Goal: Task Accomplishment & Management: Manage account settings

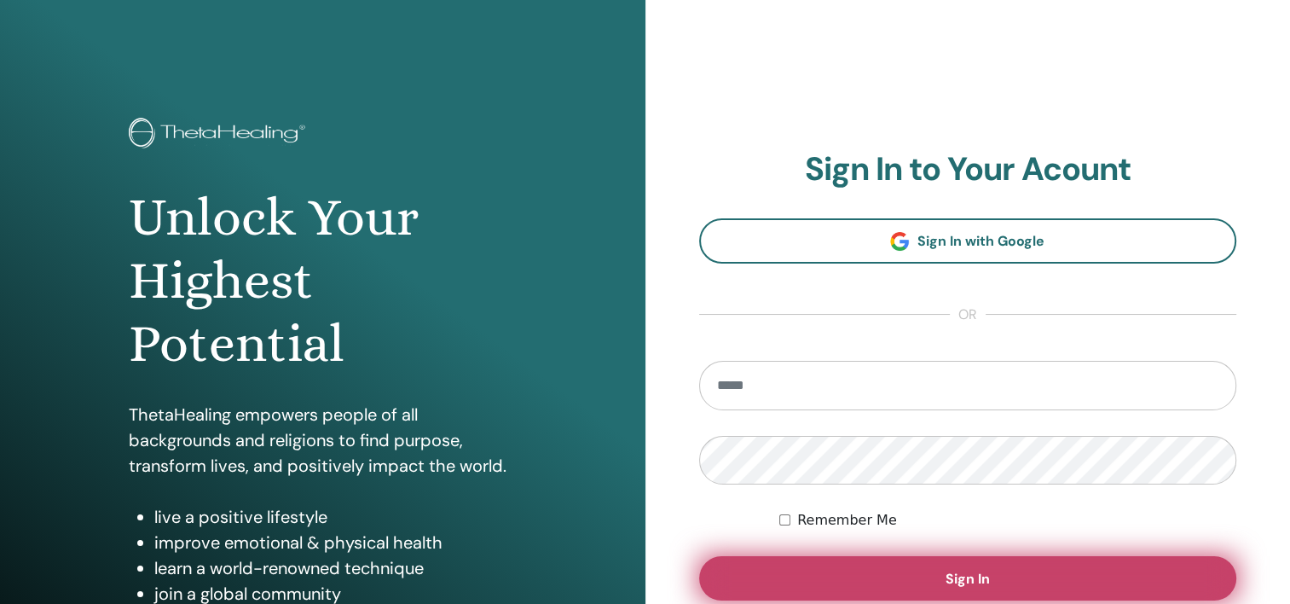
type input "**********"
click at [1005, 567] on button "Sign In" at bounding box center [968, 578] width 538 height 44
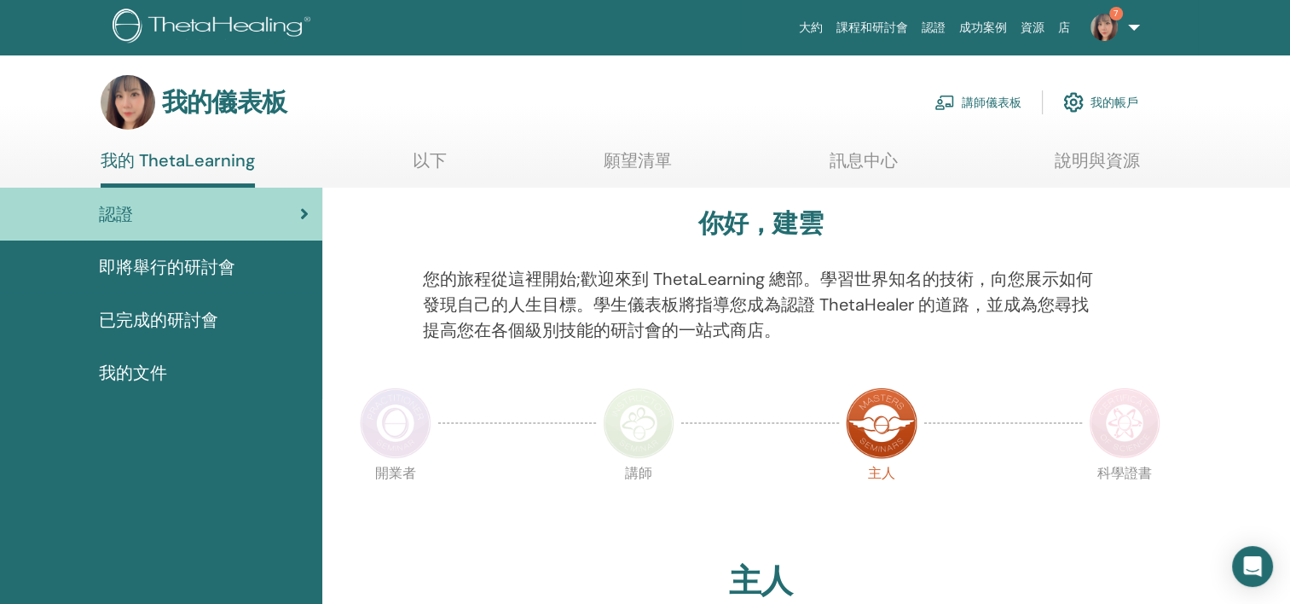
click at [964, 99] on font "講師儀表板" at bounding box center [992, 102] width 60 height 15
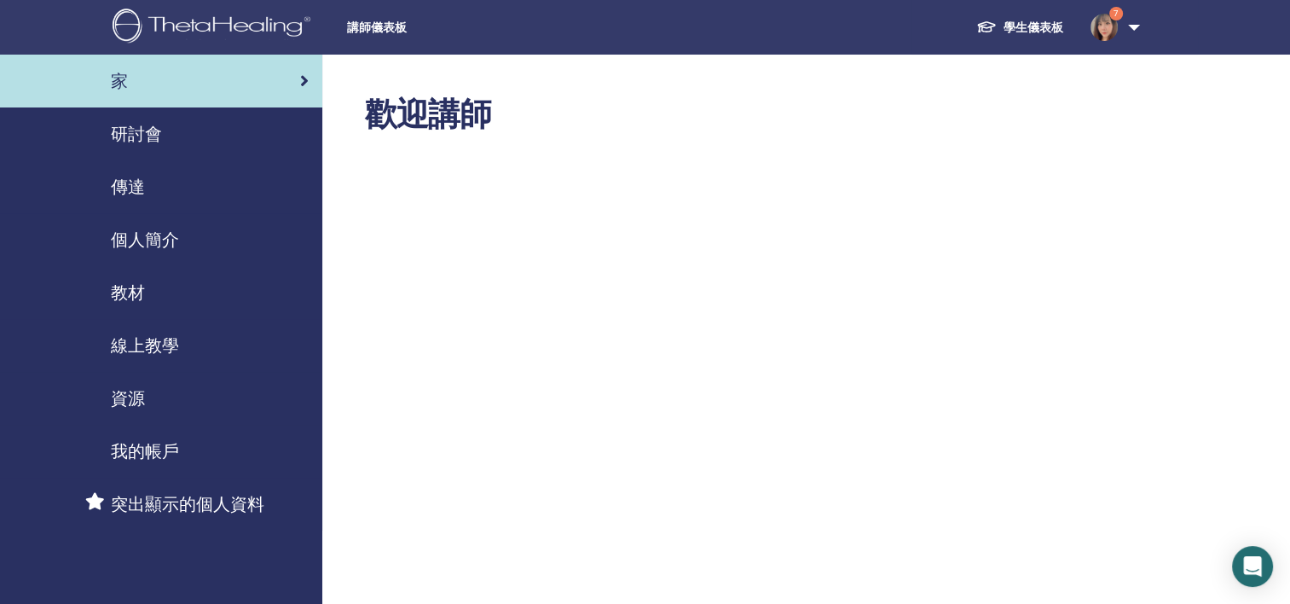
click at [160, 134] on span "研討會" at bounding box center [136, 134] width 51 height 26
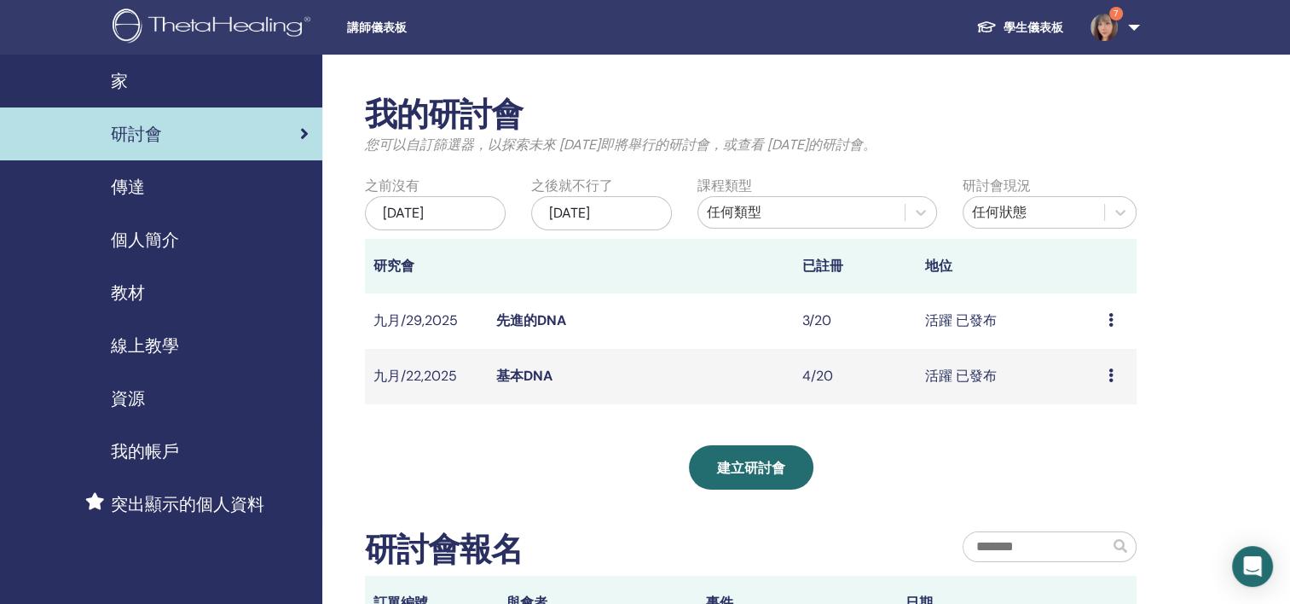
click at [536, 385] on link "基本DNA" at bounding box center [524, 376] width 56 height 18
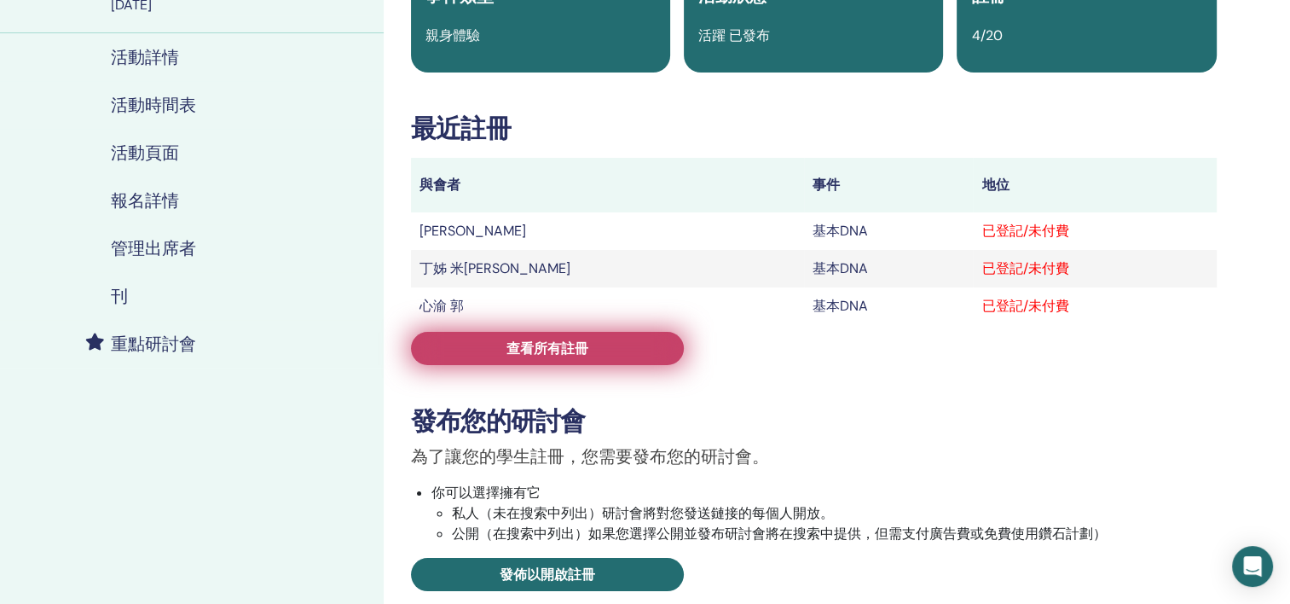
scroll to position [171, 0]
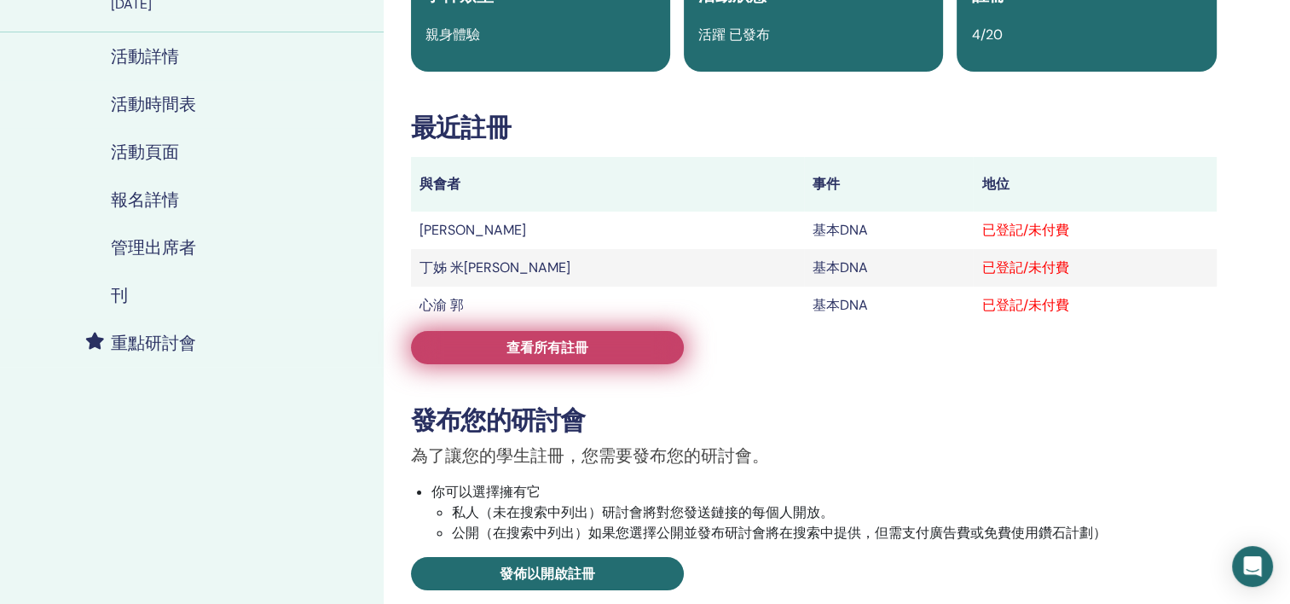
click at [617, 355] on link "查看所有註冊" at bounding box center [547, 347] width 273 height 33
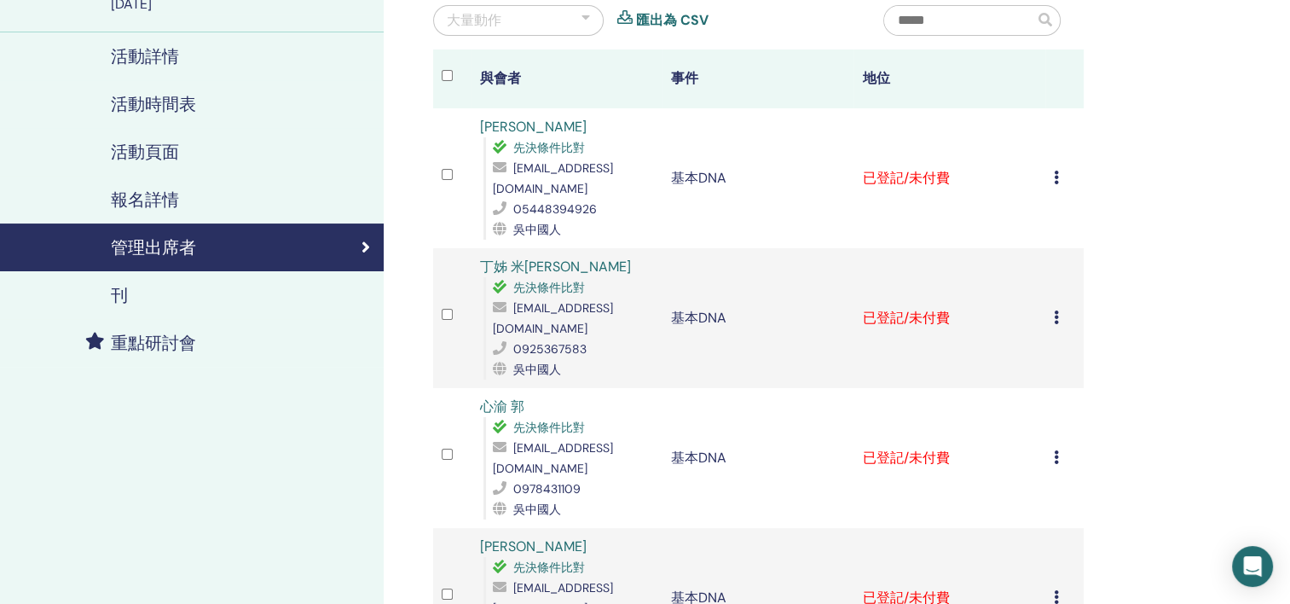
click at [1057, 310] on icon at bounding box center [1056, 317] width 5 height 14
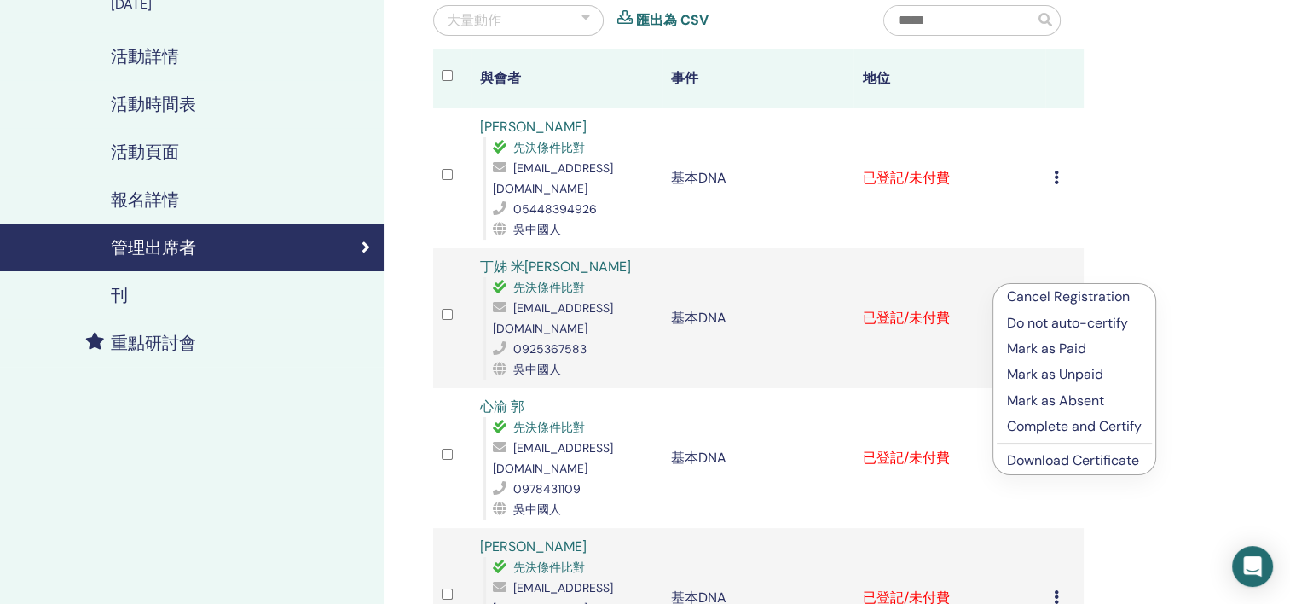
click at [1085, 350] on p "Mark as Paid" at bounding box center [1074, 349] width 135 height 20
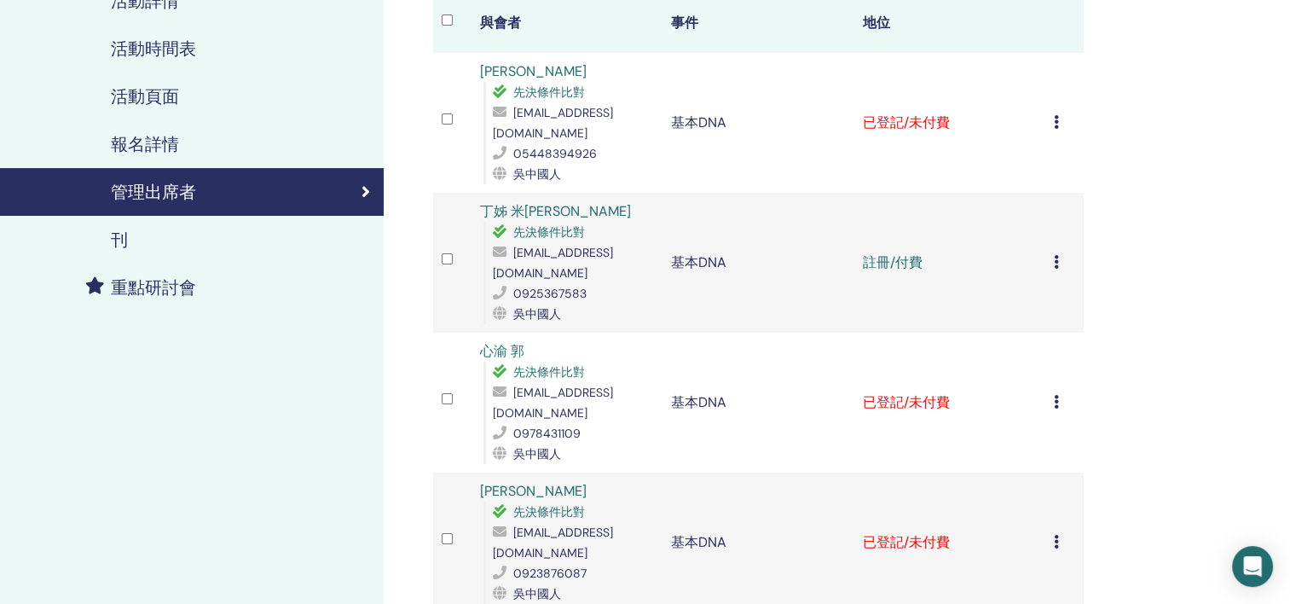
scroll to position [256, 0]
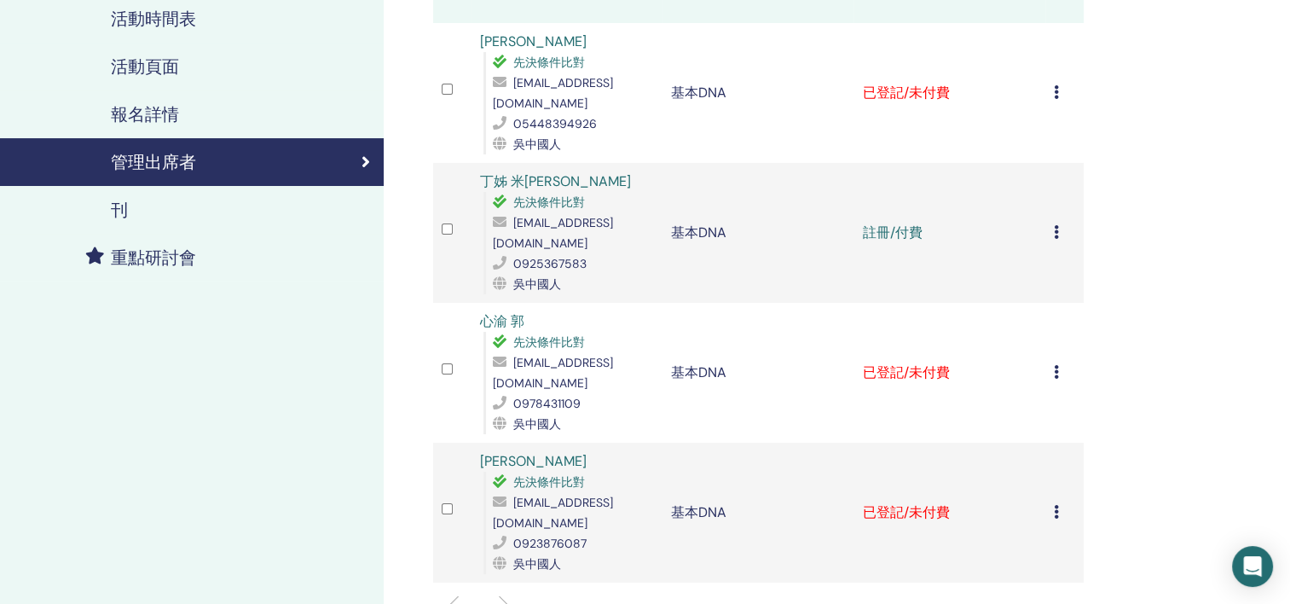
click at [1057, 505] on icon at bounding box center [1056, 512] width 5 height 14
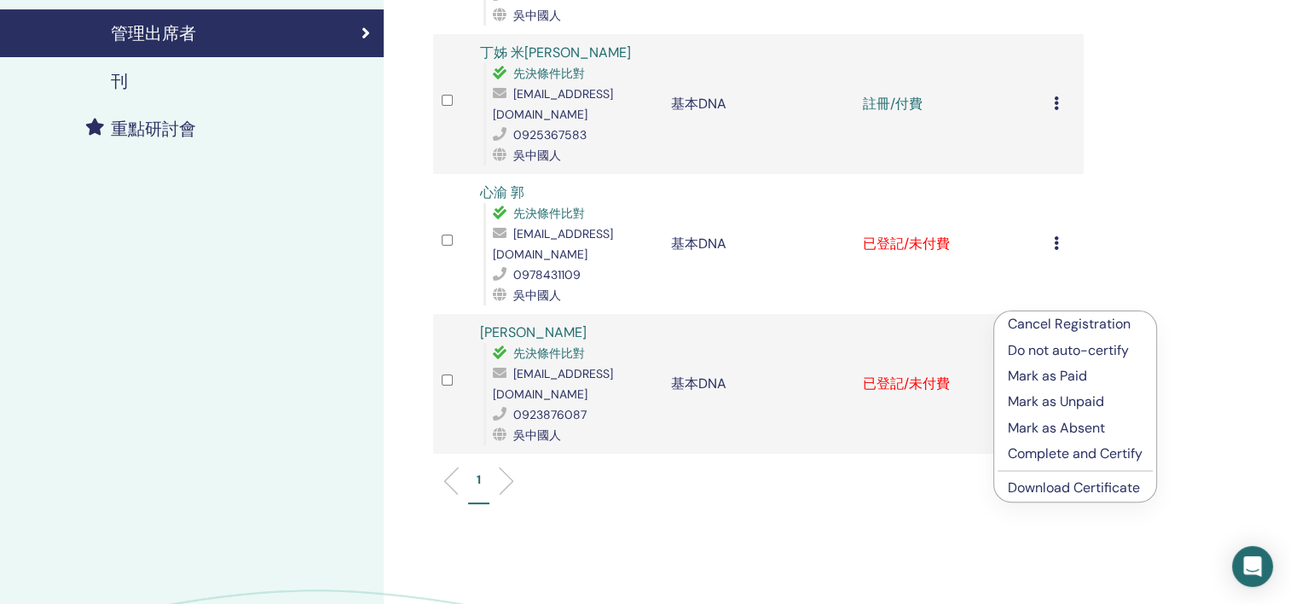
scroll to position [426, 0]
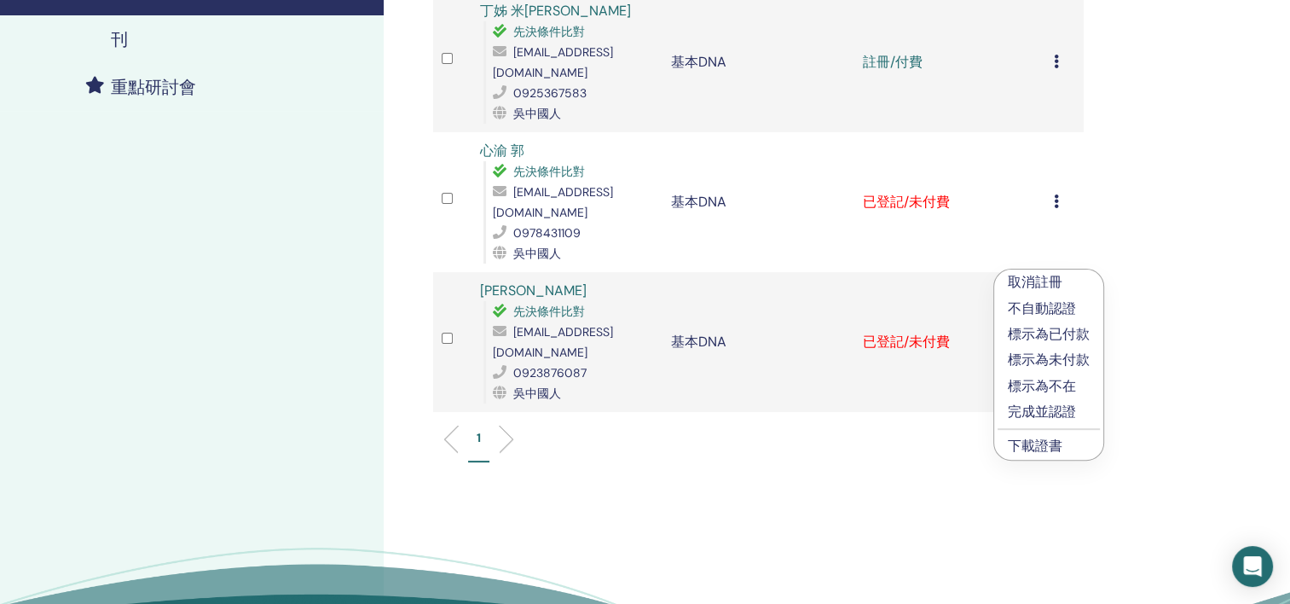
click at [1067, 305] on p "不自動認證" at bounding box center [1049, 308] width 82 height 20
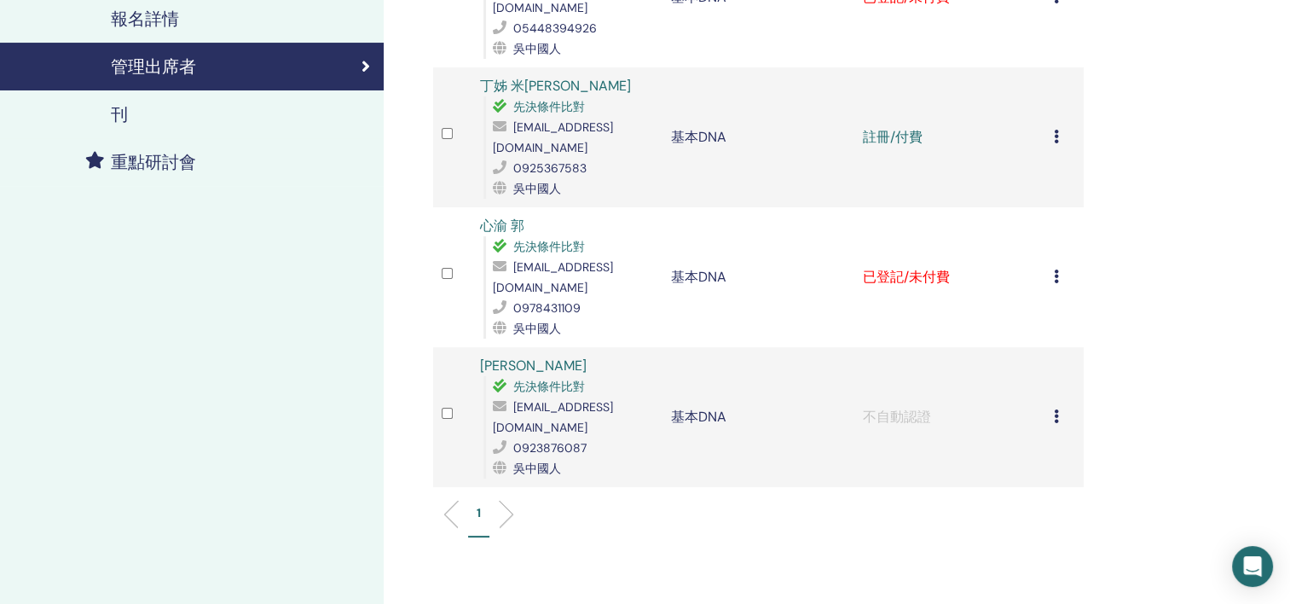
scroll to position [413, 0]
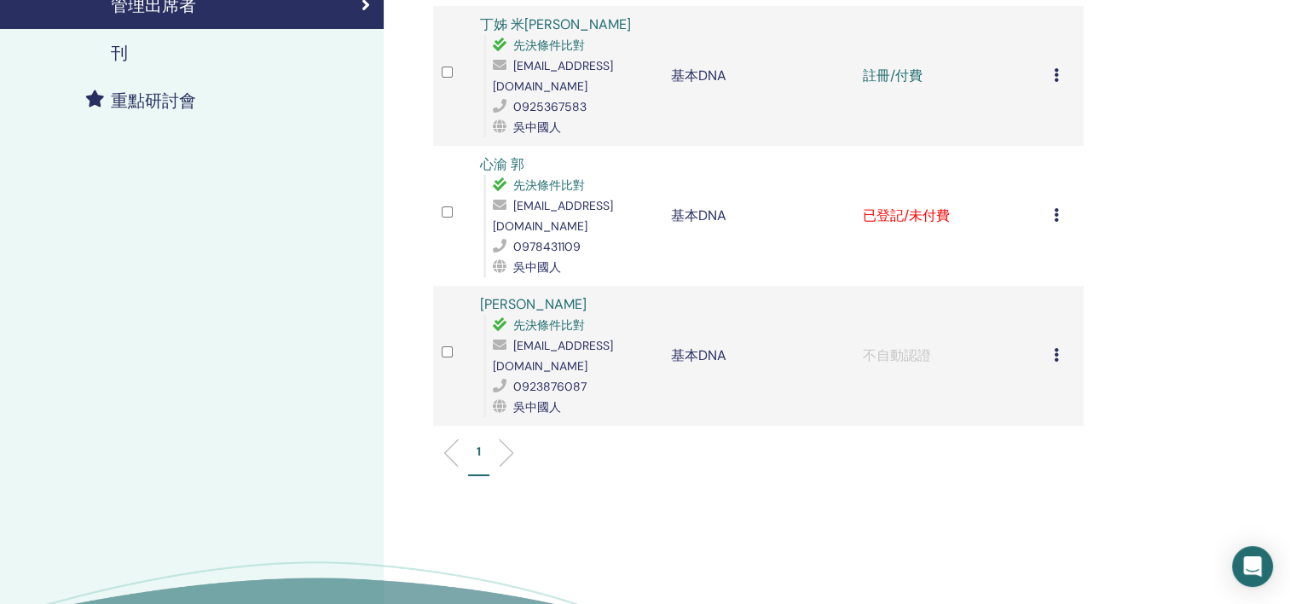
click at [1054, 208] on icon at bounding box center [1056, 215] width 5 height 14
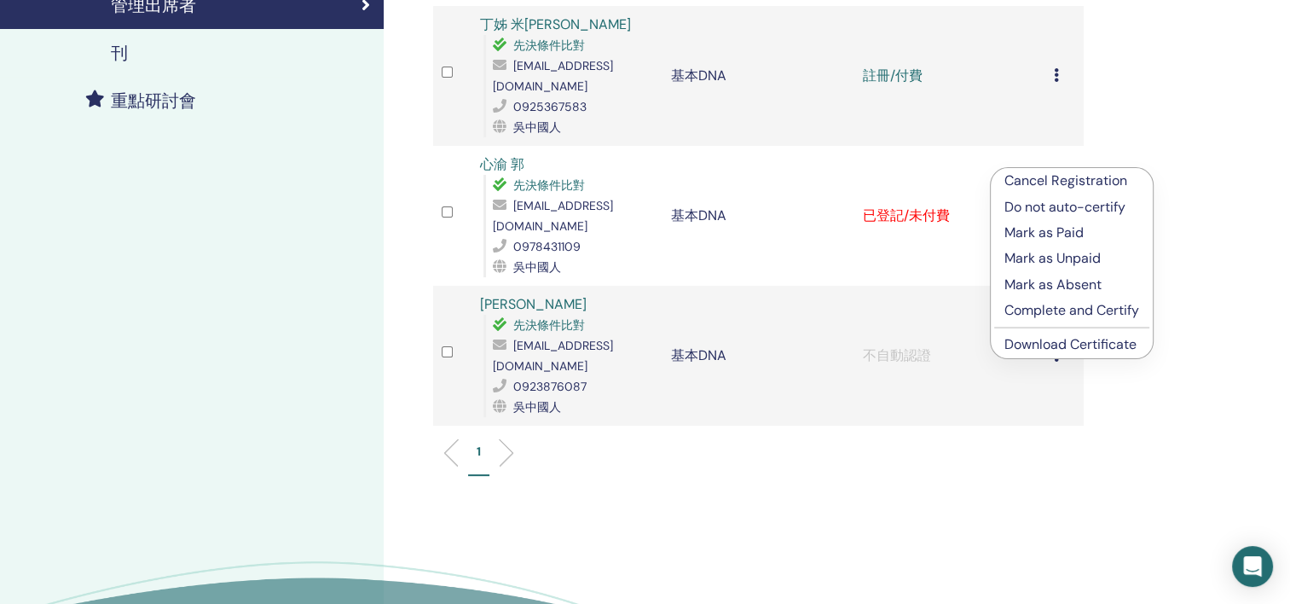
click at [1202, 295] on div "Manage Attendees Bulk Actions Export to CSV Attendee Event Status 塞維恩奇·巴拉克 先決條件…" at bounding box center [814, 187] width 860 height 1090
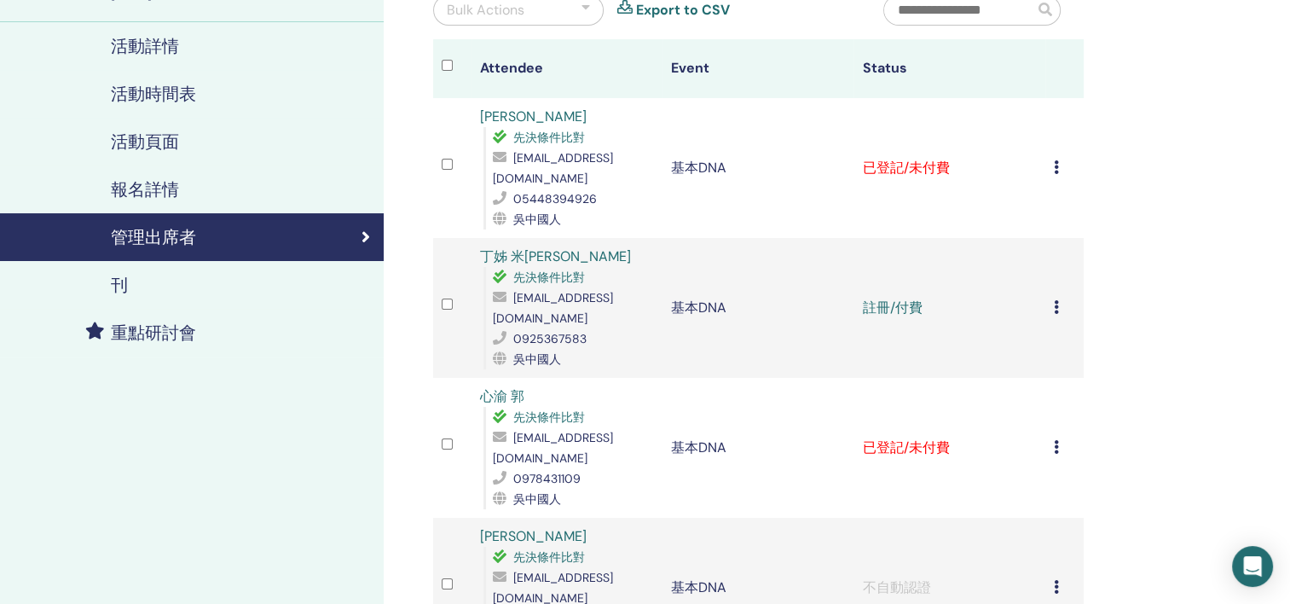
scroll to position [157, 0]
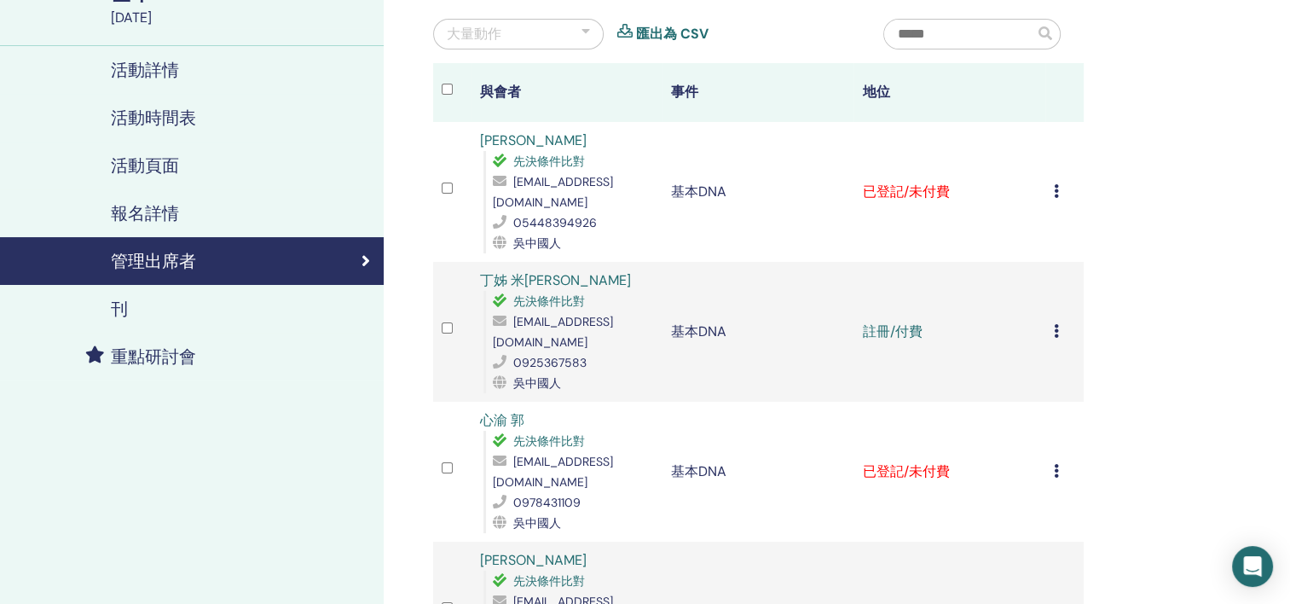
click at [1055, 464] on icon at bounding box center [1056, 471] width 5 height 14
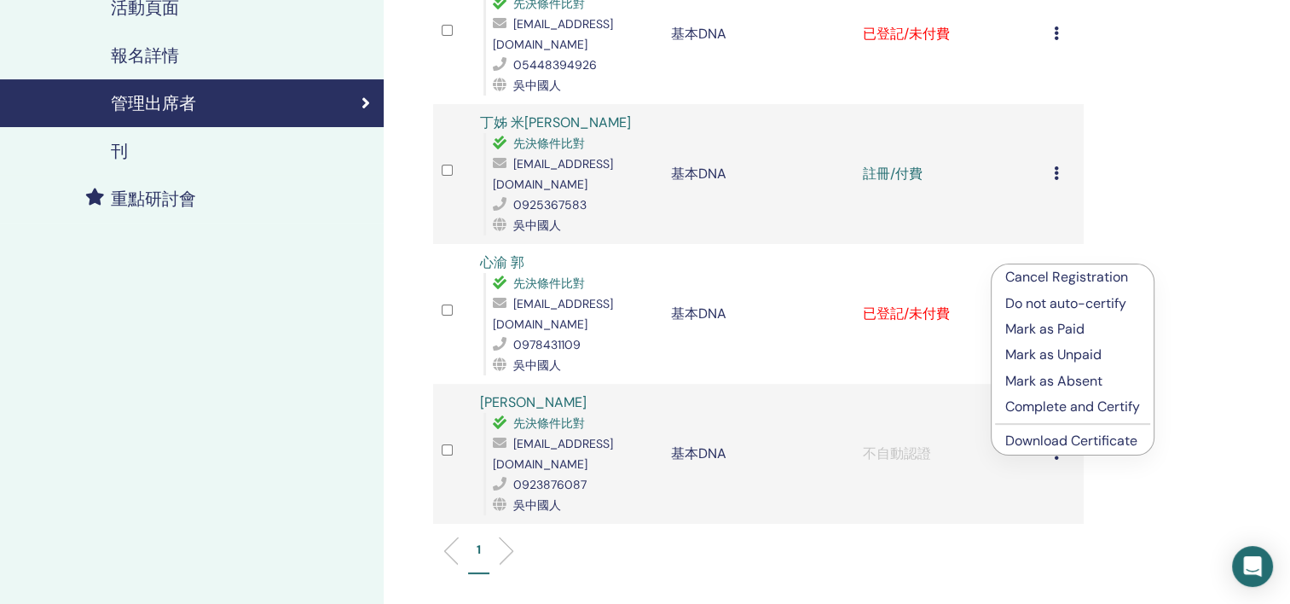
scroll to position [327, 0]
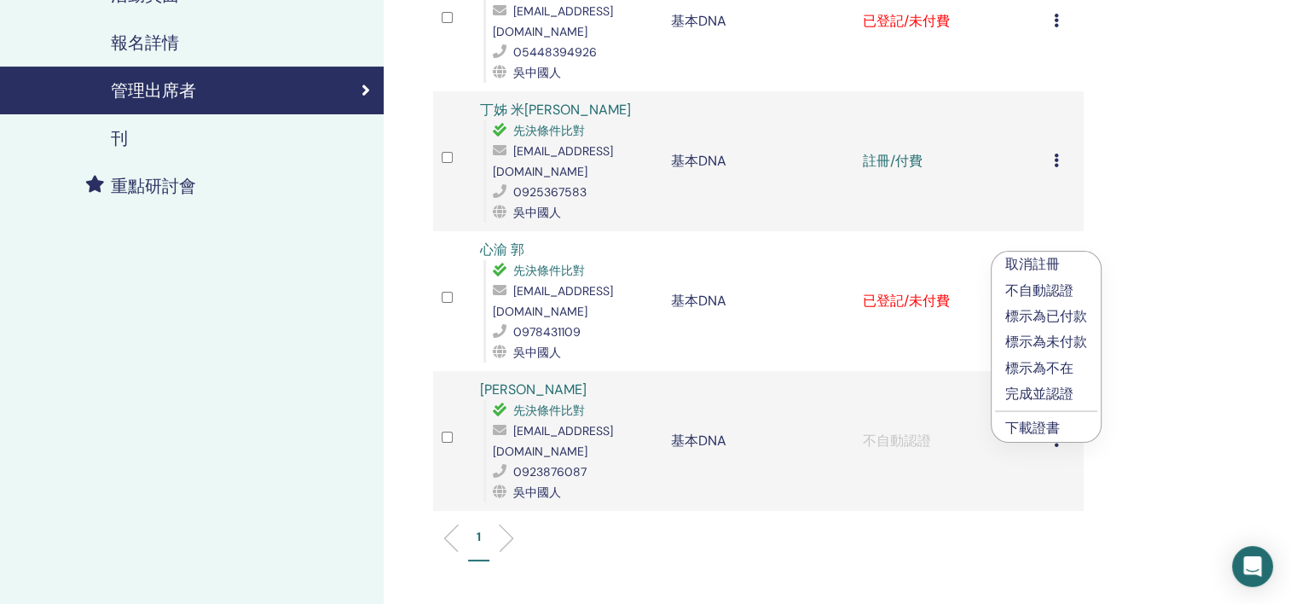
click at [1052, 290] on p "不自動認證" at bounding box center [1046, 291] width 82 height 20
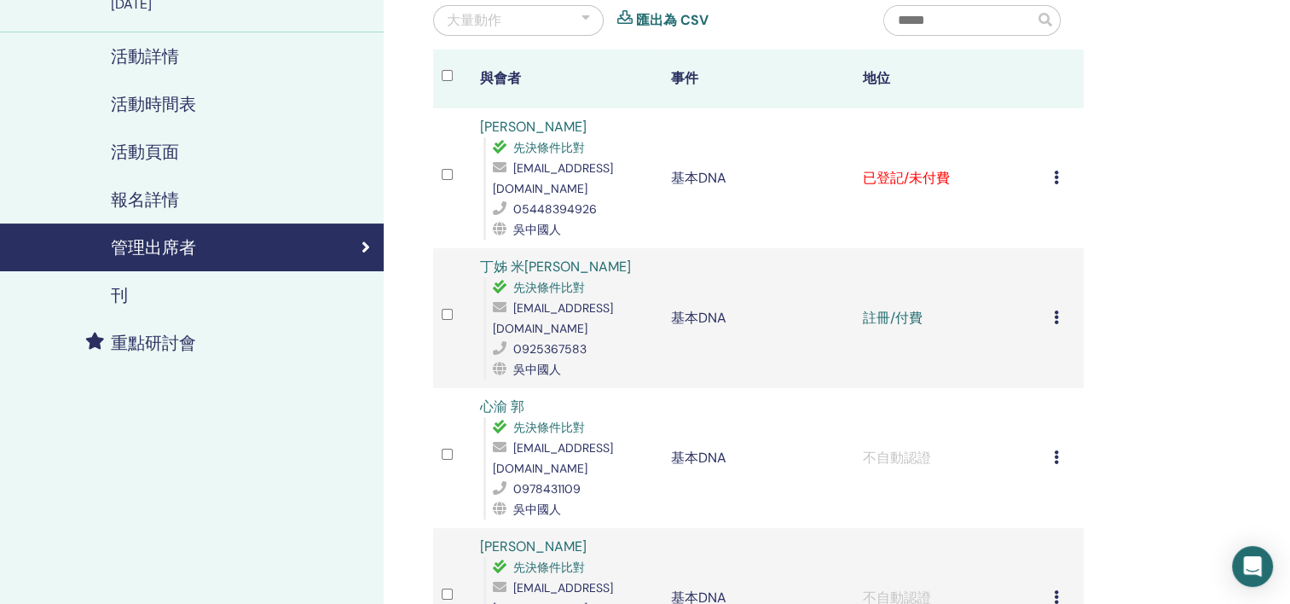
scroll to position [256, 0]
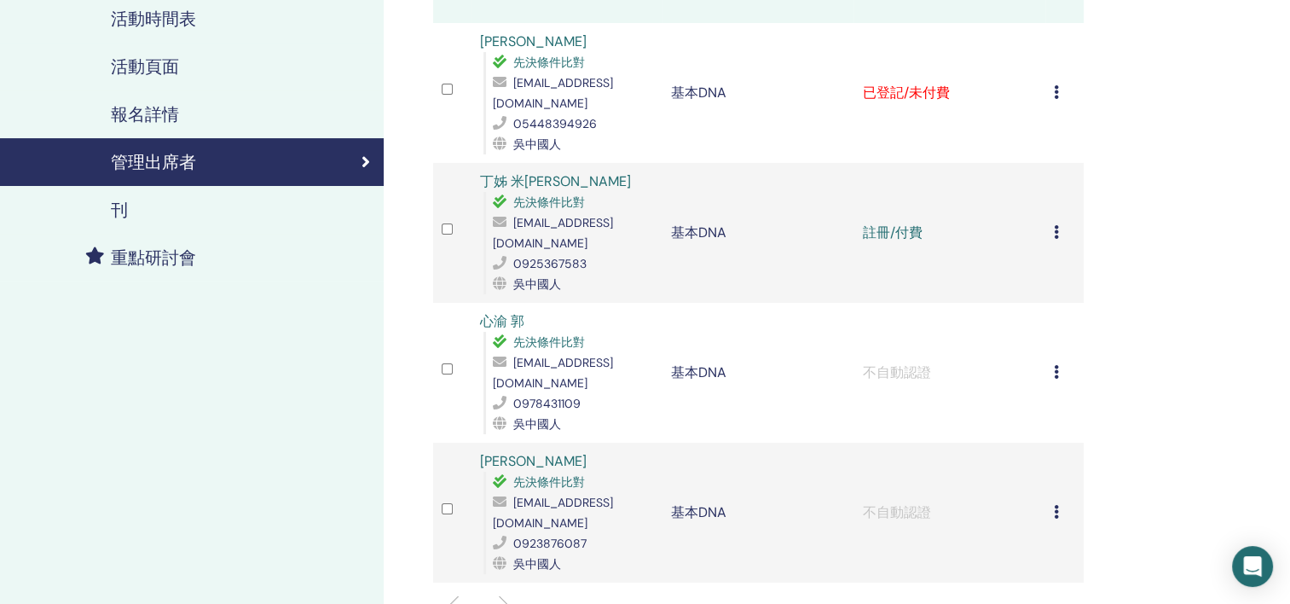
click at [1058, 225] on icon at bounding box center [1056, 232] width 5 height 14
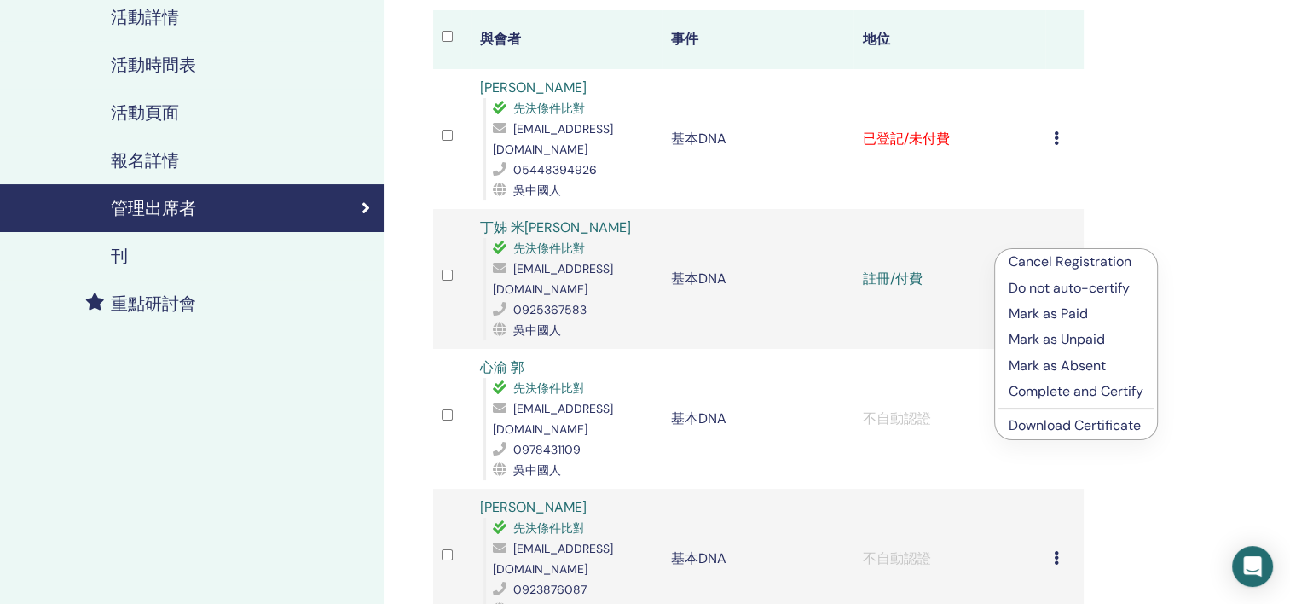
scroll to position [171, 0]
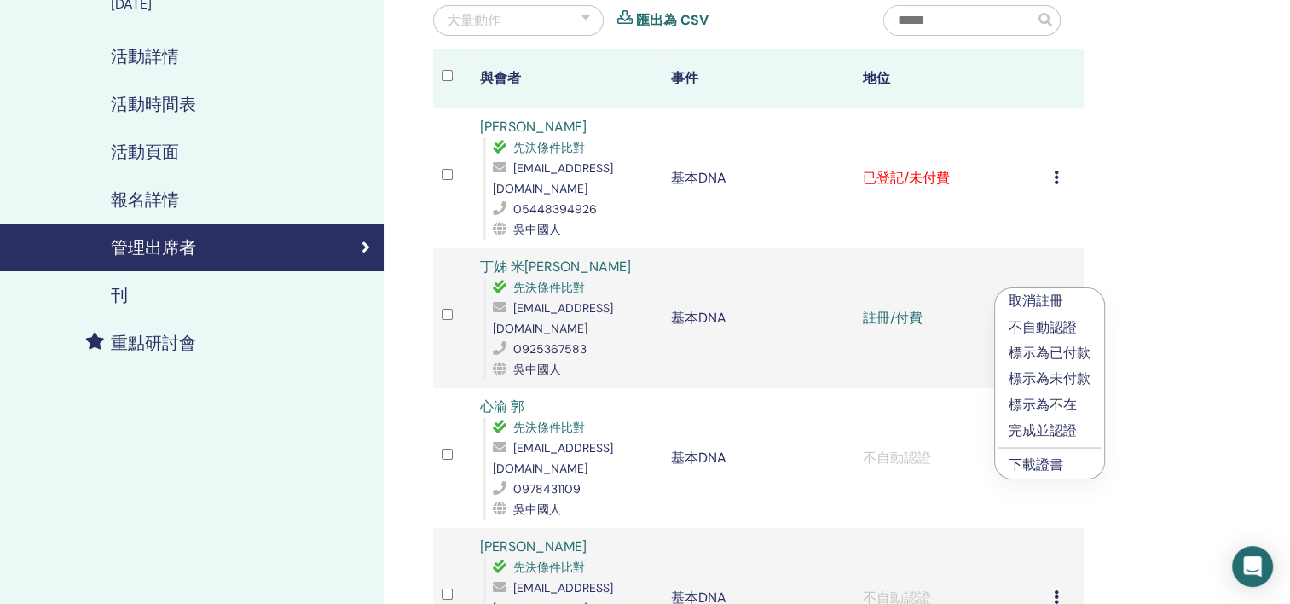
click at [1065, 325] on p "不自動認證" at bounding box center [1050, 327] width 82 height 20
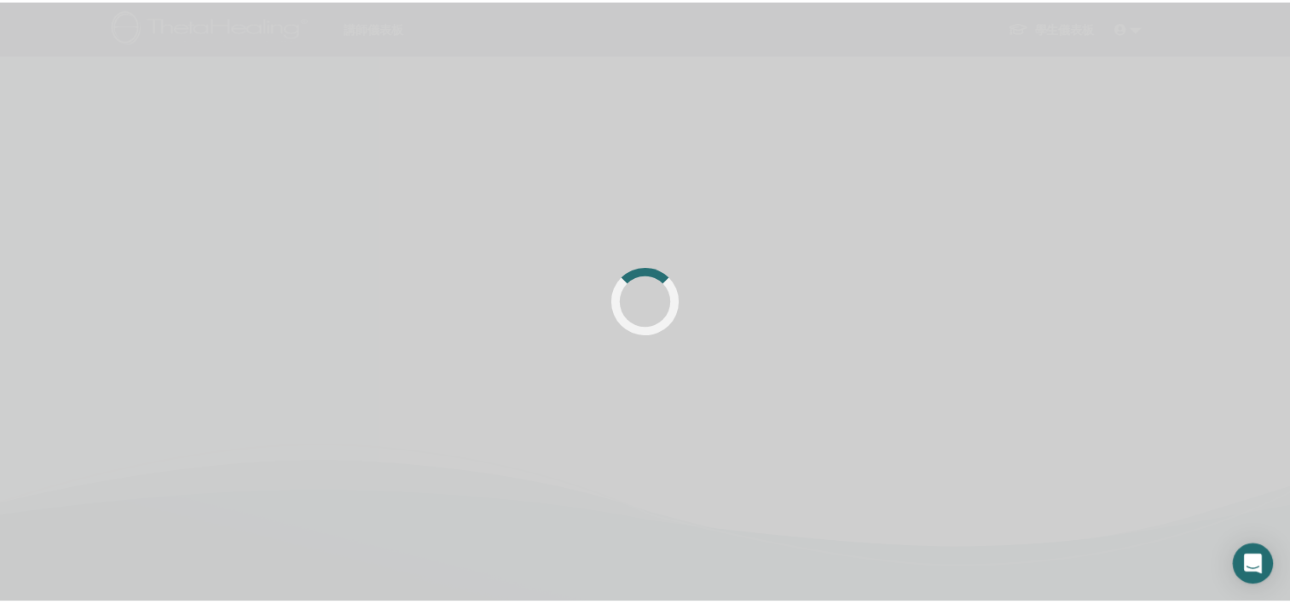
scroll to position [171, 0]
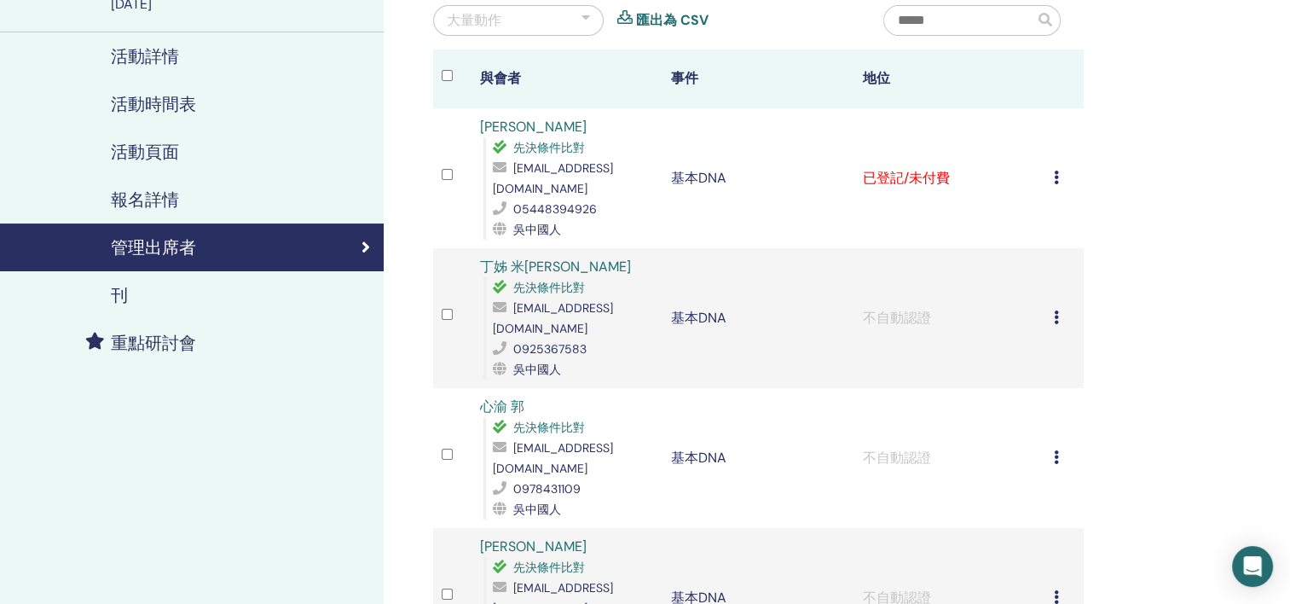
click at [518, 124] on link "[PERSON_NAME]" at bounding box center [533, 127] width 107 height 18
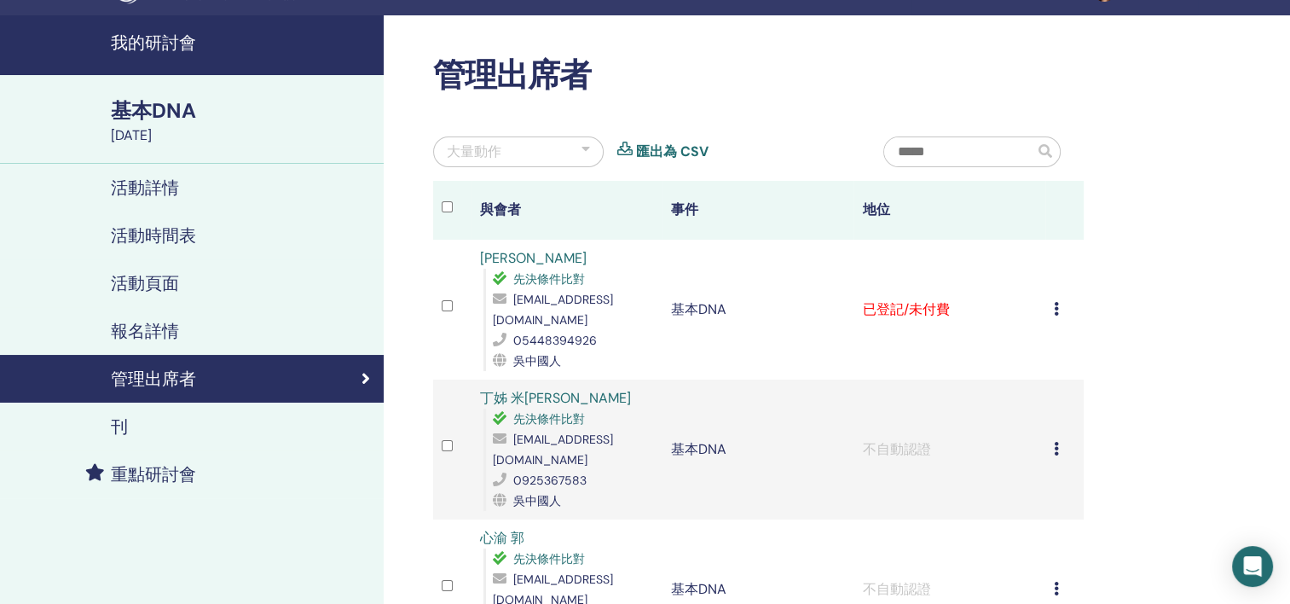
scroll to position [0, 0]
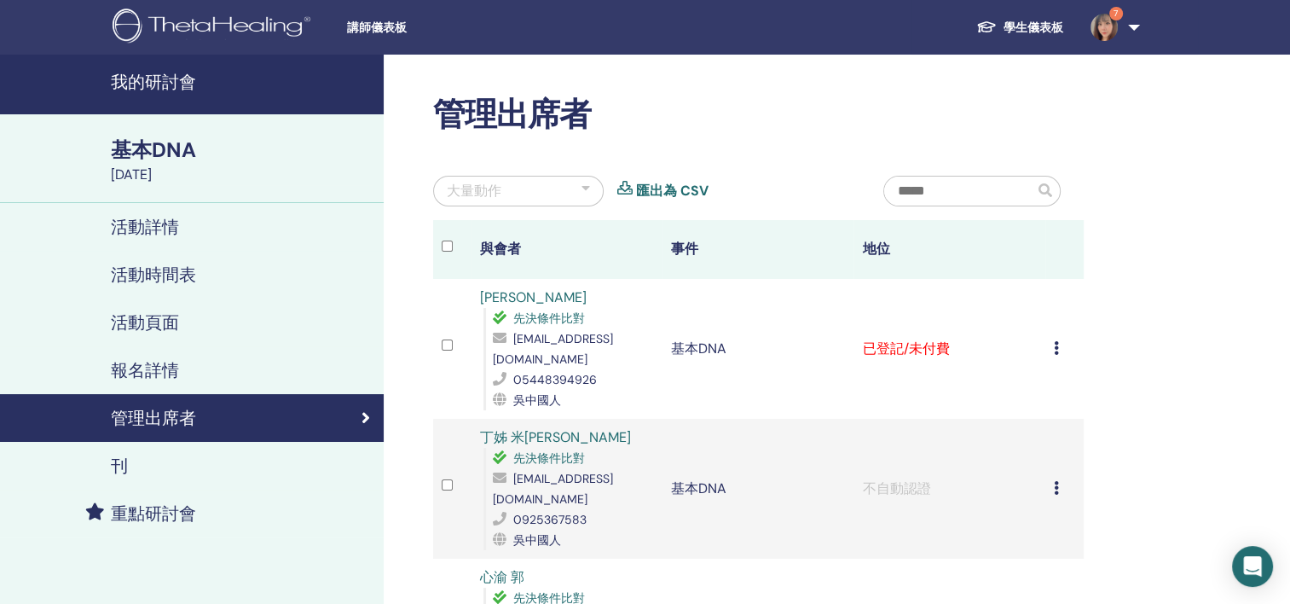
click at [143, 218] on h4 "活動詳情" at bounding box center [145, 227] width 68 height 20
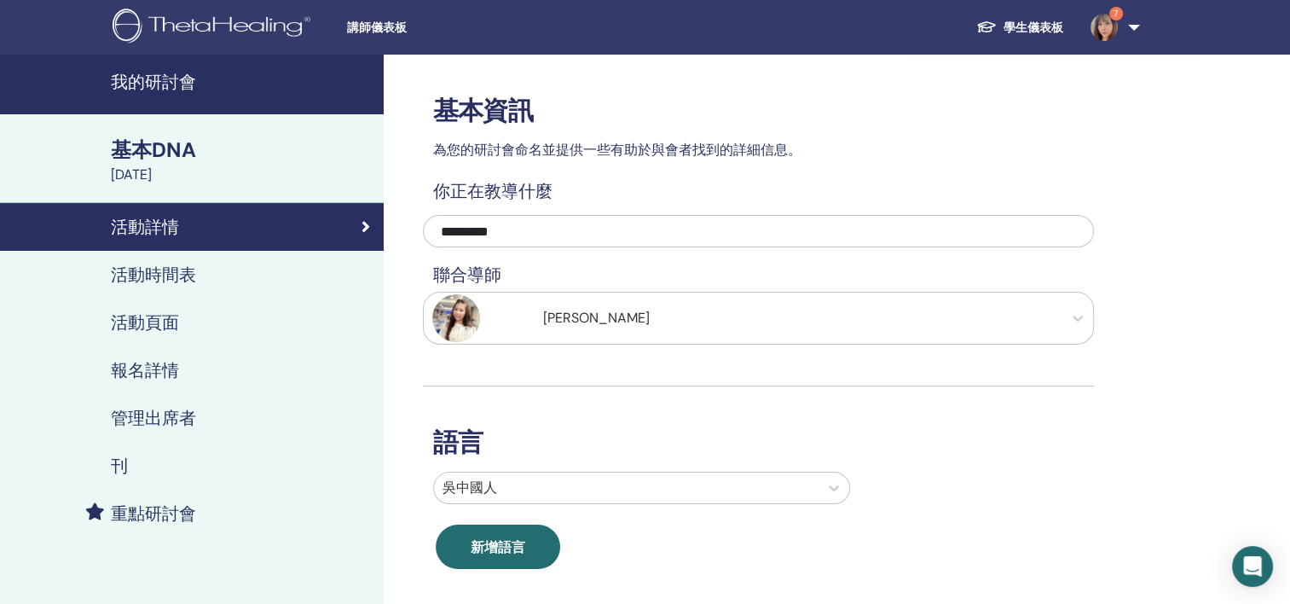
click at [165, 266] on h4 "活動時間表" at bounding box center [153, 274] width 85 height 20
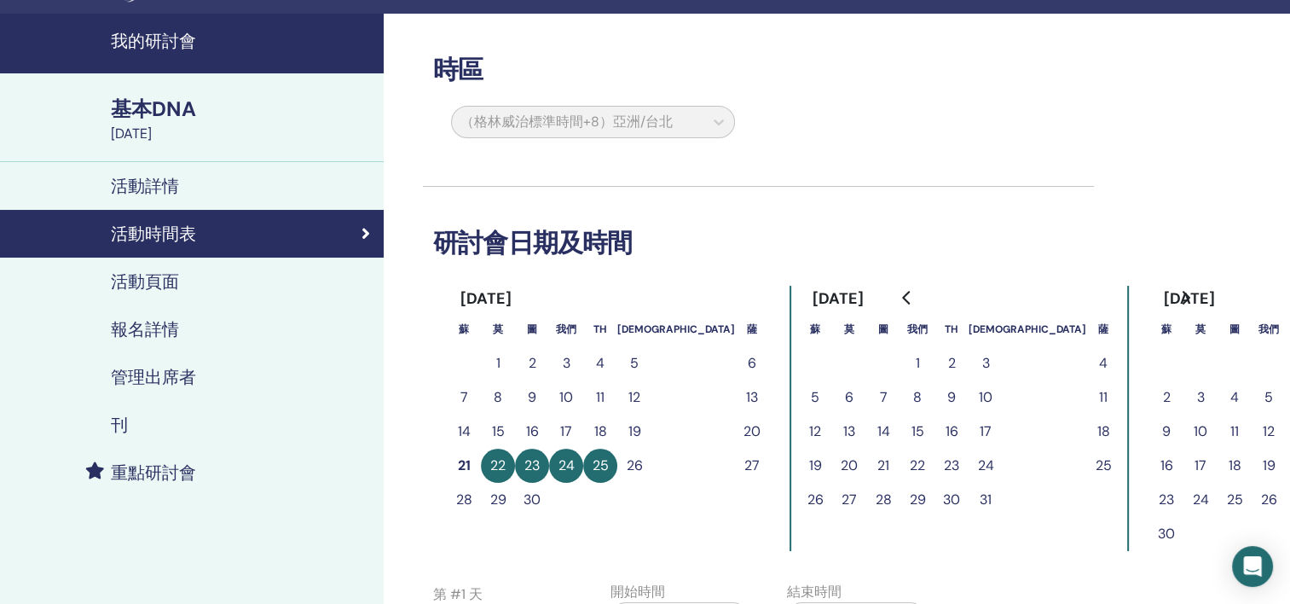
scroll to position [341, 0]
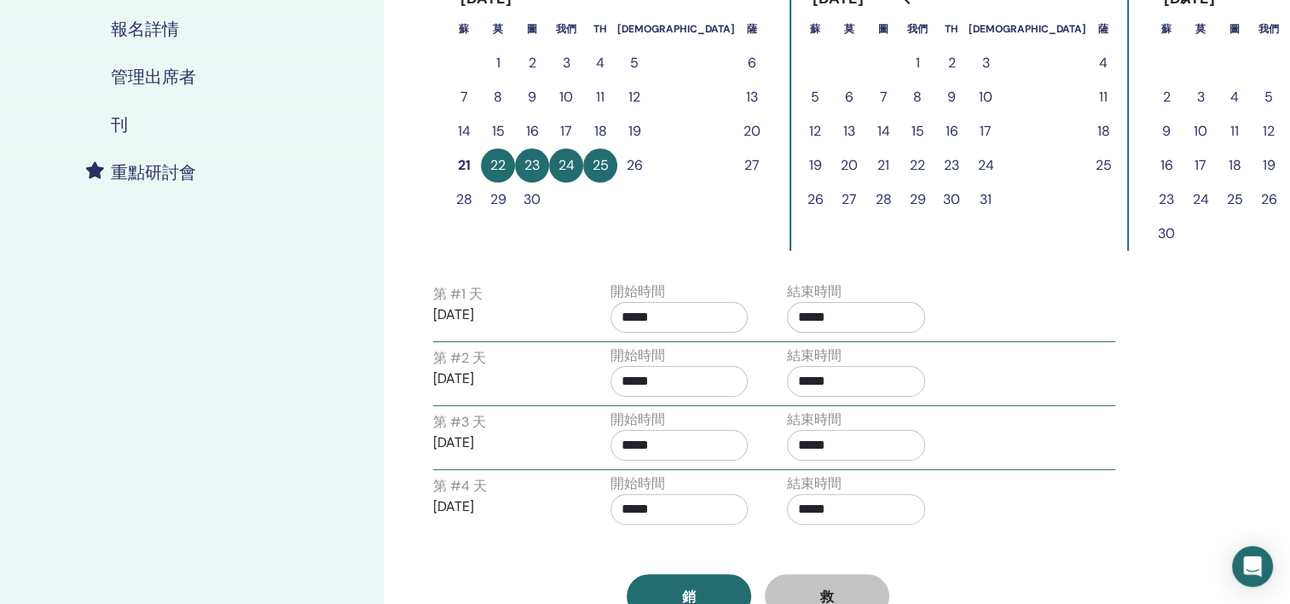
click at [667, 331] on div "開始時間 *****" at bounding box center [680, 311] width 138 height 60
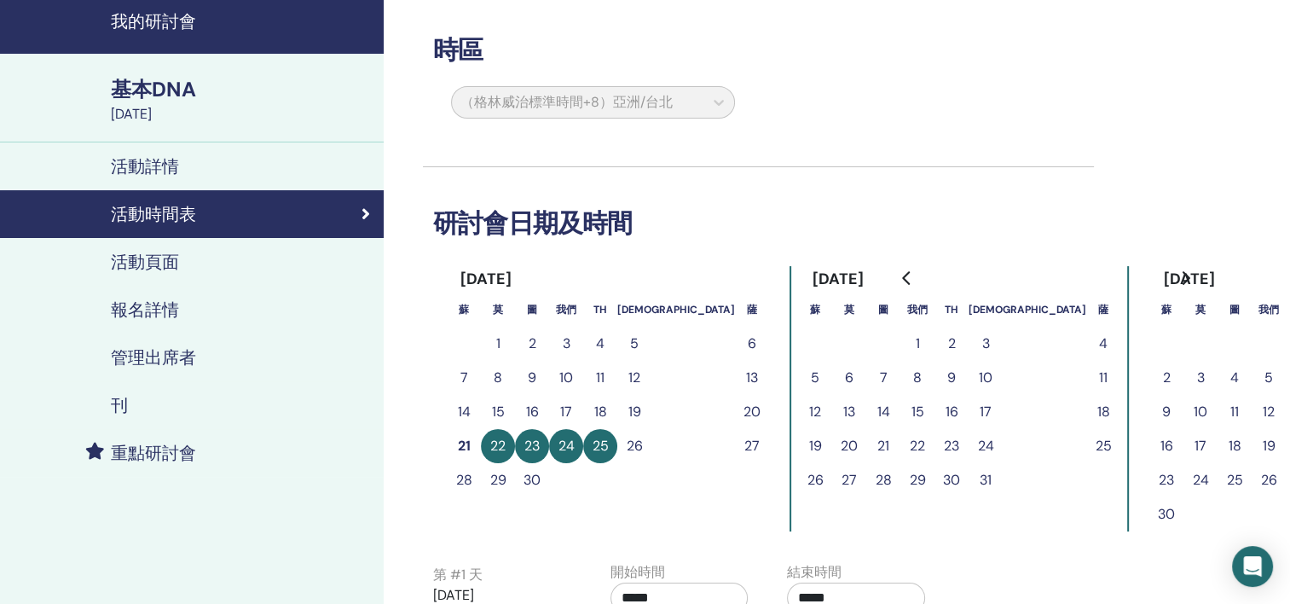
scroll to position [85, 0]
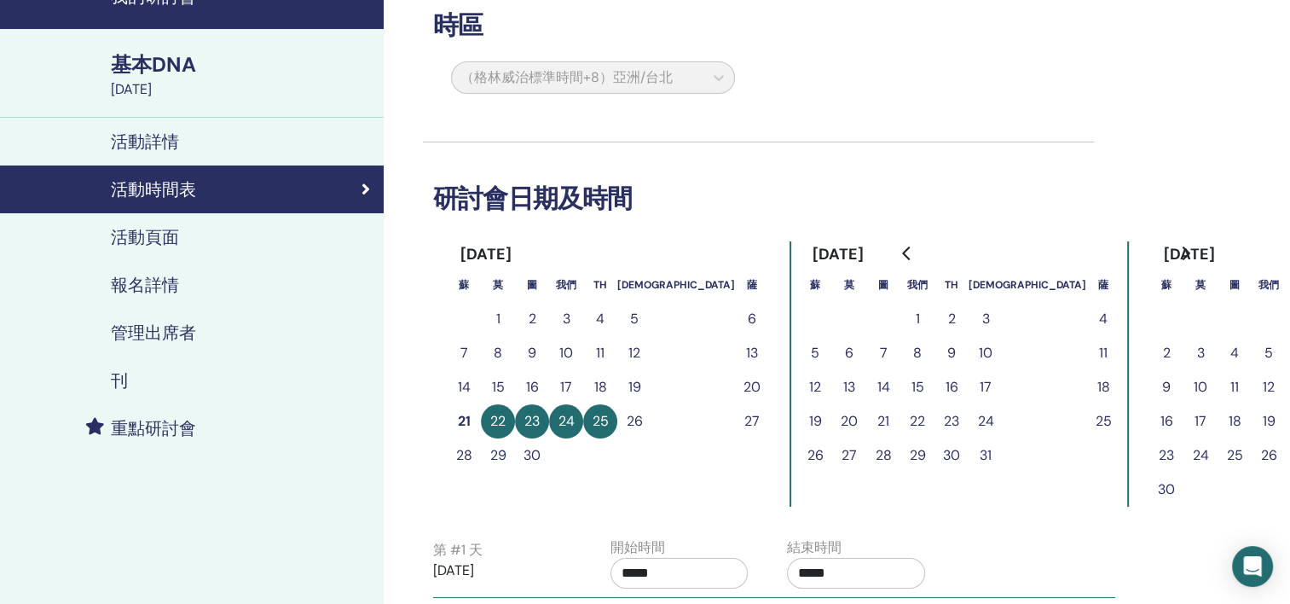
drag, startPoint x: 636, startPoint y: 573, endPoint x: 508, endPoint y: 520, distance: 138.4
click at [508, 520] on div "時區 （格林威治標準時間+8）亞洲/台北 研討會日期及時間 2025 年 9 月 蘇 莫 圖 我們 TH 神父 薩 1 2 3 4 5 6 7 8 9 10 …" at bounding box center [758, 421] width 671 height 905
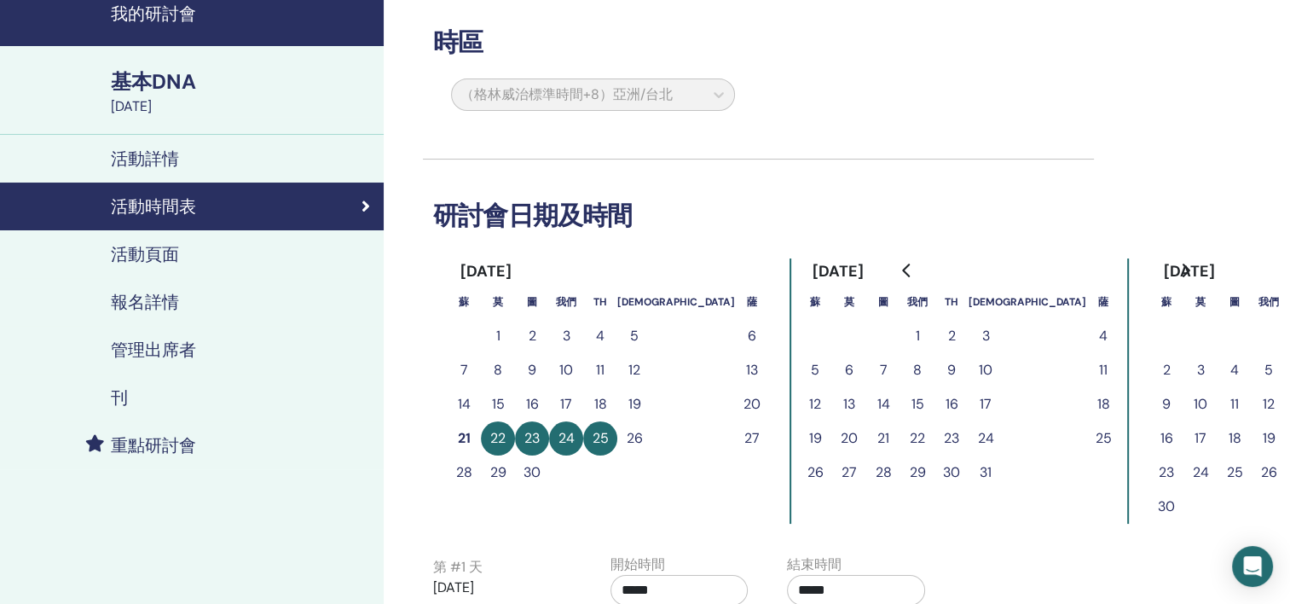
scroll to position [0, 0]
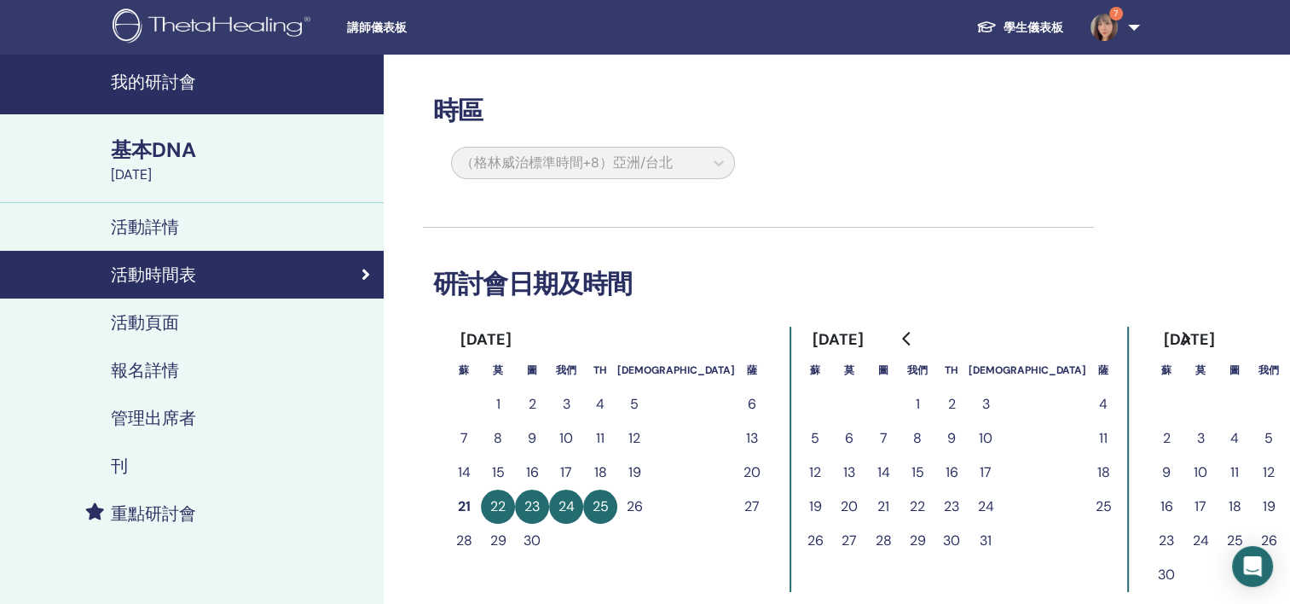
click at [157, 316] on h4 "活動頁面" at bounding box center [145, 322] width 68 height 20
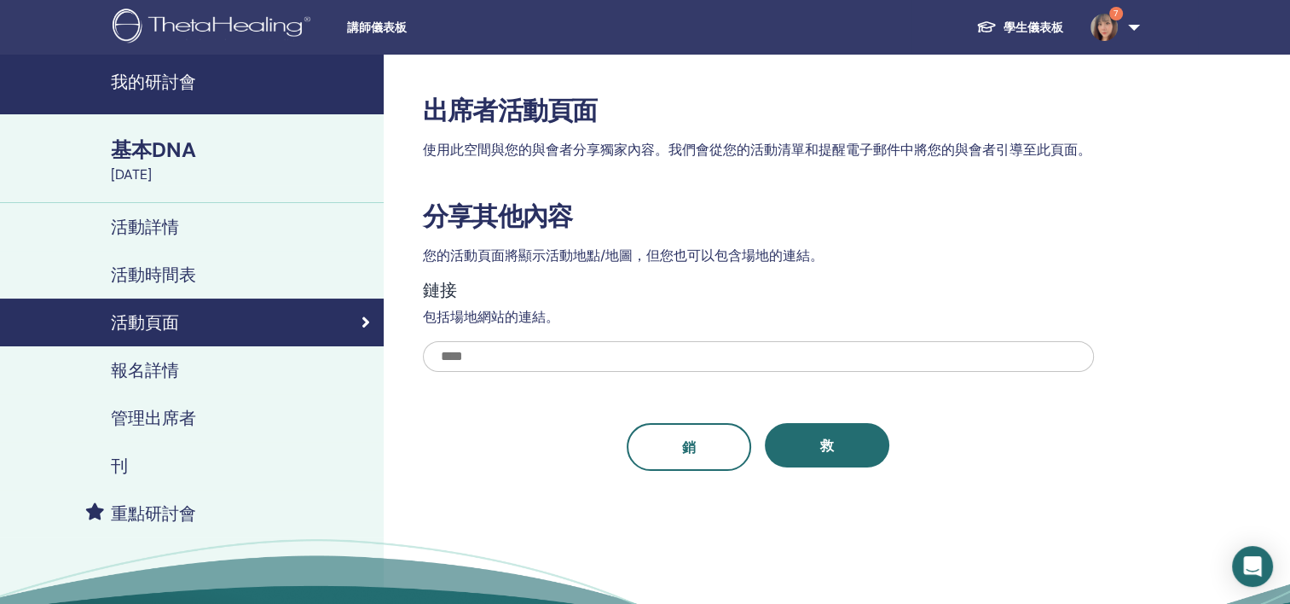
click at [148, 368] on h4 "報名詳情" at bounding box center [145, 370] width 68 height 20
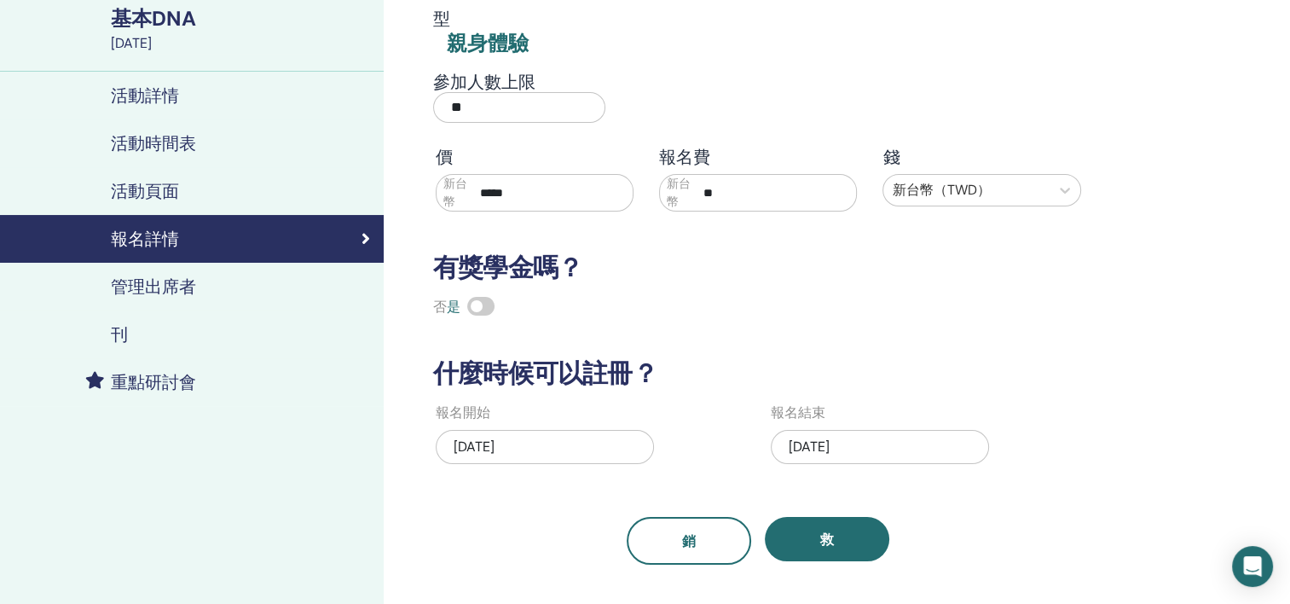
scroll to position [171, 0]
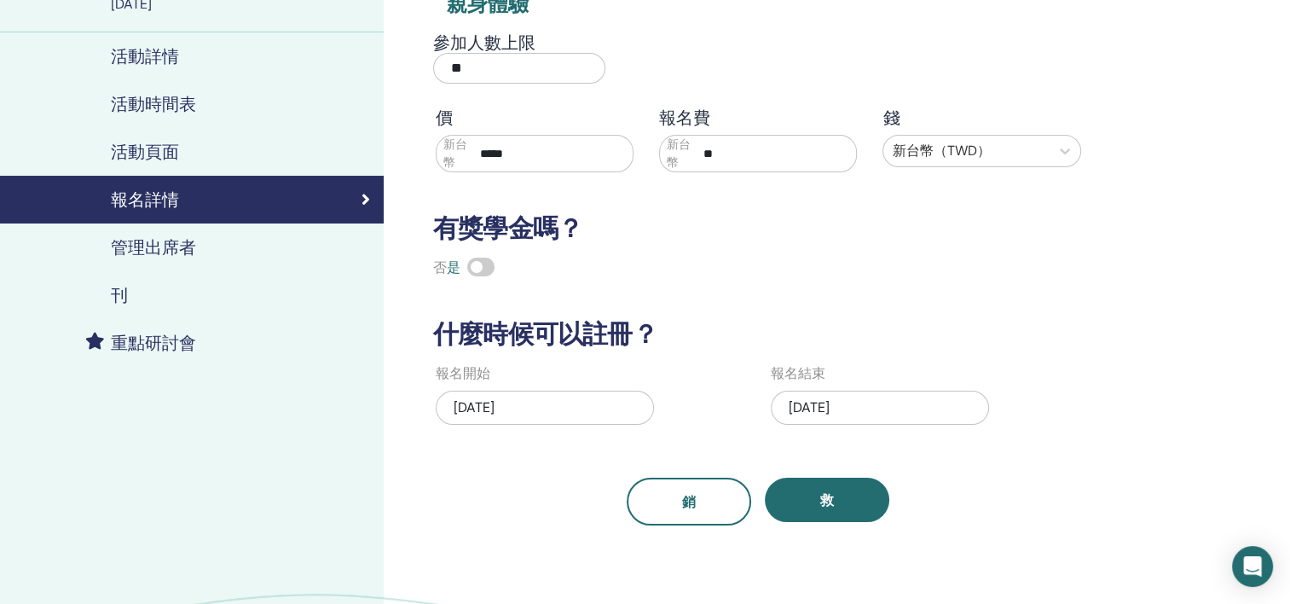
click at [160, 247] on h4 "管理出席者" at bounding box center [153, 247] width 85 height 20
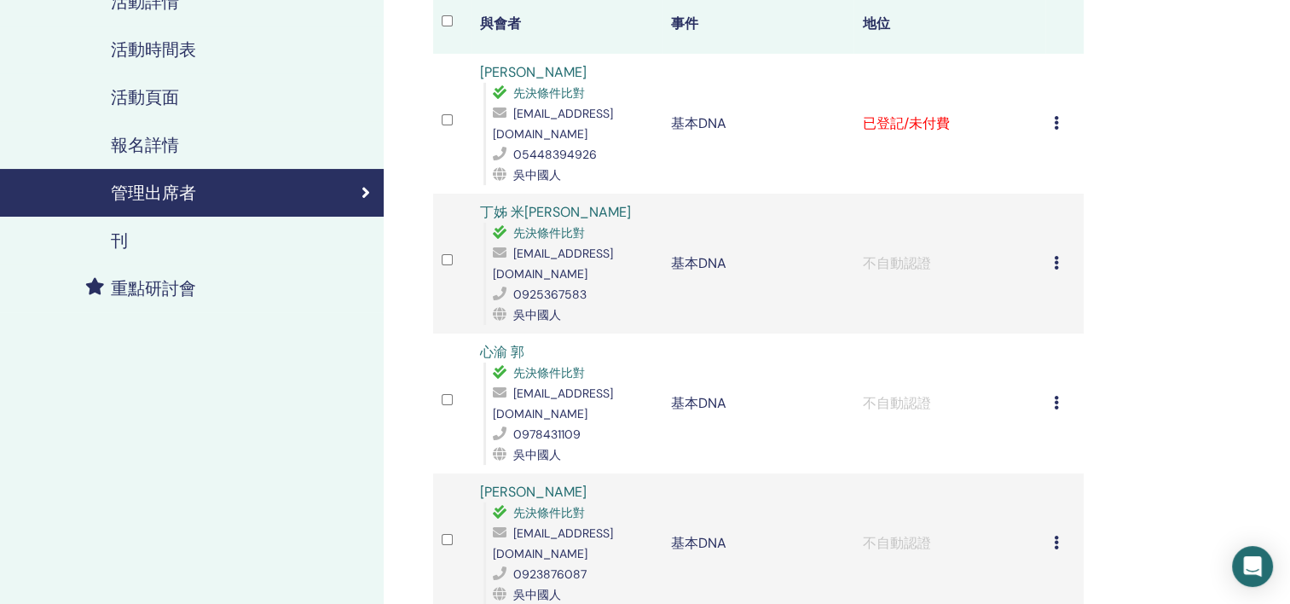
scroll to position [256, 0]
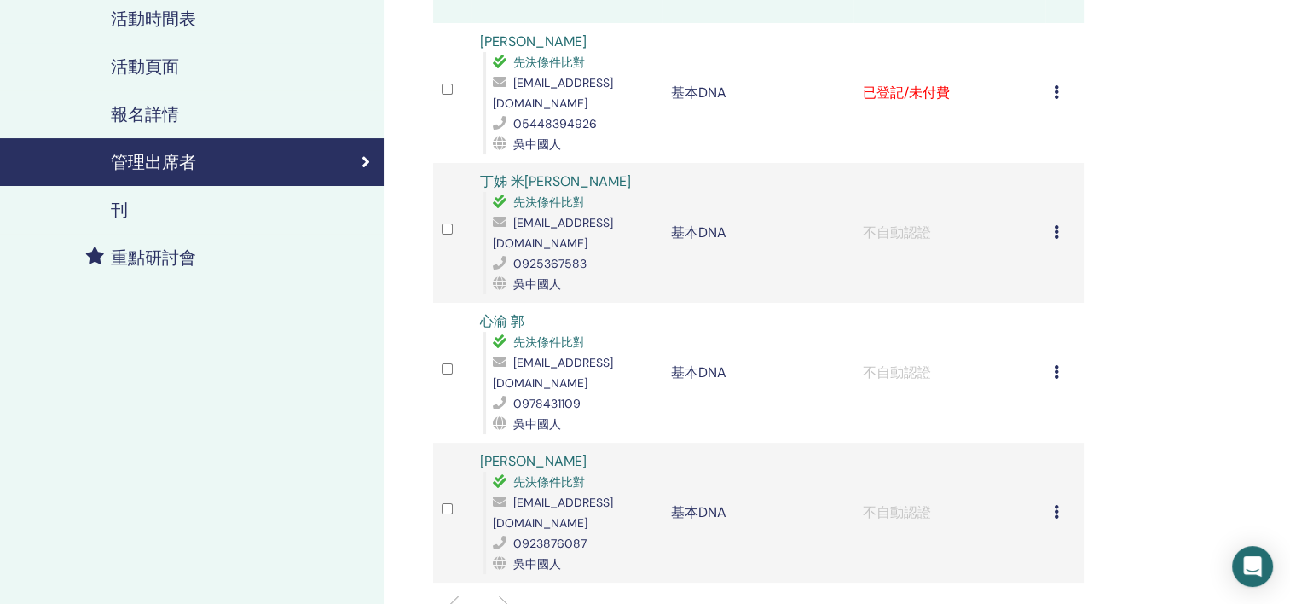
click at [119, 204] on h4 "刊" at bounding box center [119, 210] width 17 height 20
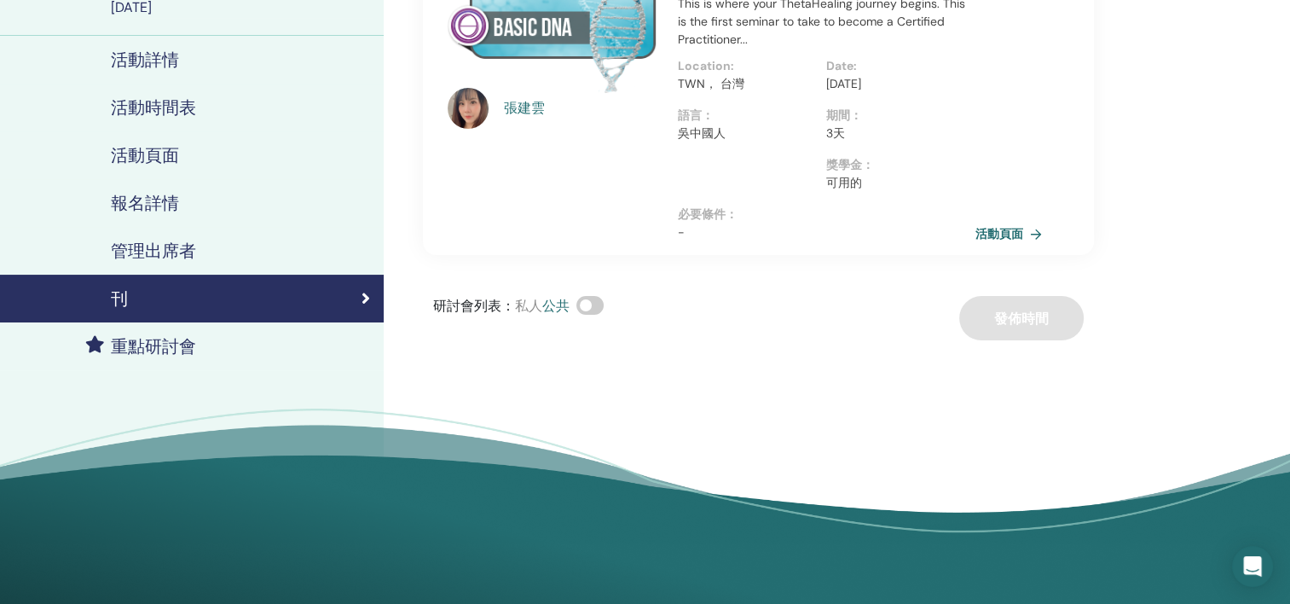
scroll to position [85, 0]
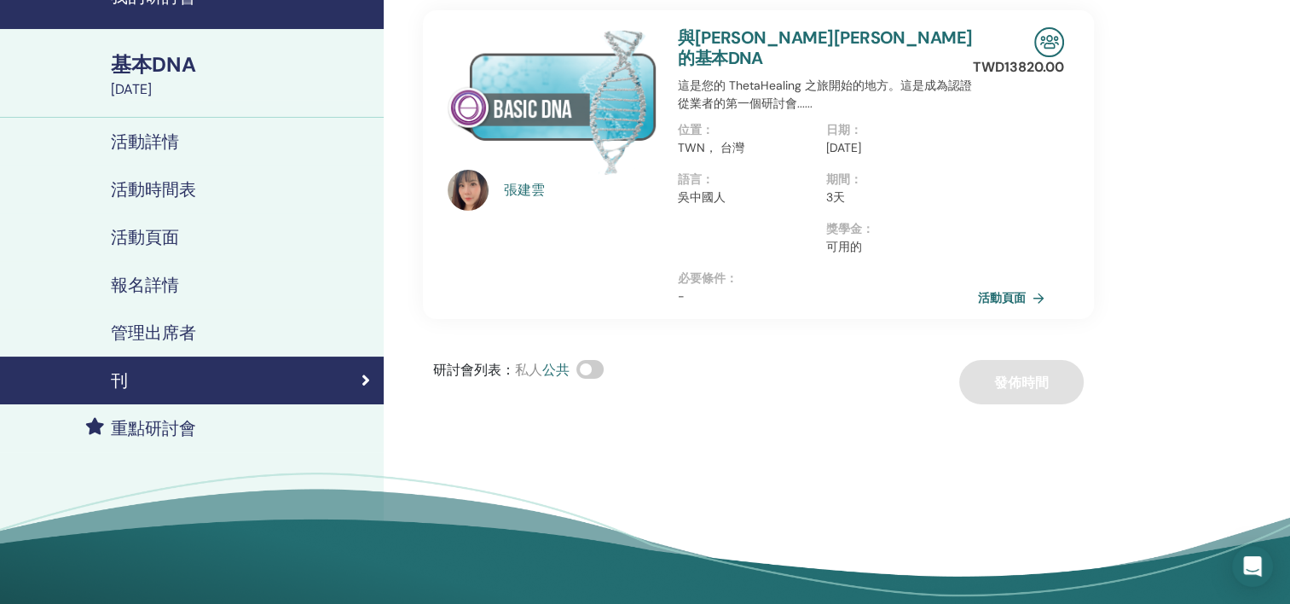
click at [1016, 285] on link "活動頁面" at bounding box center [1014, 298] width 73 height 26
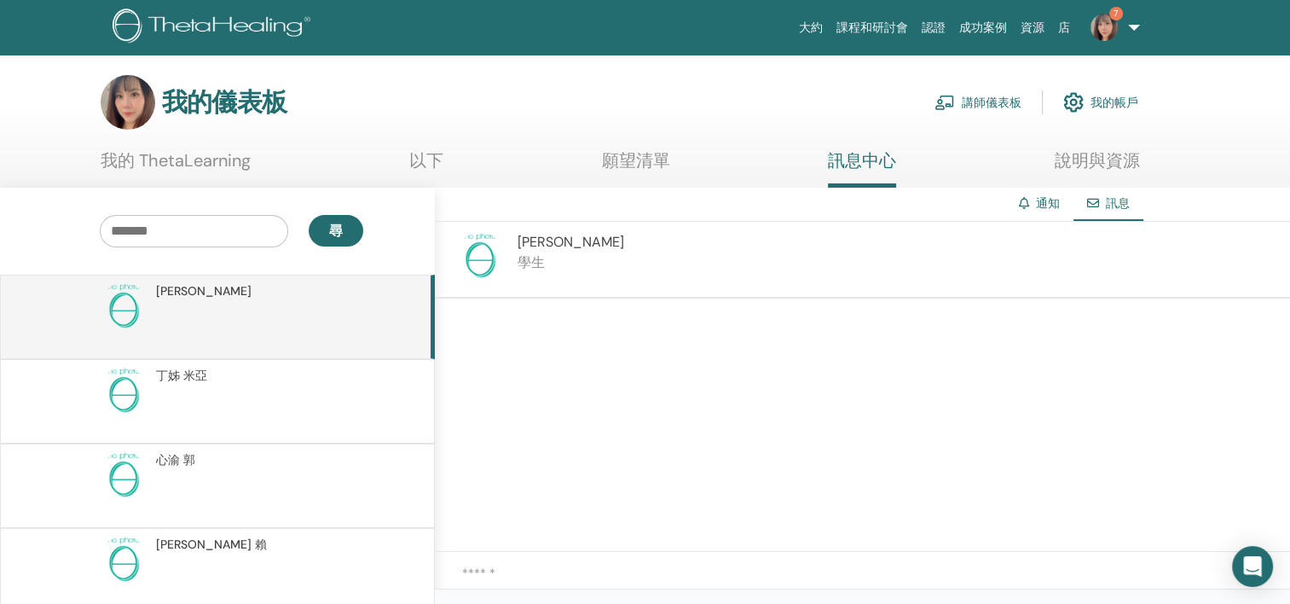
click at [151, 223] on input "text" at bounding box center [194, 231] width 188 height 32
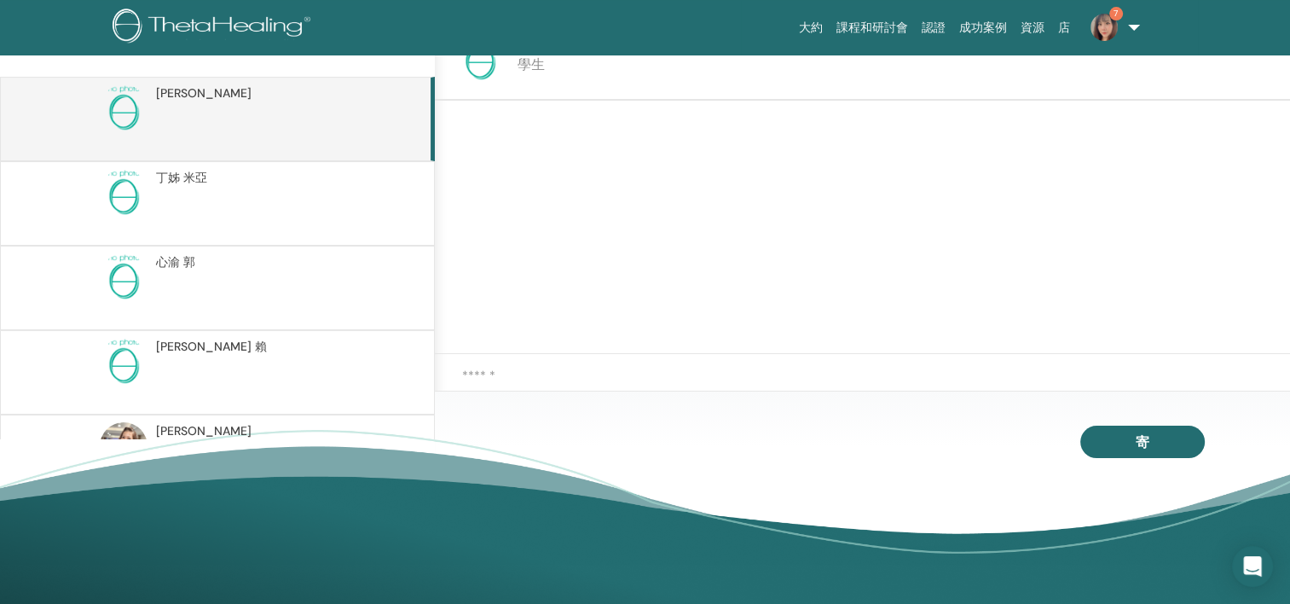
scroll to position [215, 0]
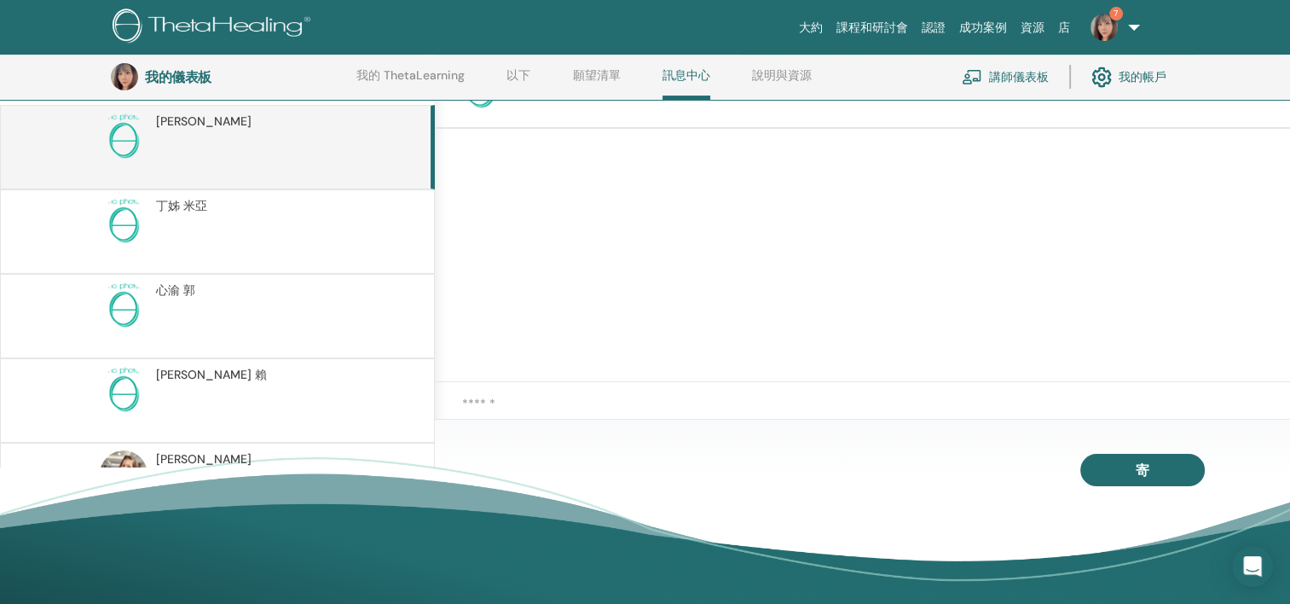
click at [611, 390] on div at bounding box center [862, 412] width 855 height 60
click at [518, 400] on textarea at bounding box center [876, 412] width 828 height 36
type textarea "*"
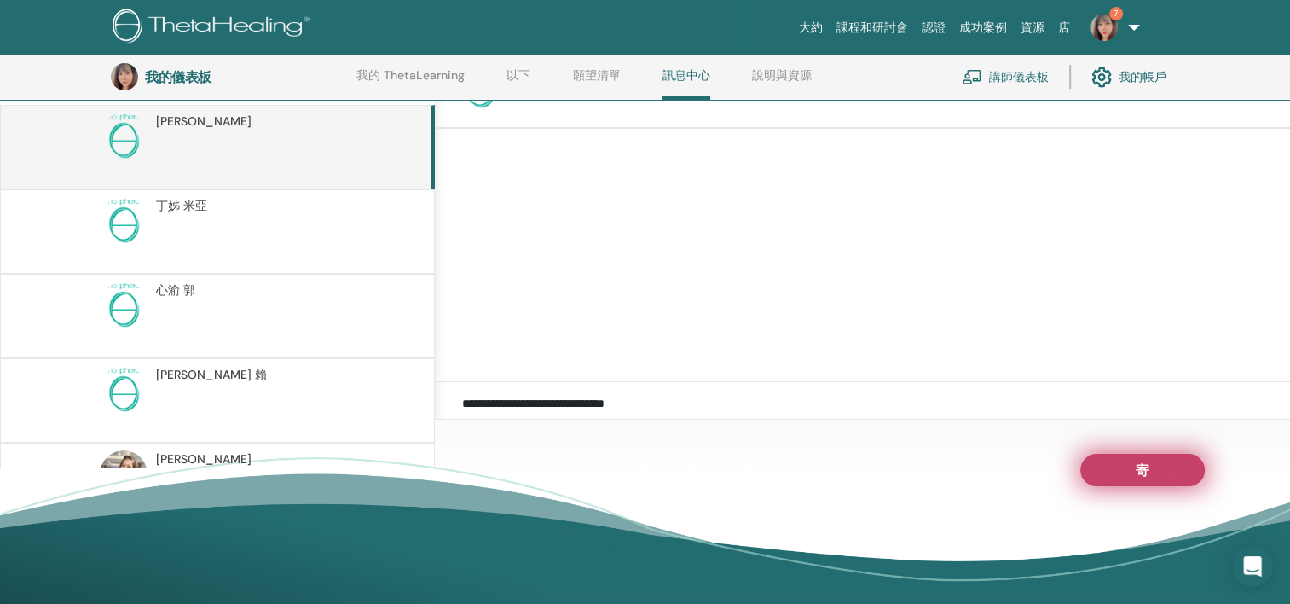
type textarea "**********"
click at [1103, 470] on button "寄" at bounding box center [1142, 470] width 124 height 32
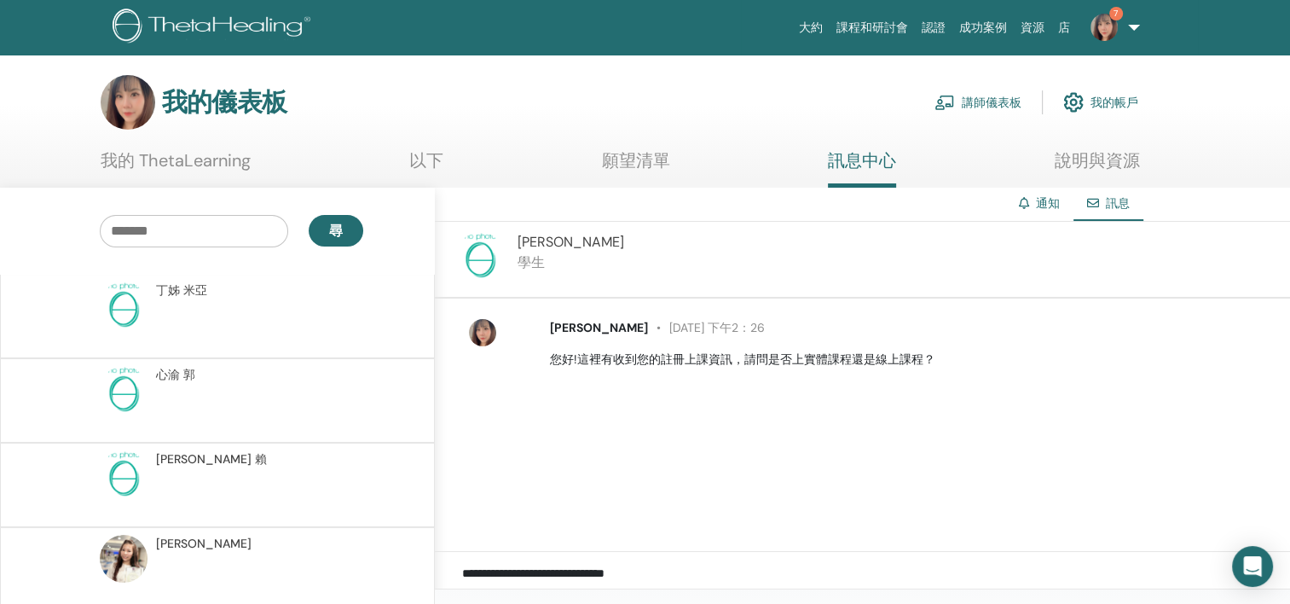
scroll to position [0, 0]
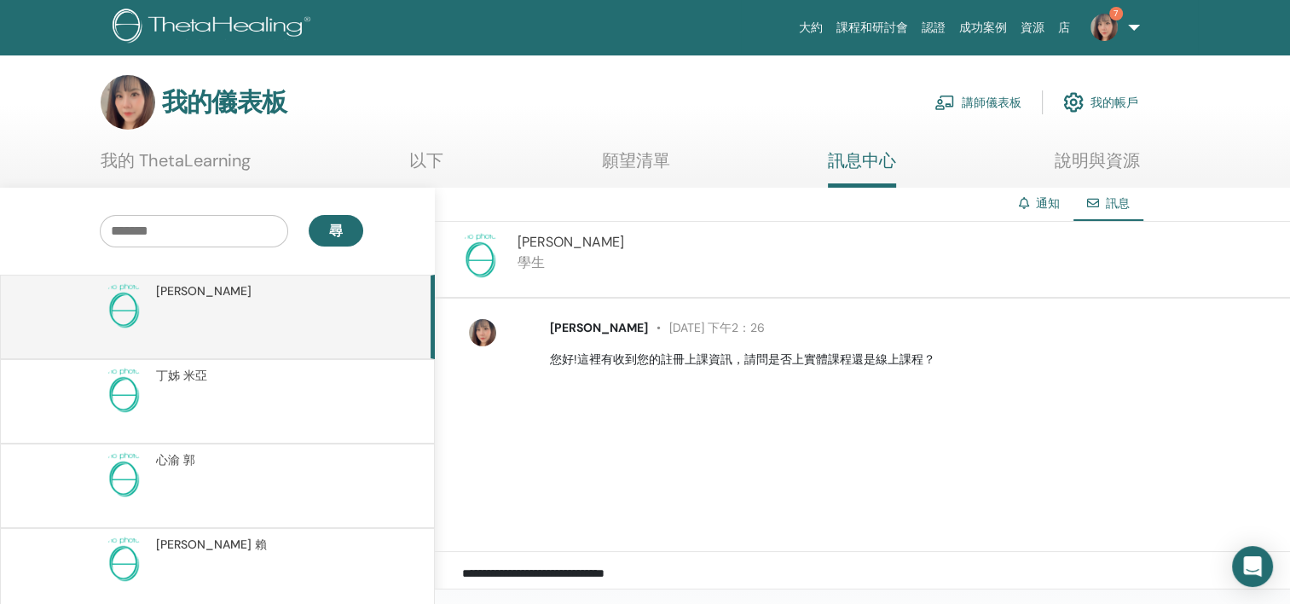
click at [205, 289] on span "塞維恩奇·巴拉克" at bounding box center [204, 291] width 96 height 18
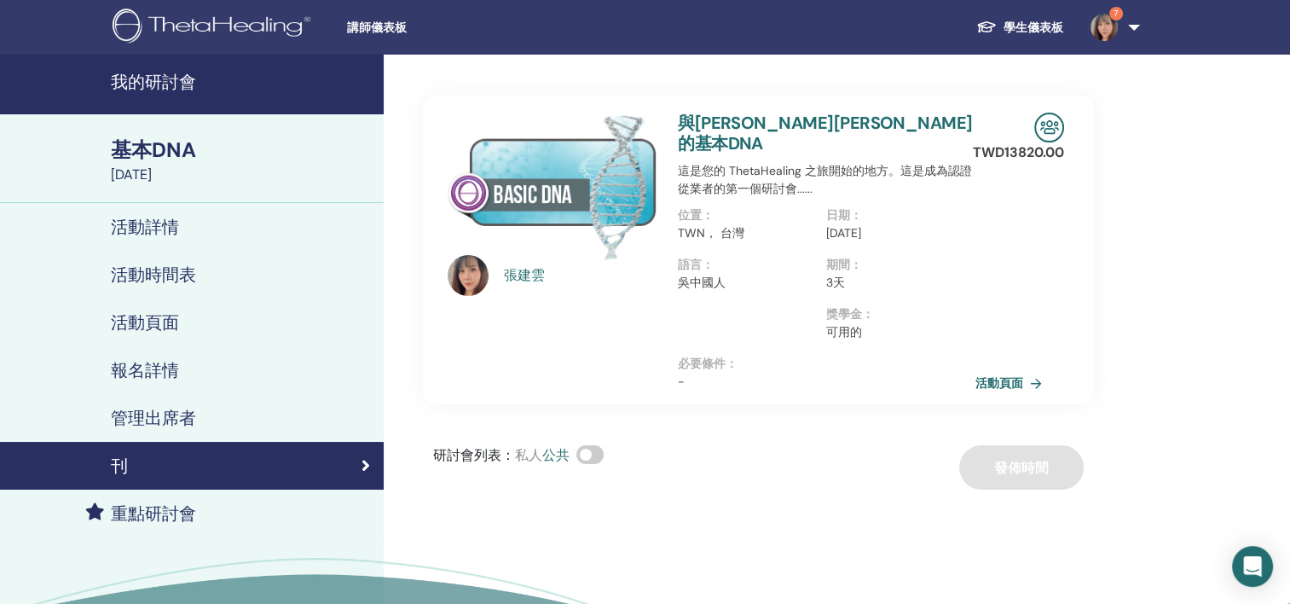
click at [385, 24] on span "講師儀表板" at bounding box center [475, 28] width 256 height 18
click at [191, 21] on img at bounding box center [215, 28] width 204 height 38
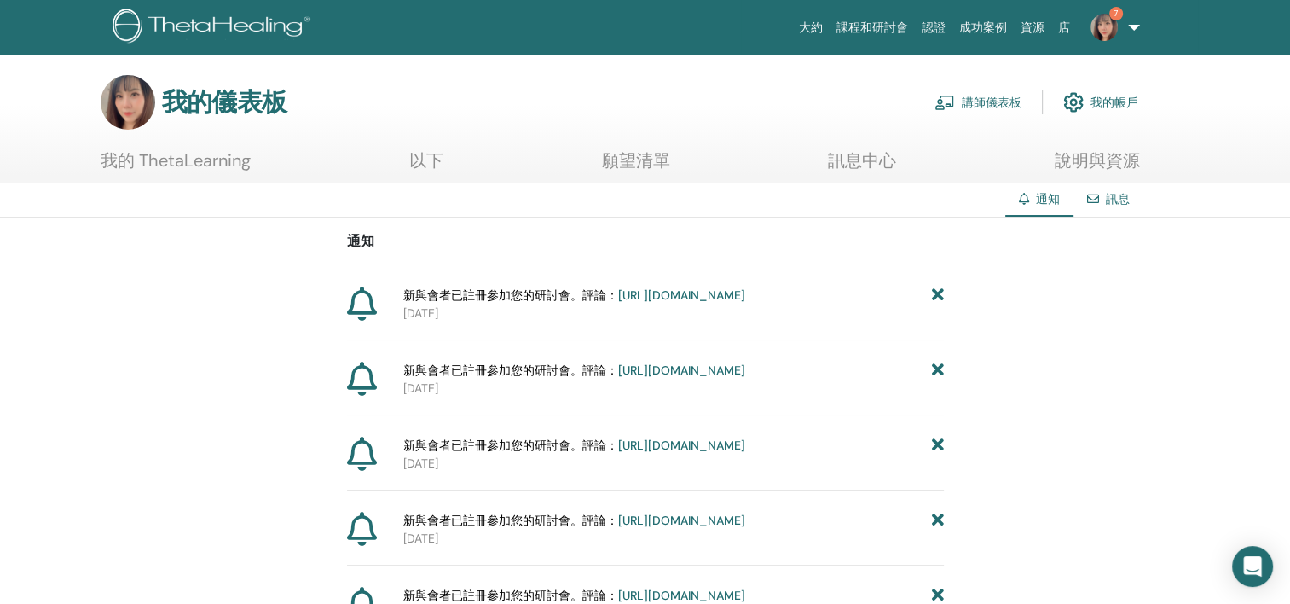
click at [686, 303] on link "[URL][DOMAIN_NAME]" at bounding box center [681, 294] width 127 height 15
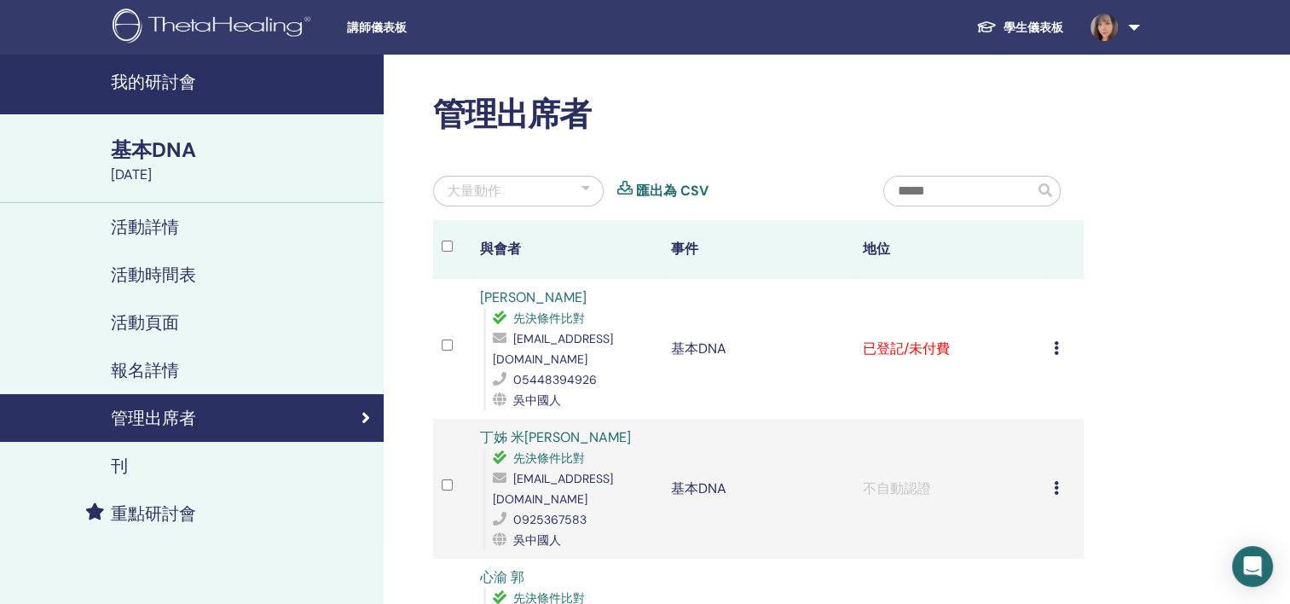
click at [1119, 24] on span at bounding box center [1104, 27] width 41 height 14
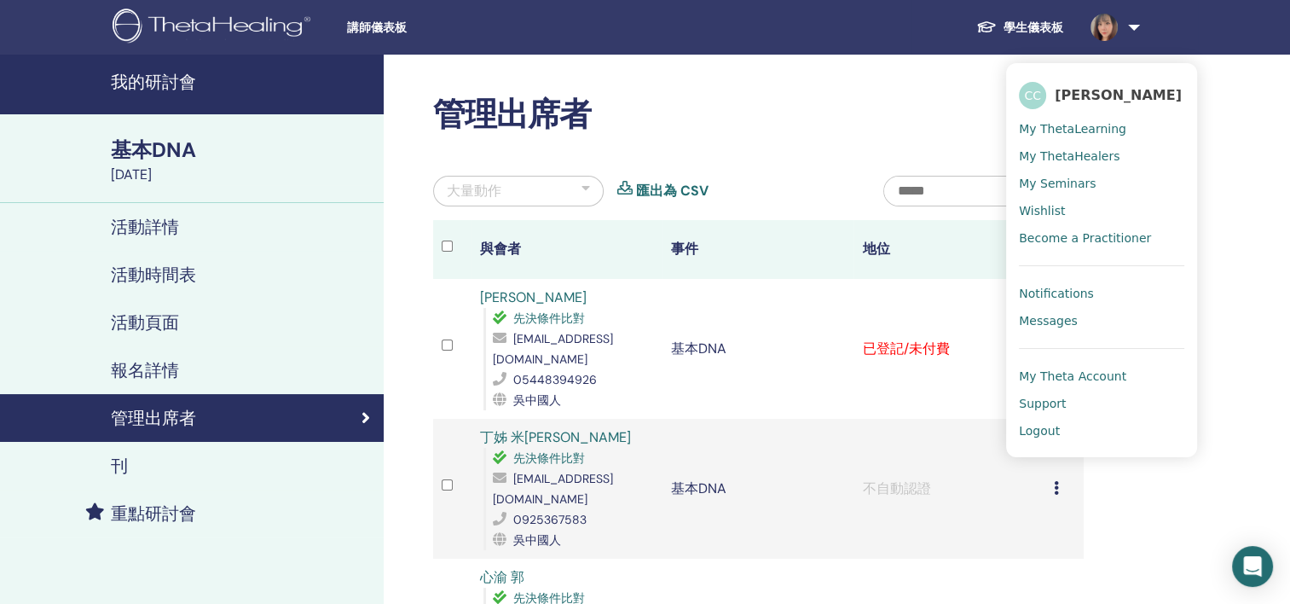
click at [1046, 328] on span "Messages" at bounding box center [1048, 320] width 59 height 15
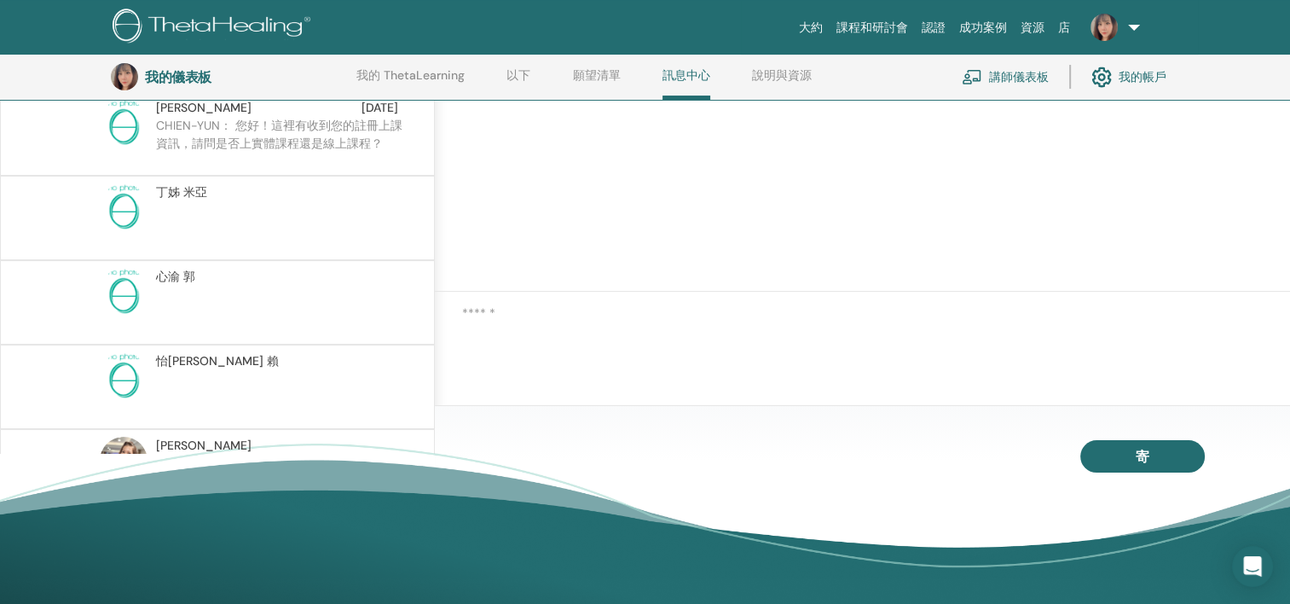
scroll to position [130, 0]
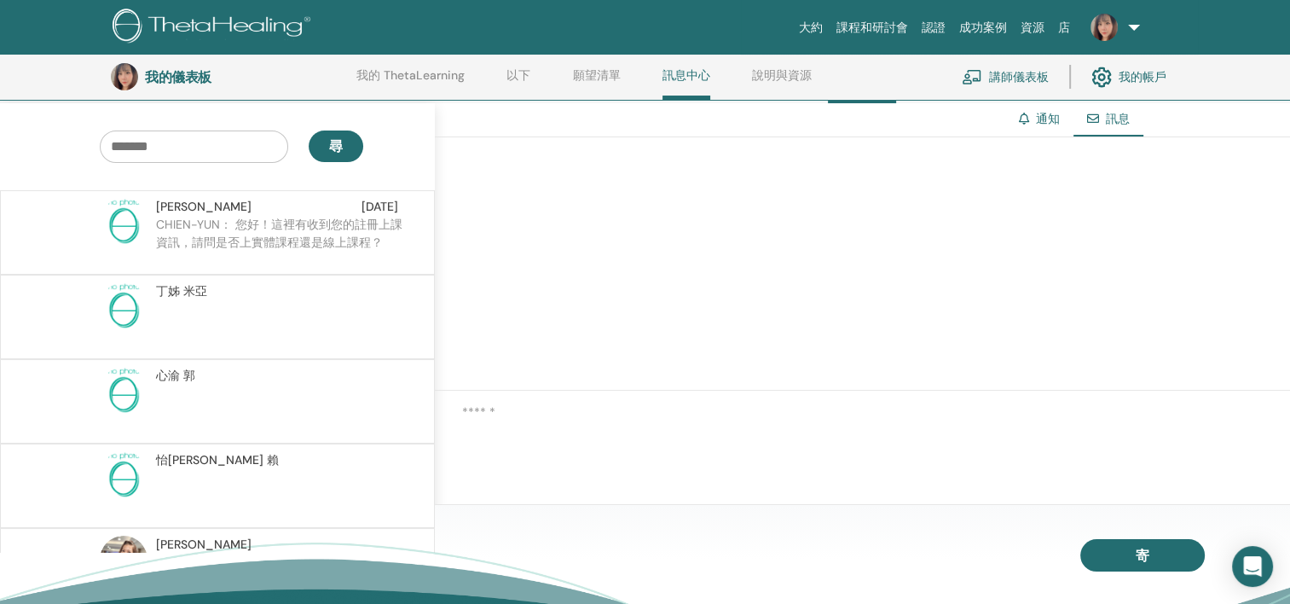
click at [273, 231] on p "CHIEN-YUN： 您好！這裡有收到您的註冊上課資訊，請問是否上實體課程還是線上課程？" at bounding box center [279, 241] width 247 height 51
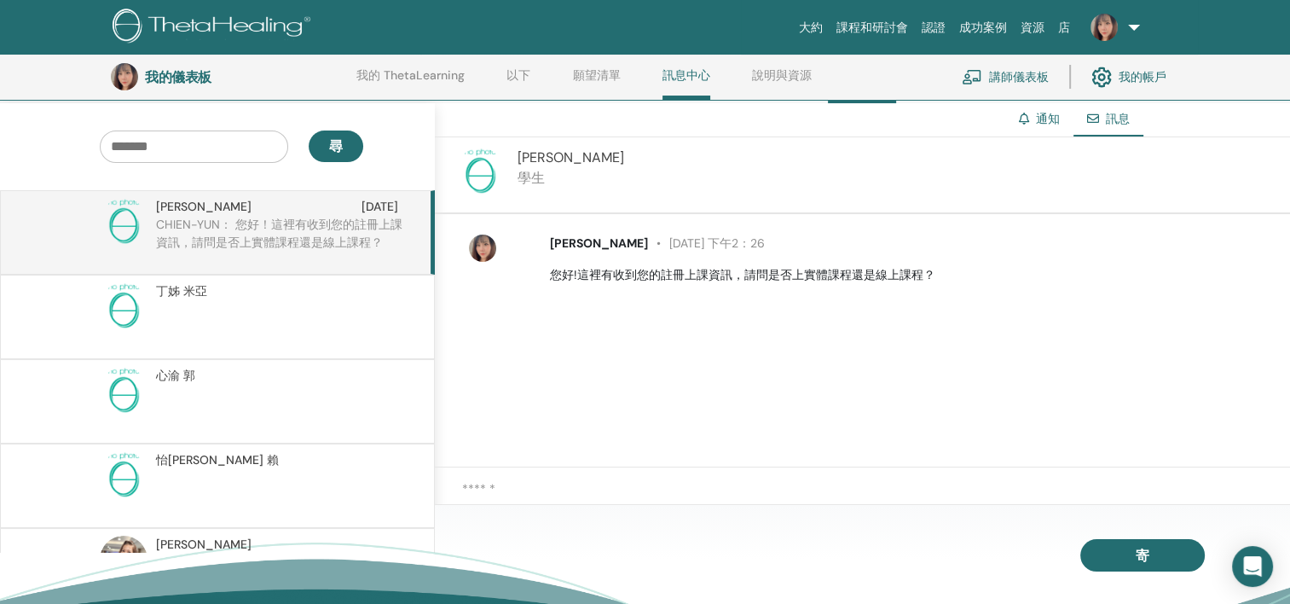
click at [694, 475] on div at bounding box center [862, 497] width 855 height 60
click at [645, 495] on textarea at bounding box center [876, 497] width 828 height 36
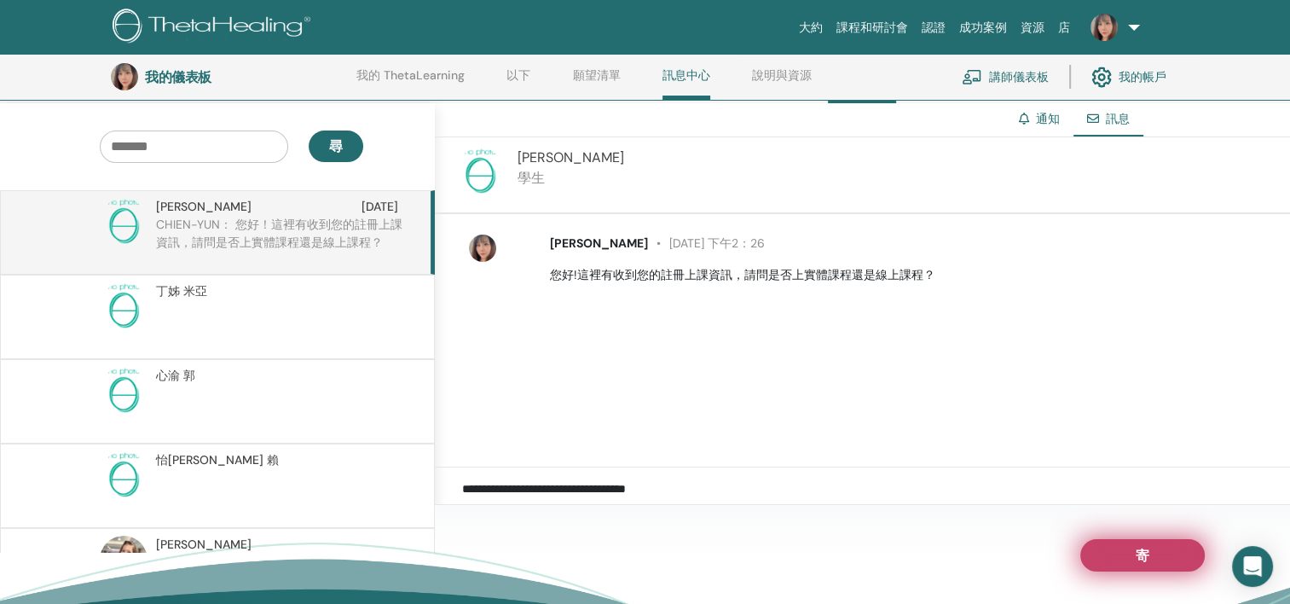
type textarea "**********"
click at [1130, 555] on button "寄" at bounding box center [1142, 555] width 124 height 32
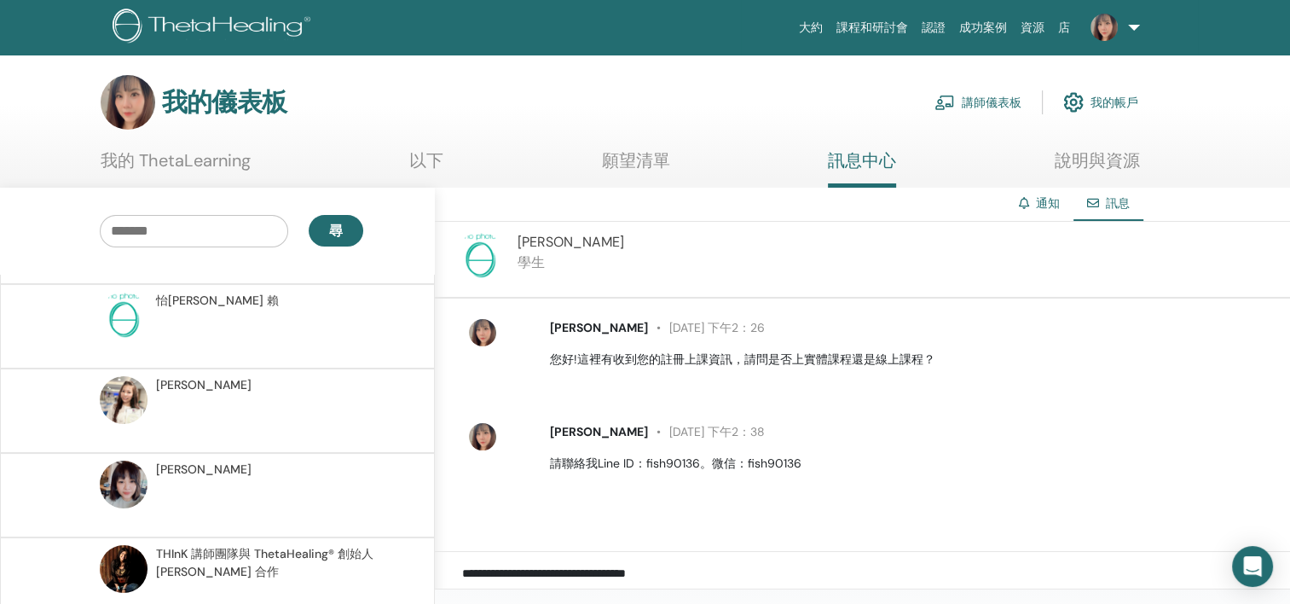
click at [638, 153] on link "願望清單" at bounding box center [636, 166] width 68 height 33
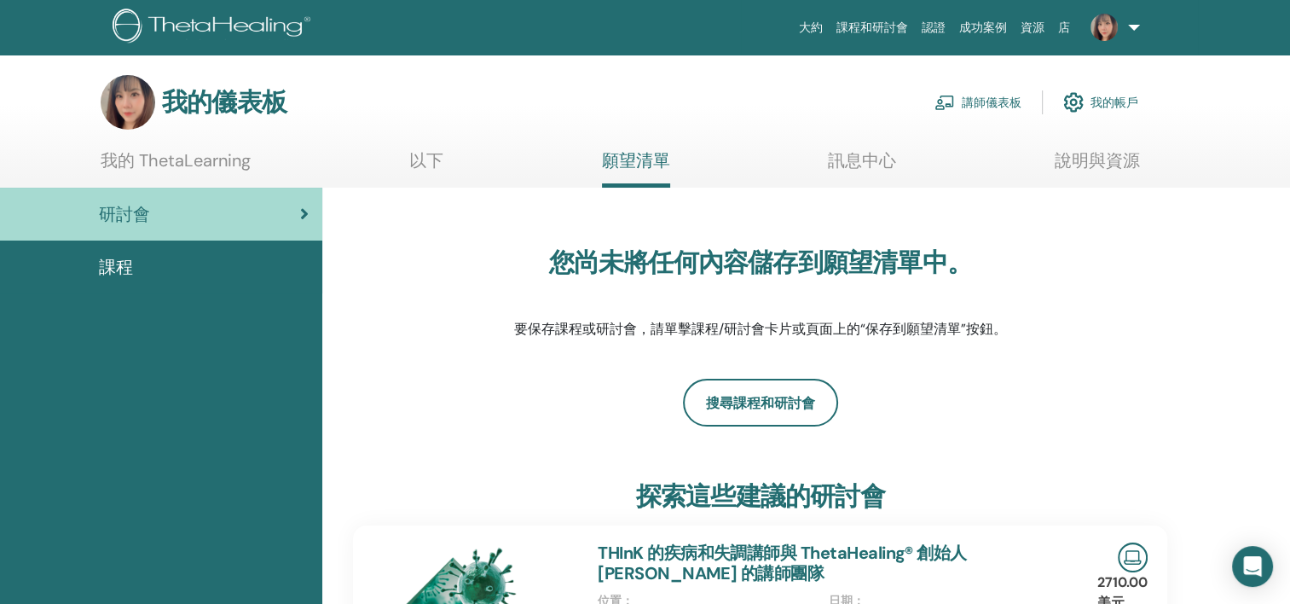
click at [160, 159] on link "我的 ThetaLearning" at bounding box center [176, 166] width 150 height 33
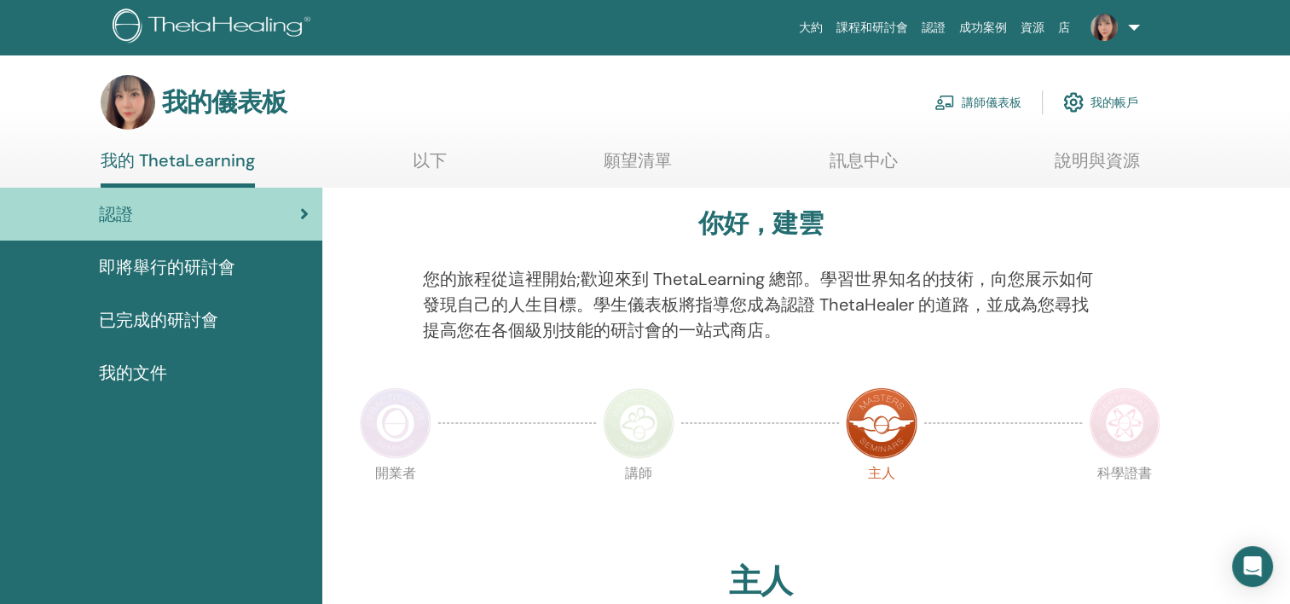
click at [979, 99] on font "講師儀表板" at bounding box center [992, 102] width 60 height 15
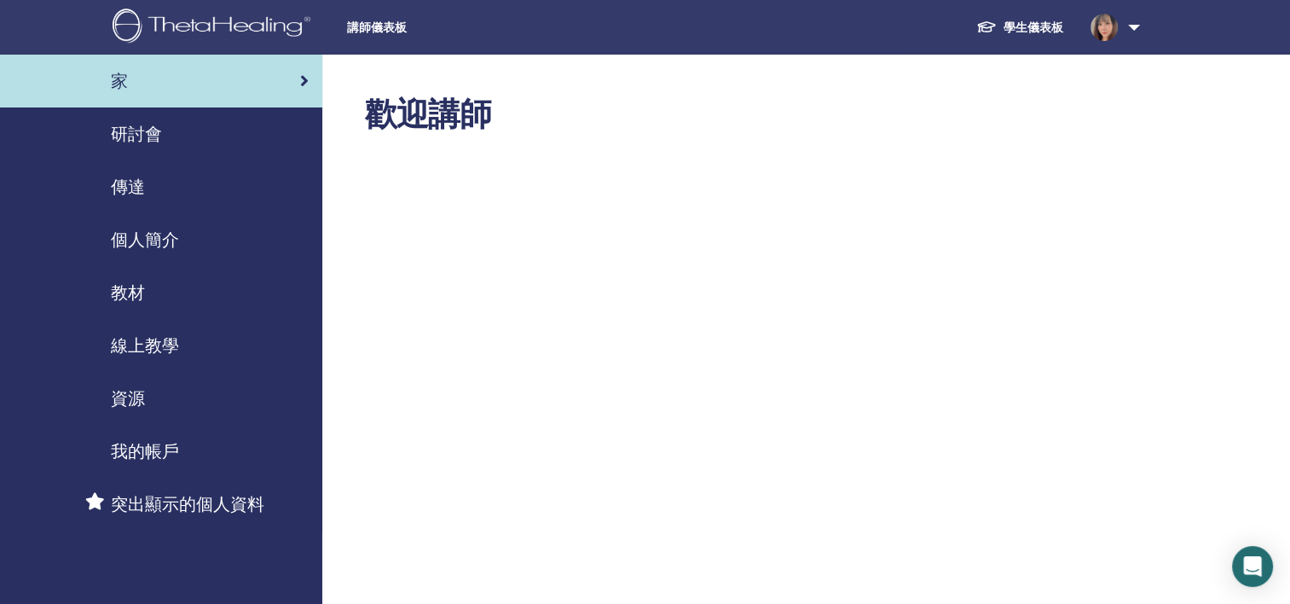
click at [148, 449] on span "我的帳戶" at bounding box center [145, 451] width 68 height 26
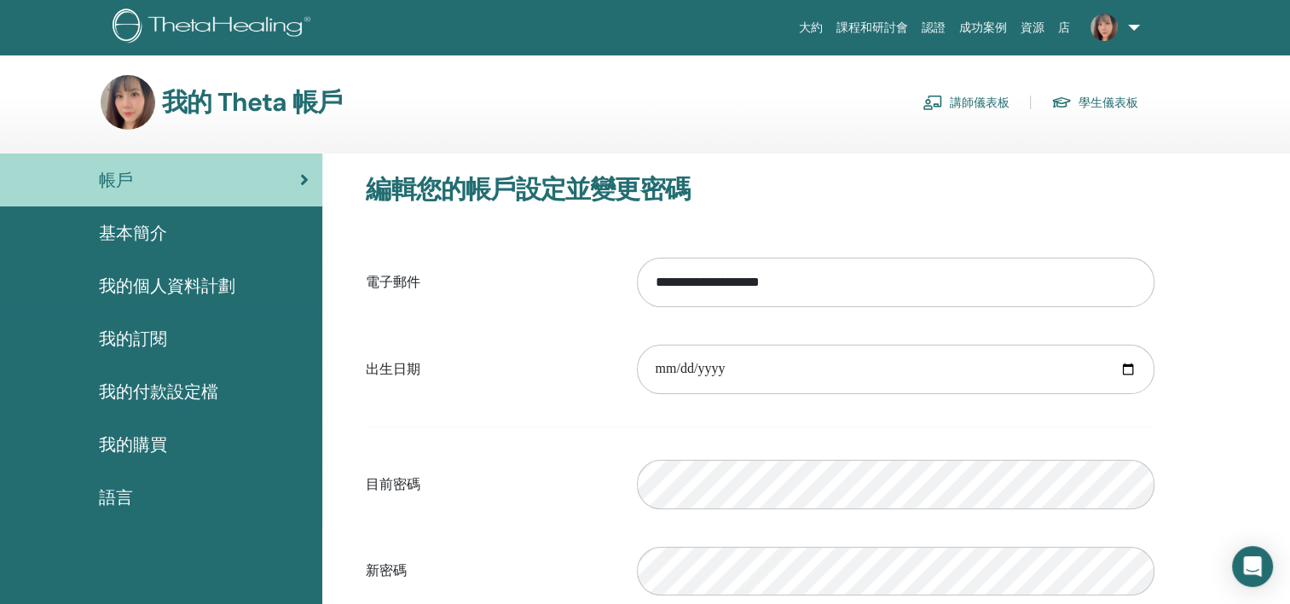
click at [195, 385] on span "我的付款設定檔" at bounding box center [158, 392] width 119 height 26
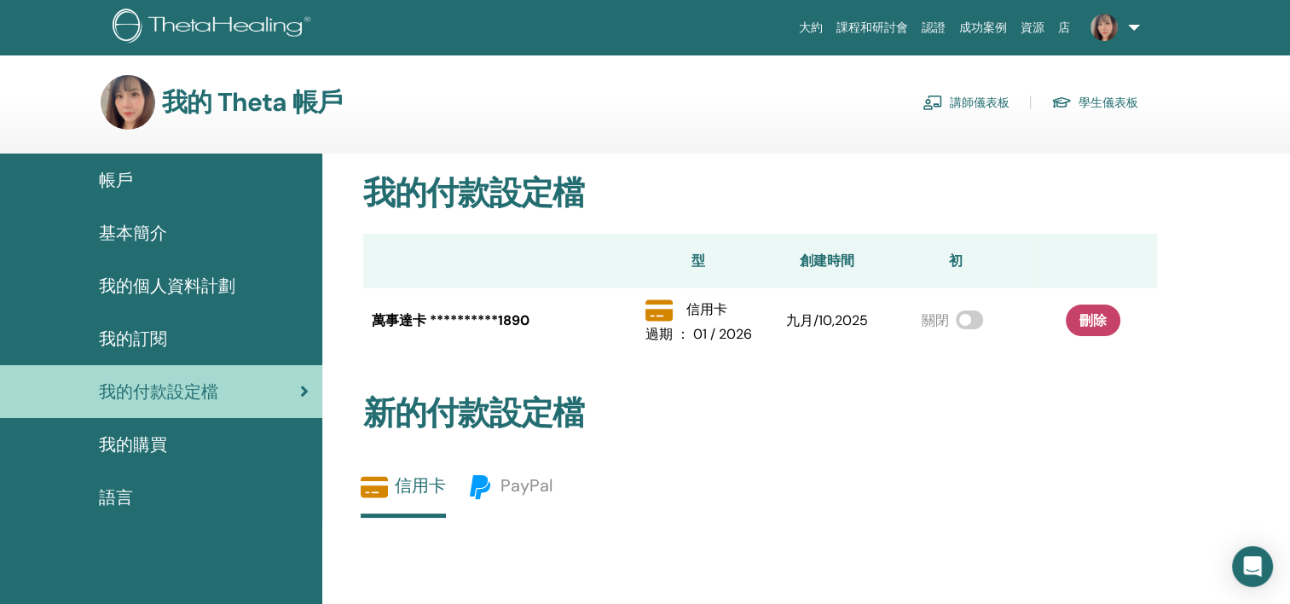
click at [157, 229] on span "基本簡介" at bounding box center [133, 233] width 68 height 26
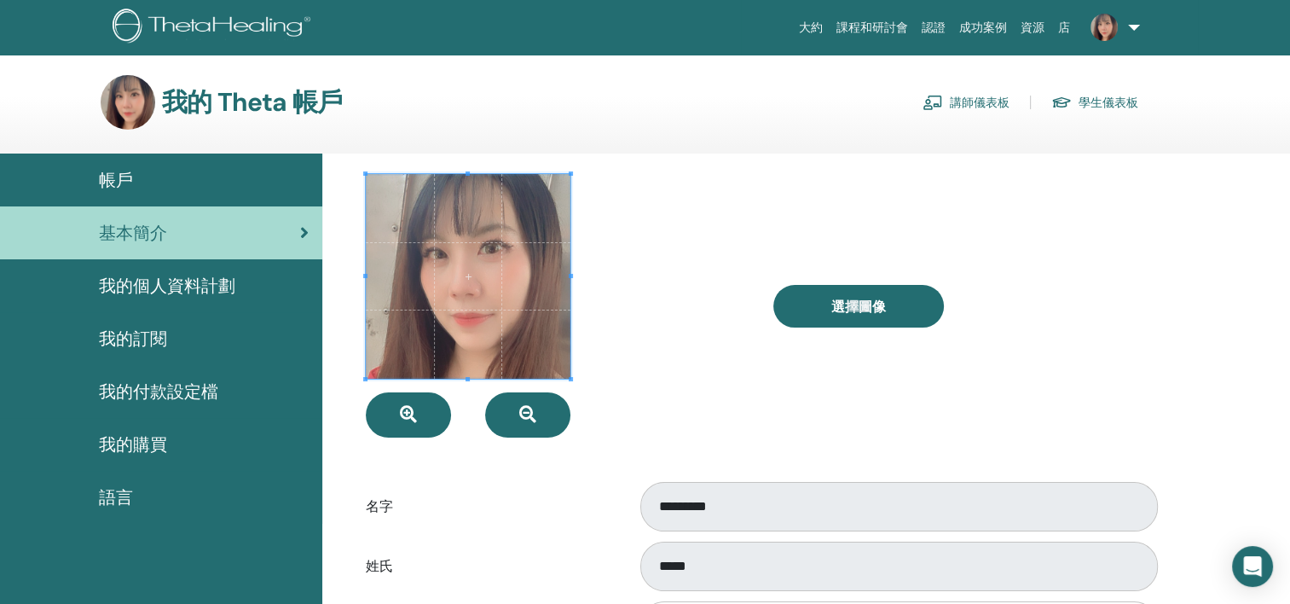
click at [121, 173] on span "帳戶" at bounding box center [116, 180] width 34 height 26
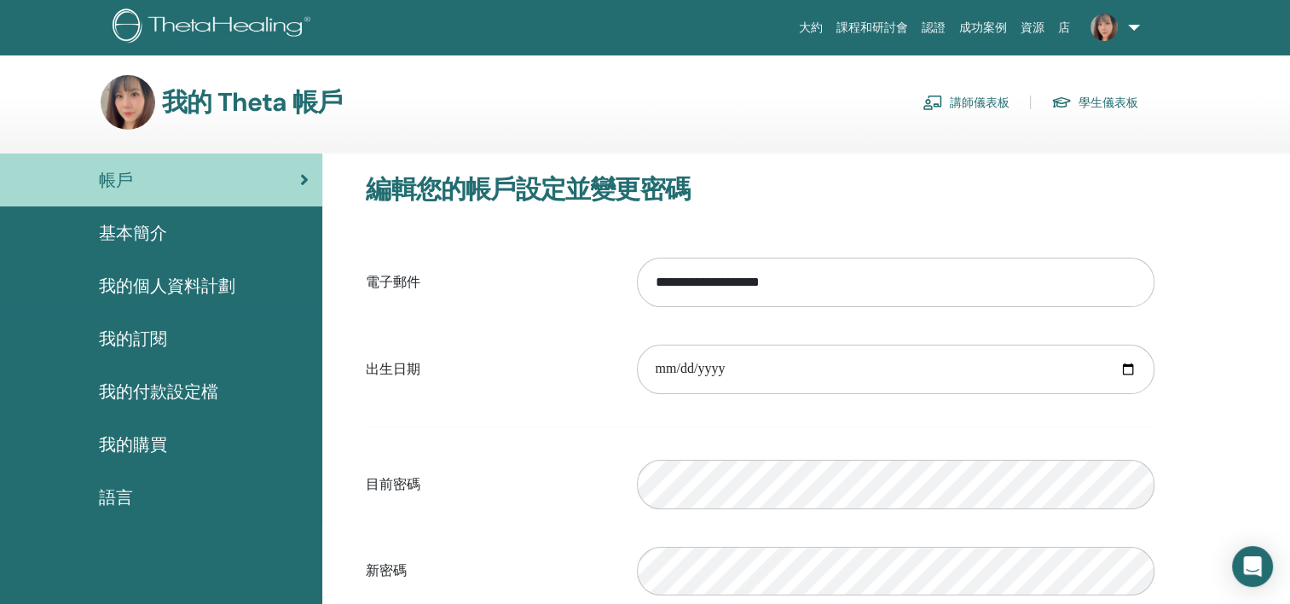
click at [976, 97] on font "講師儀表板" at bounding box center [980, 102] width 60 height 15
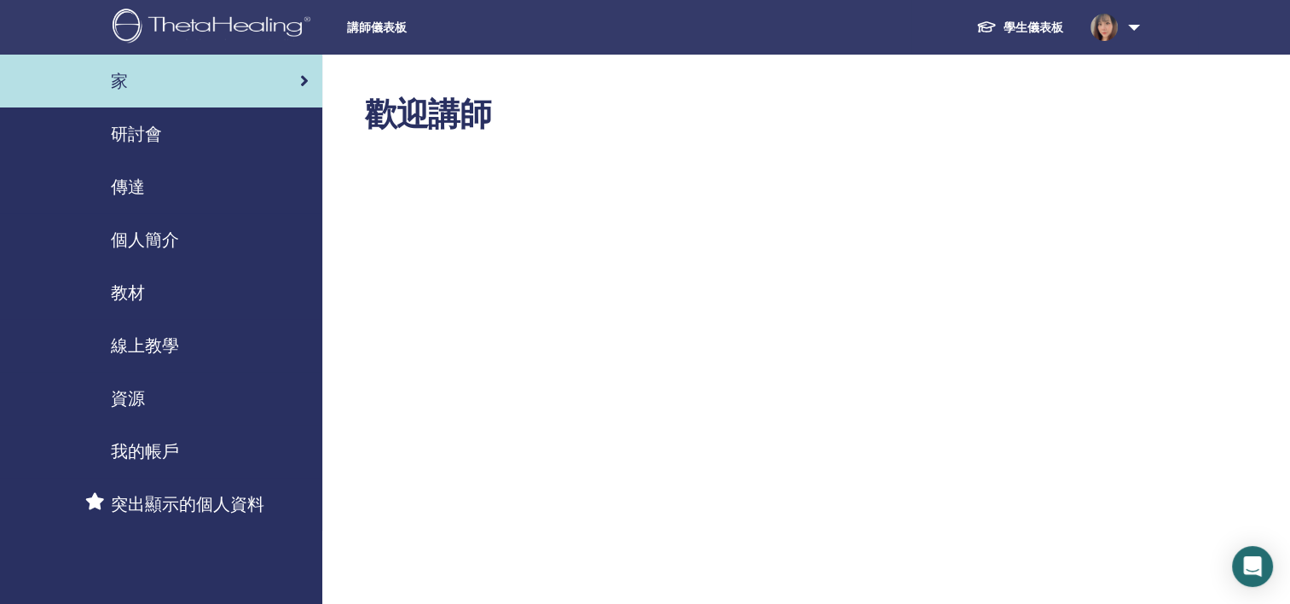
click at [141, 133] on span "研討會" at bounding box center [136, 134] width 51 height 26
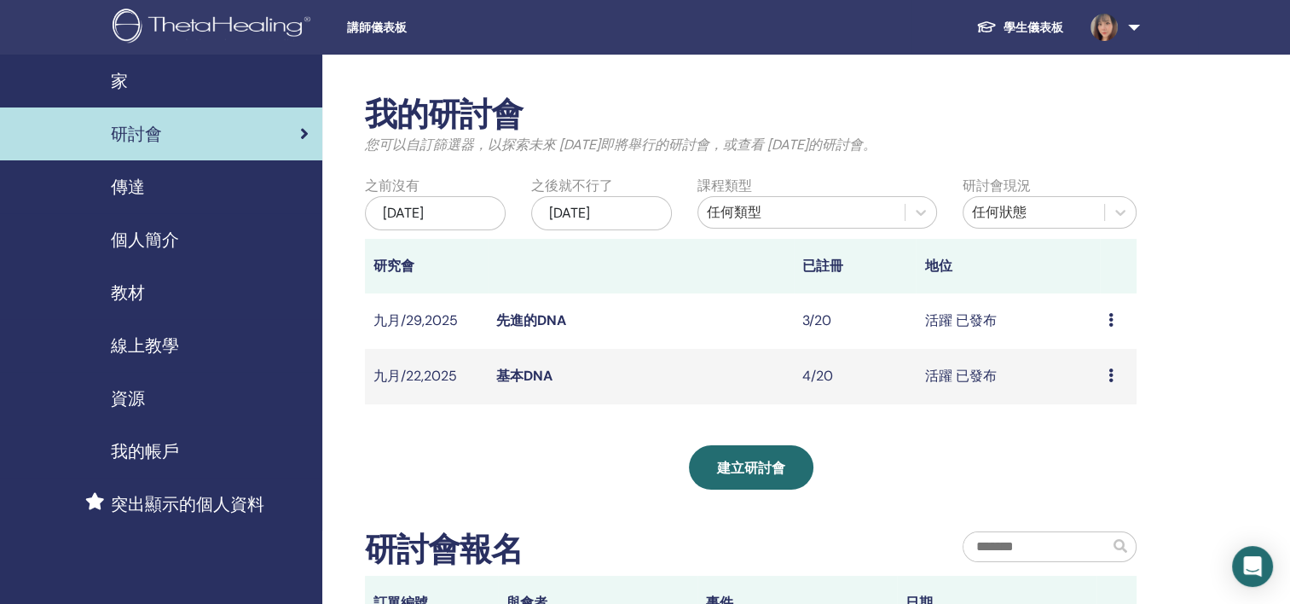
click at [540, 329] on link "先進的DNA" at bounding box center [531, 320] width 70 height 18
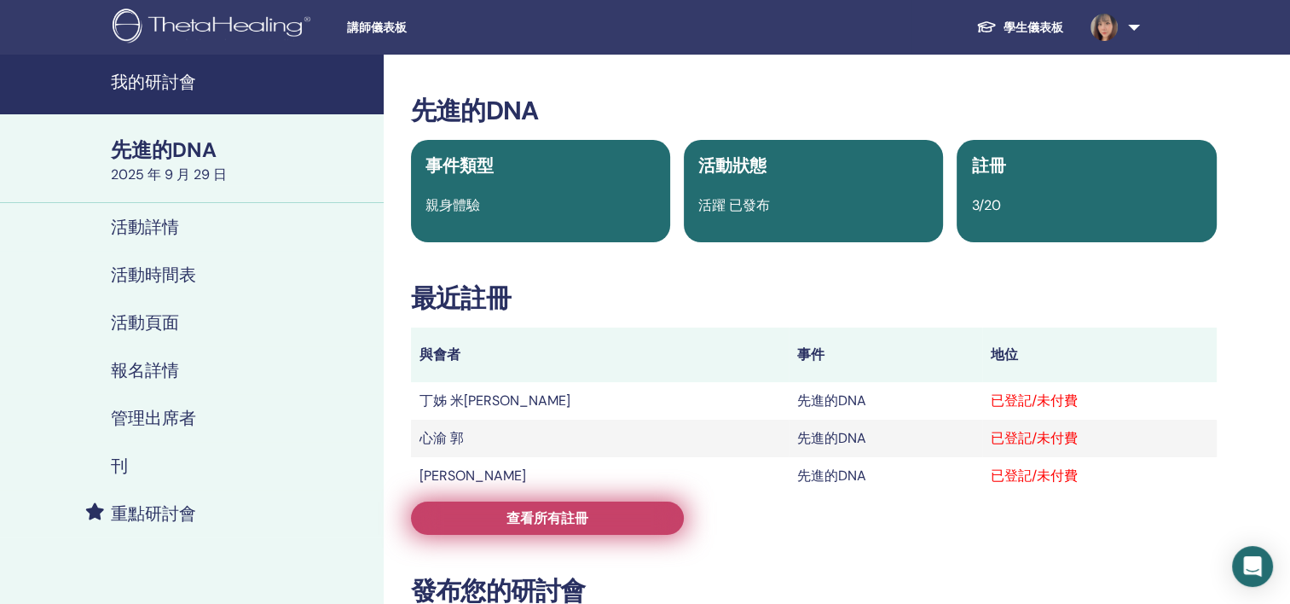
click at [559, 509] on span "查看所有註冊" at bounding box center [548, 518] width 82 height 18
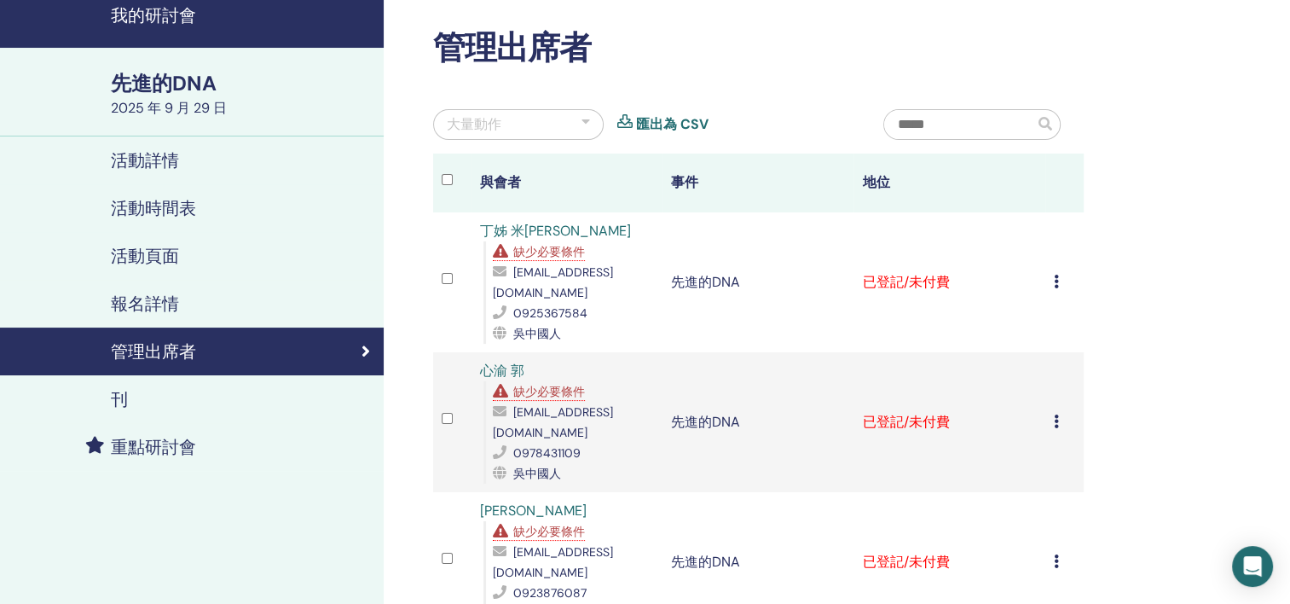
scroll to position [85, 0]
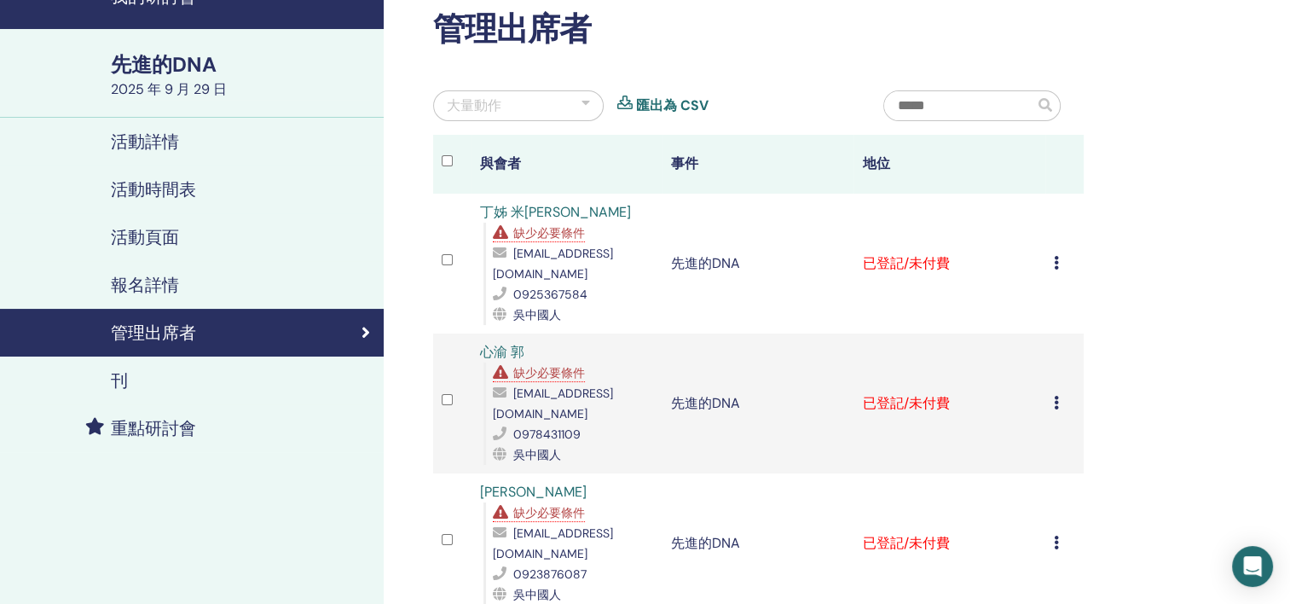
click at [1054, 256] on icon at bounding box center [1056, 263] width 5 height 14
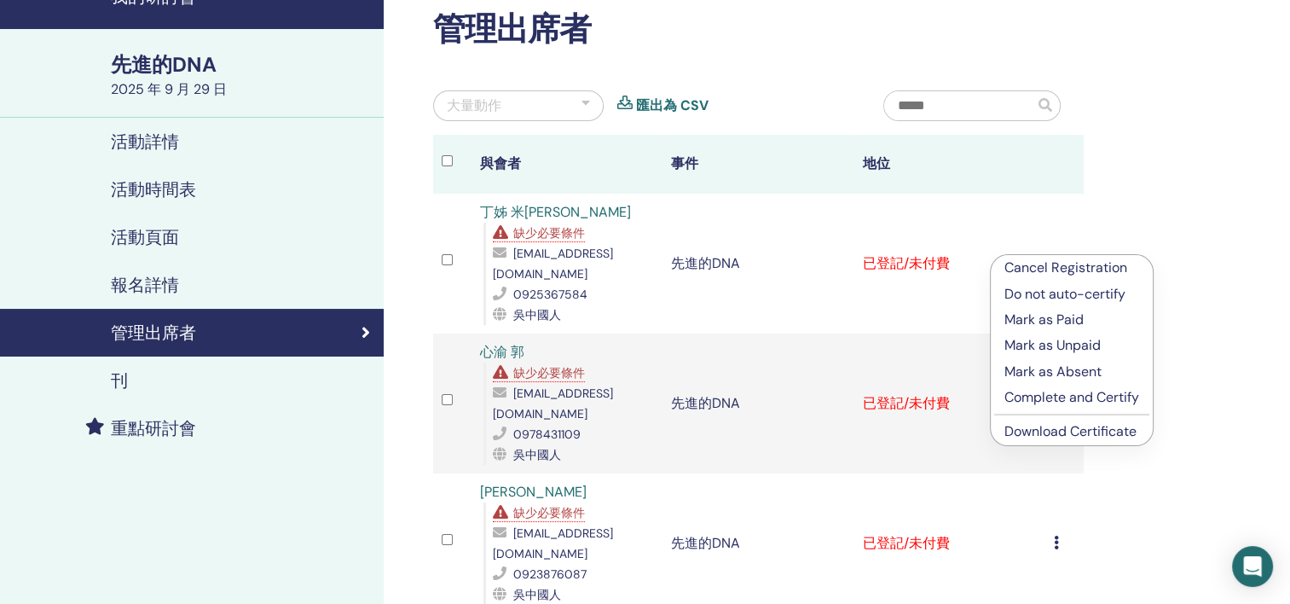
click at [1076, 320] on p "Mark as Paid" at bounding box center [1072, 320] width 135 height 20
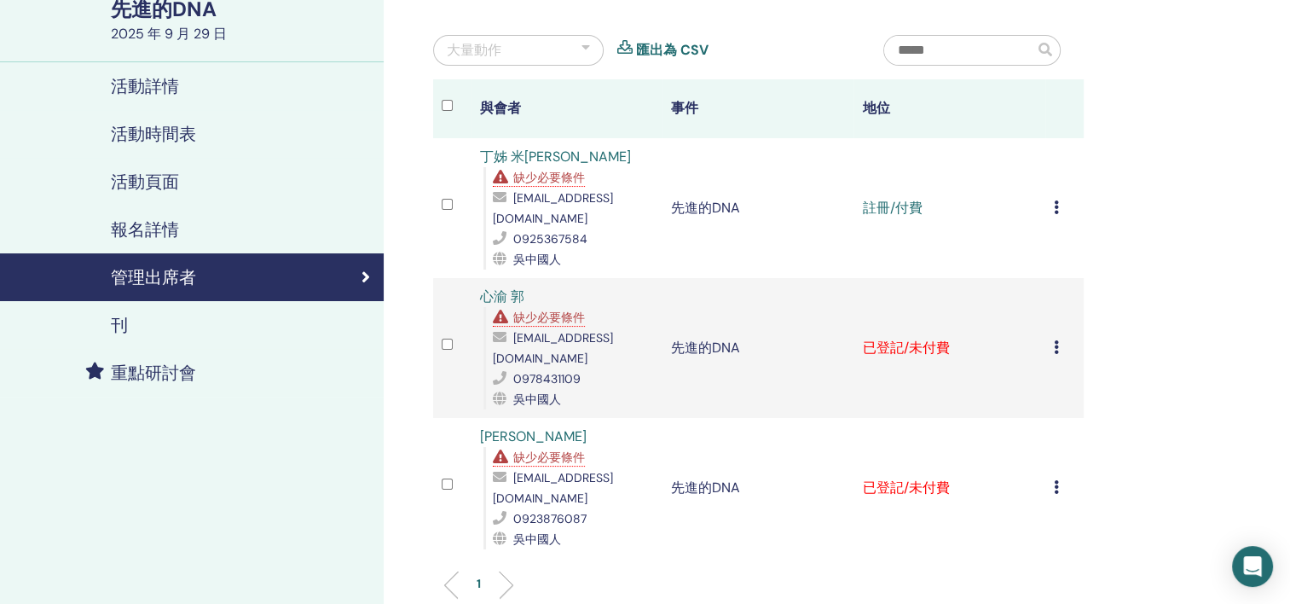
scroll to position [171, 0]
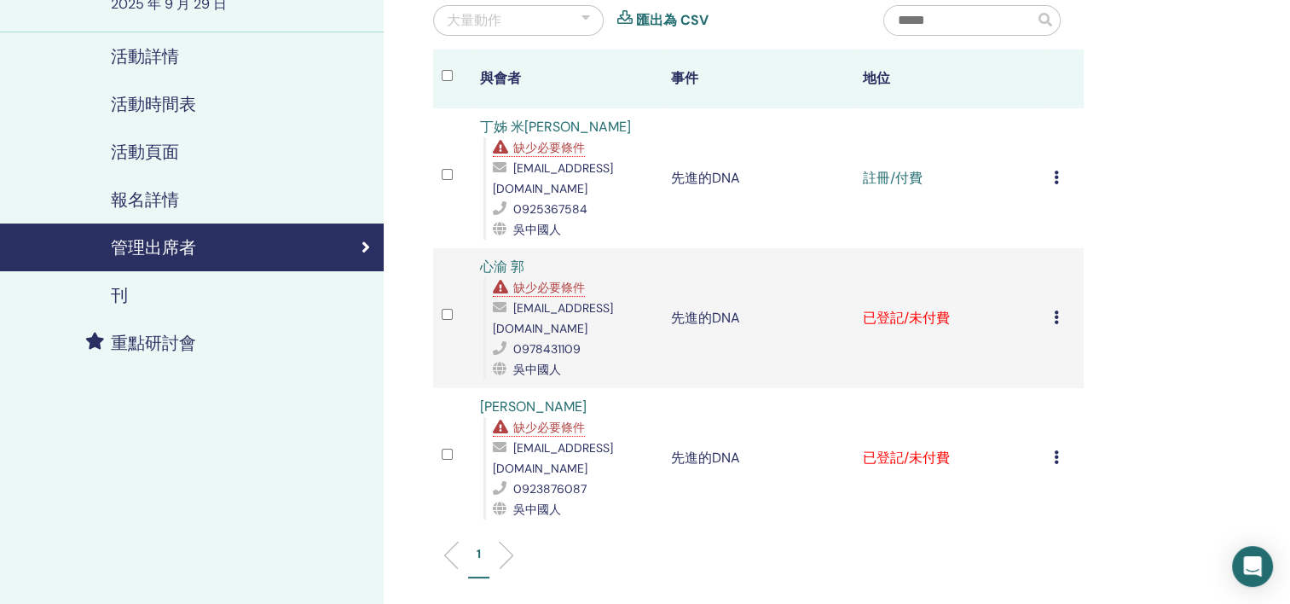
click at [1055, 310] on icon at bounding box center [1056, 317] width 5 height 14
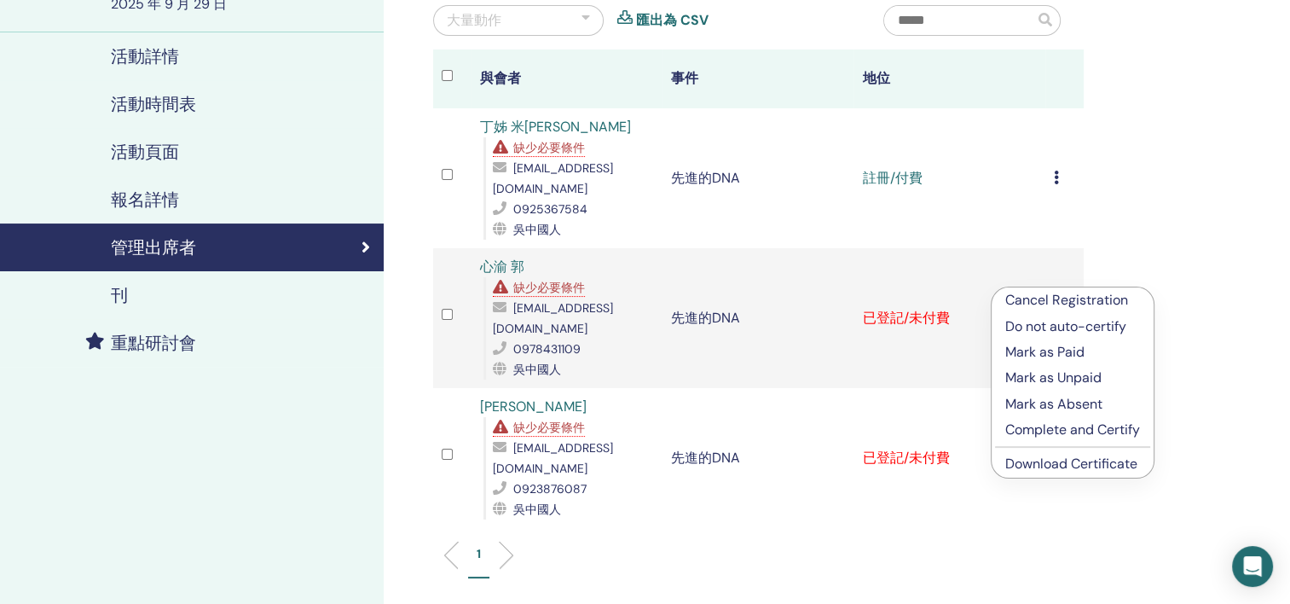
click at [1025, 466] on link "Download Certificate" at bounding box center [1071, 464] width 132 height 18
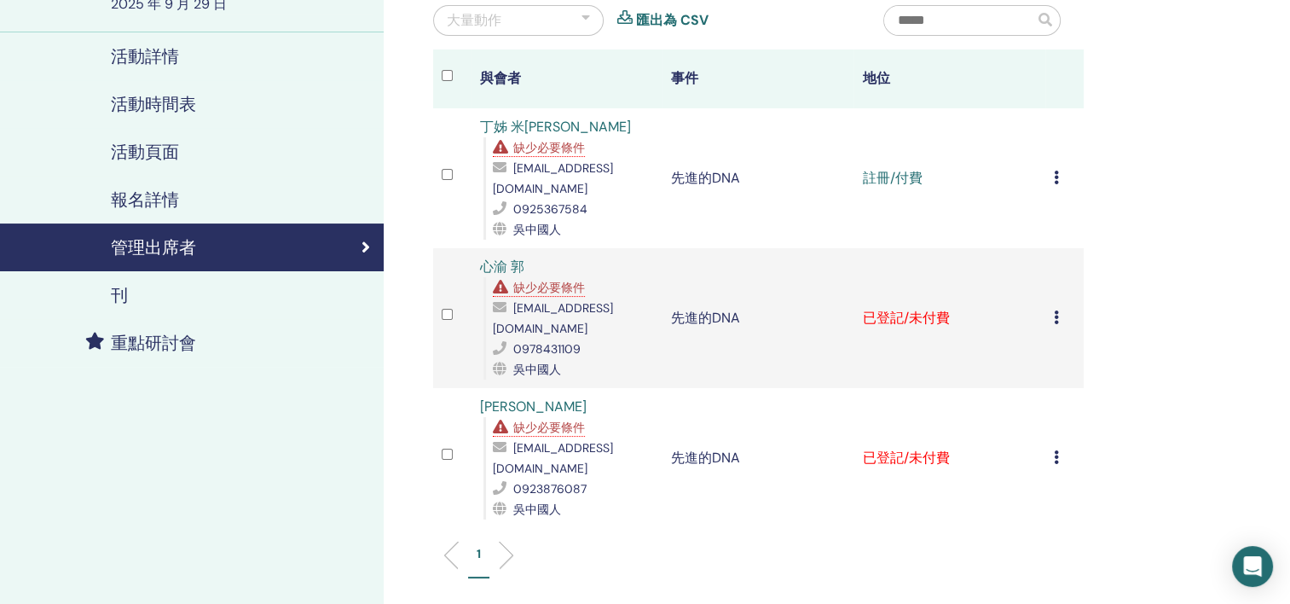
click at [1177, 194] on div "管理出席者 大量動作 匯出為 CSV 與會者 事件 地位 丁姊 米亞 缺少必要條件 [EMAIL_ADDRESS][DOMAIN_NAME] 09253675…" at bounding box center [814, 359] width 860 height 950
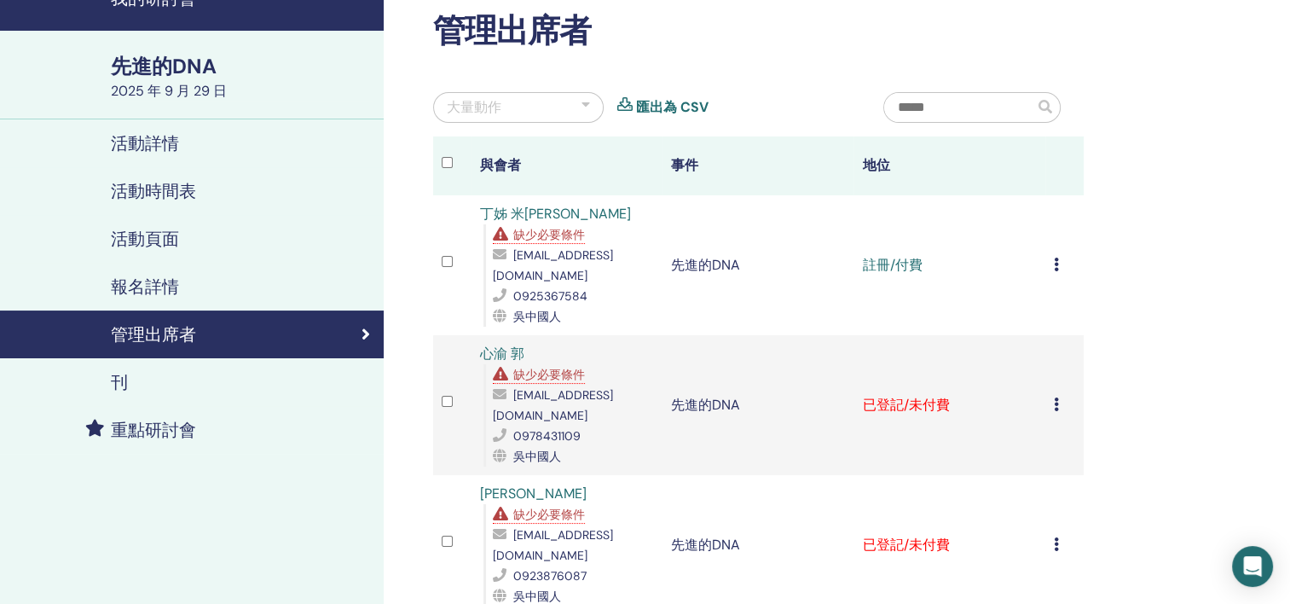
scroll to position [0, 0]
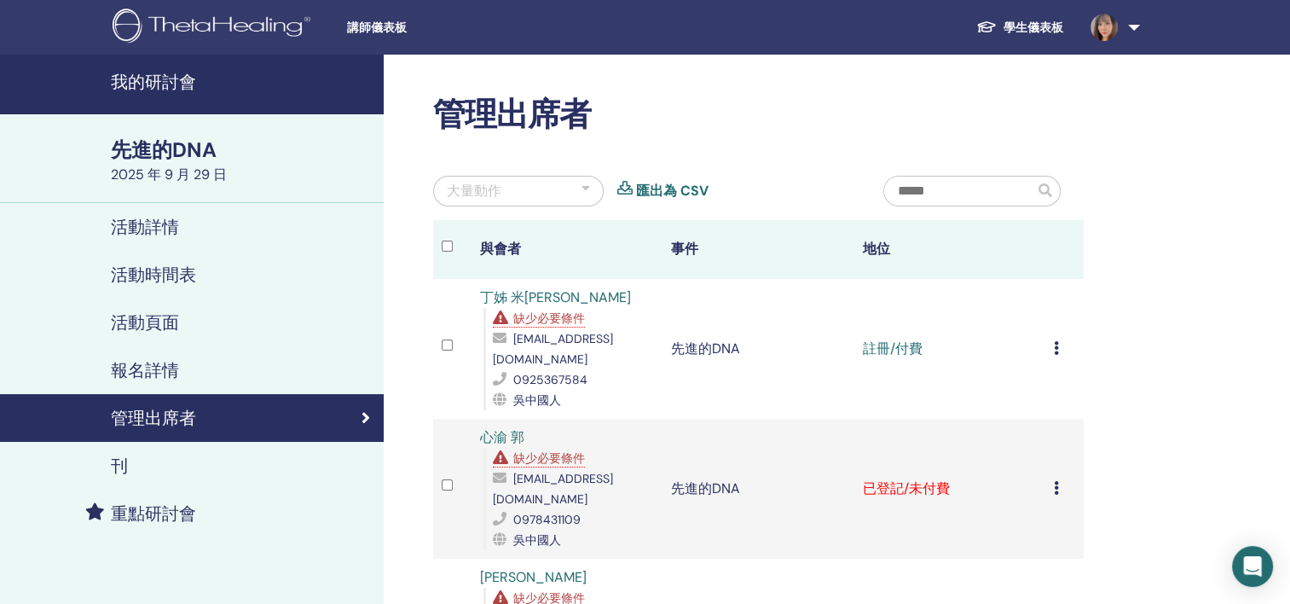
click at [162, 67] on link "我的研討會" at bounding box center [192, 85] width 384 height 60
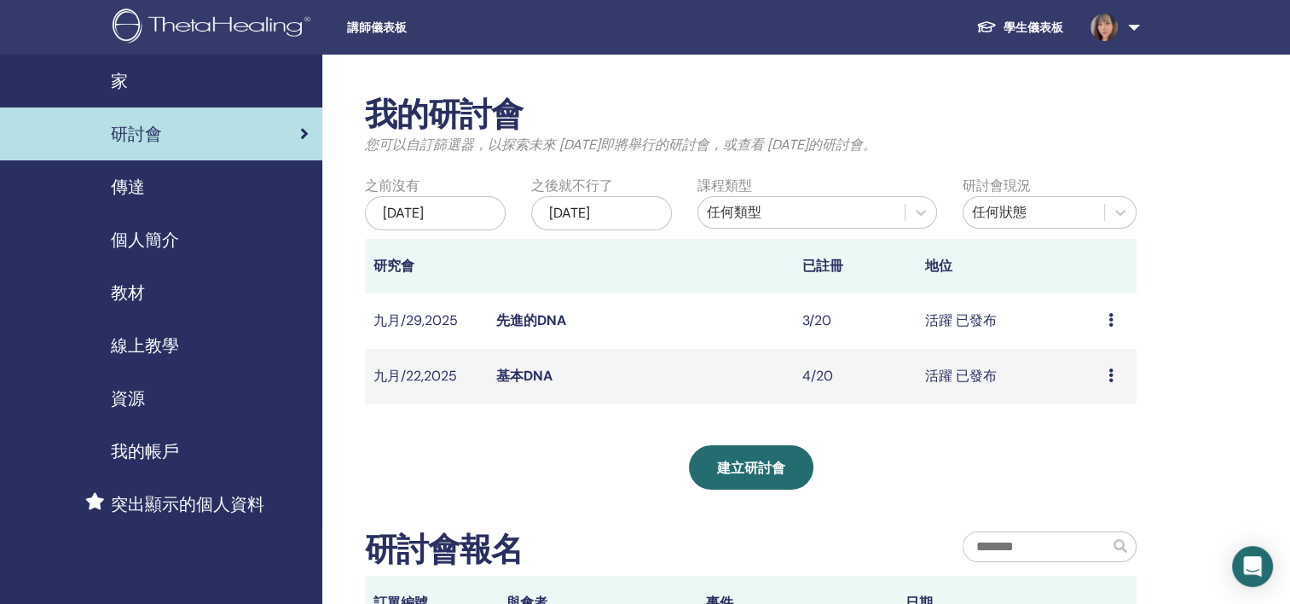
click at [516, 385] on link "基本DNA" at bounding box center [524, 376] width 56 height 18
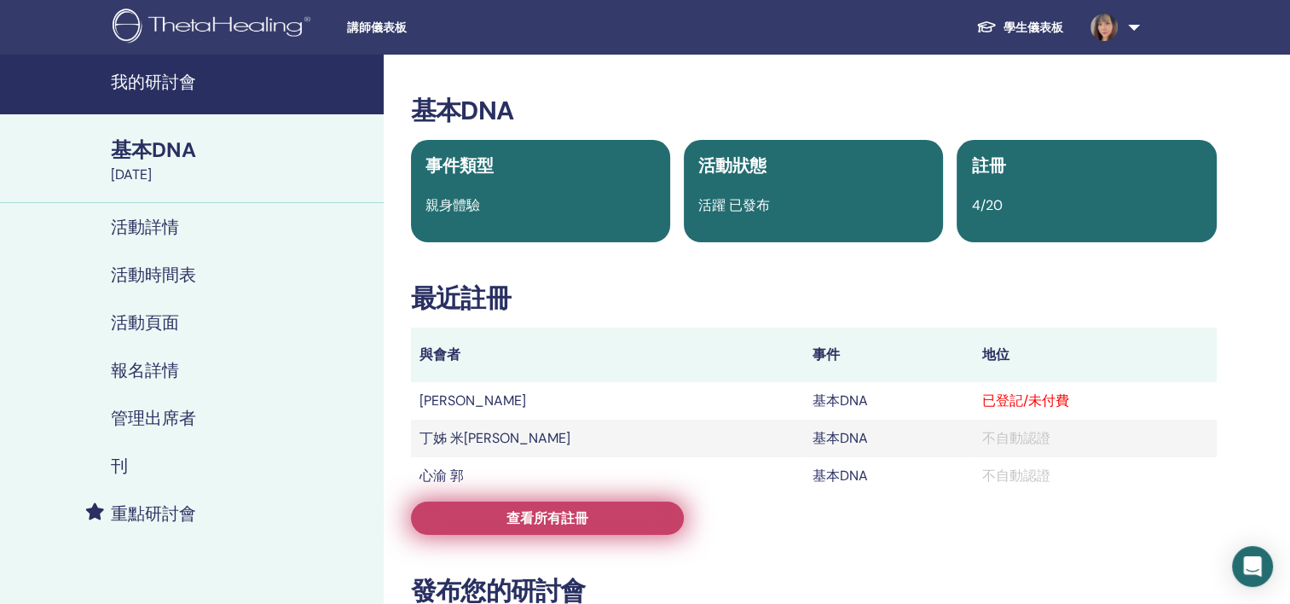
click at [553, 512] on span "查看所有註冊" at bounding box center [548, 518] width 82 height 18
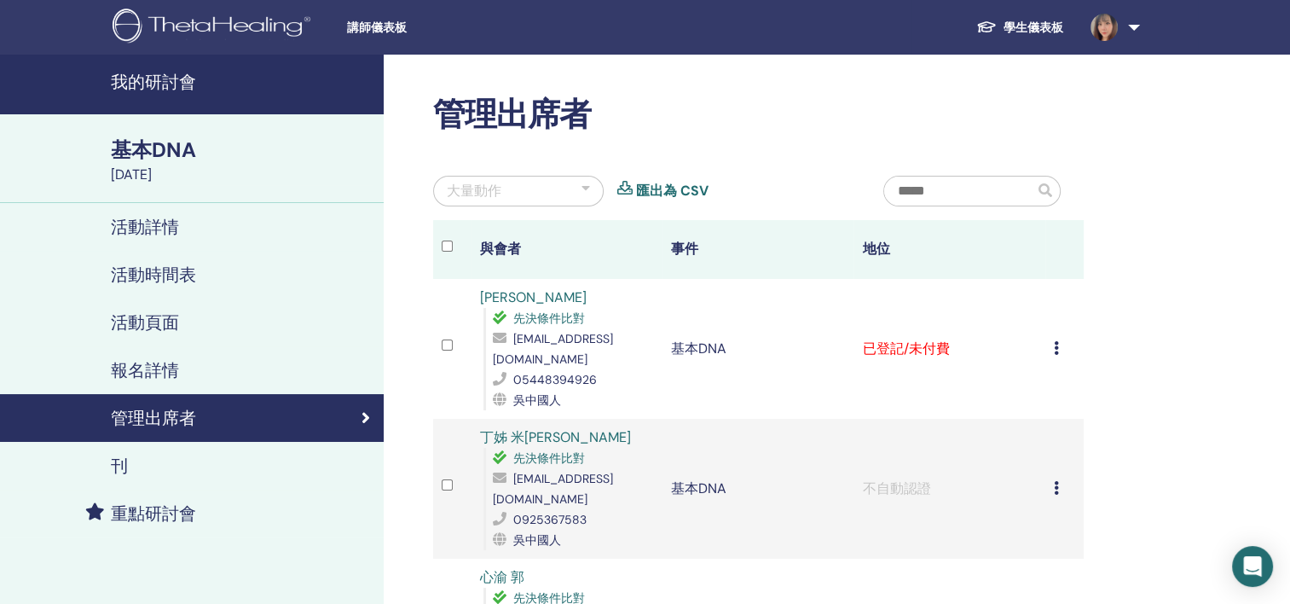
click at [499, 372] on icon at bounding box center [503, 379] width 20 height 14
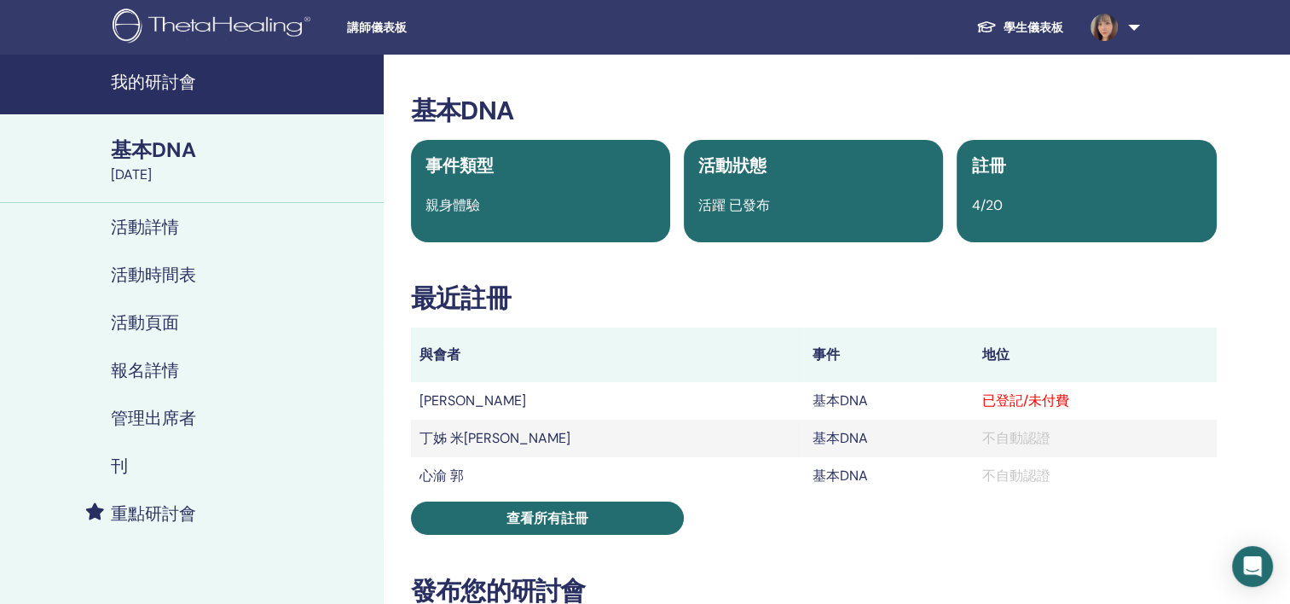
click at [205, 17] on img at bounding box center [215, 28] width 204 height 38
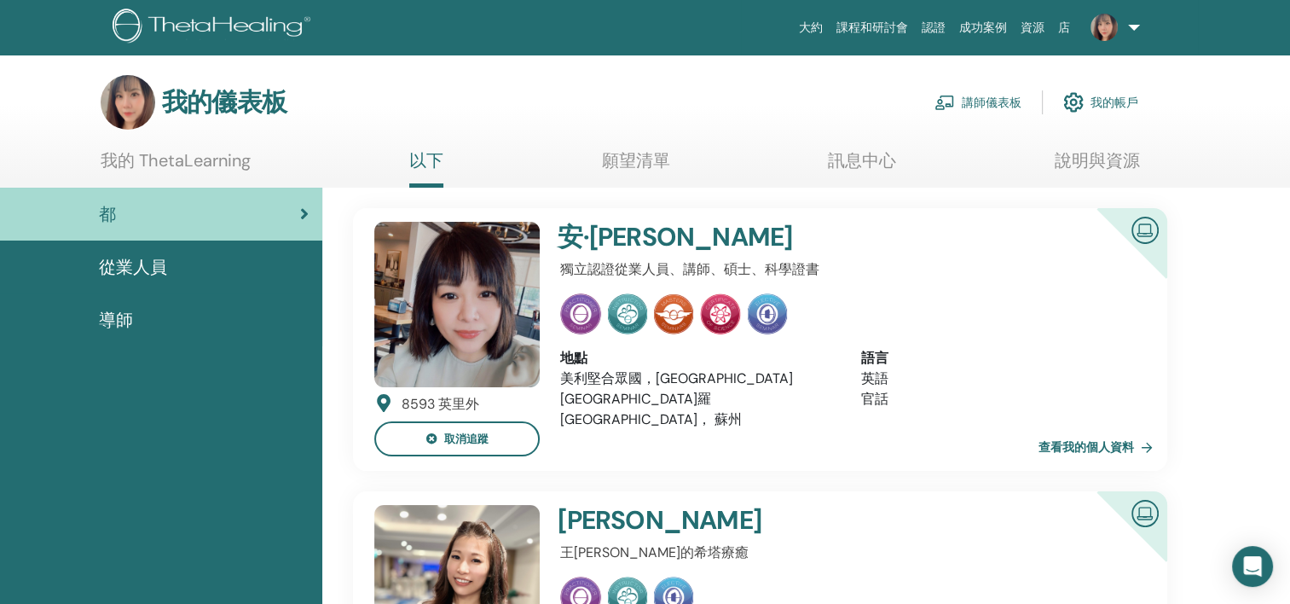
click at [142, 265] on span "從業人員" at bounding box center [133, 267] width 68 height 26
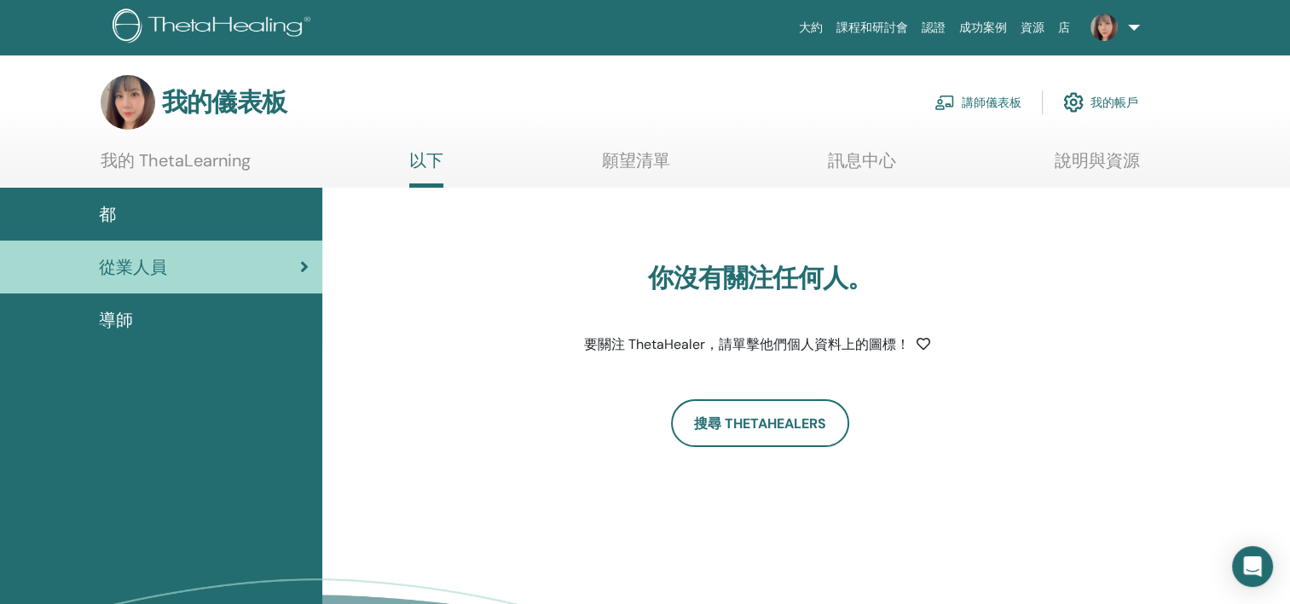
click at [104, 317] on span "導師" at bounding box center [116, 320] width 34 height 26
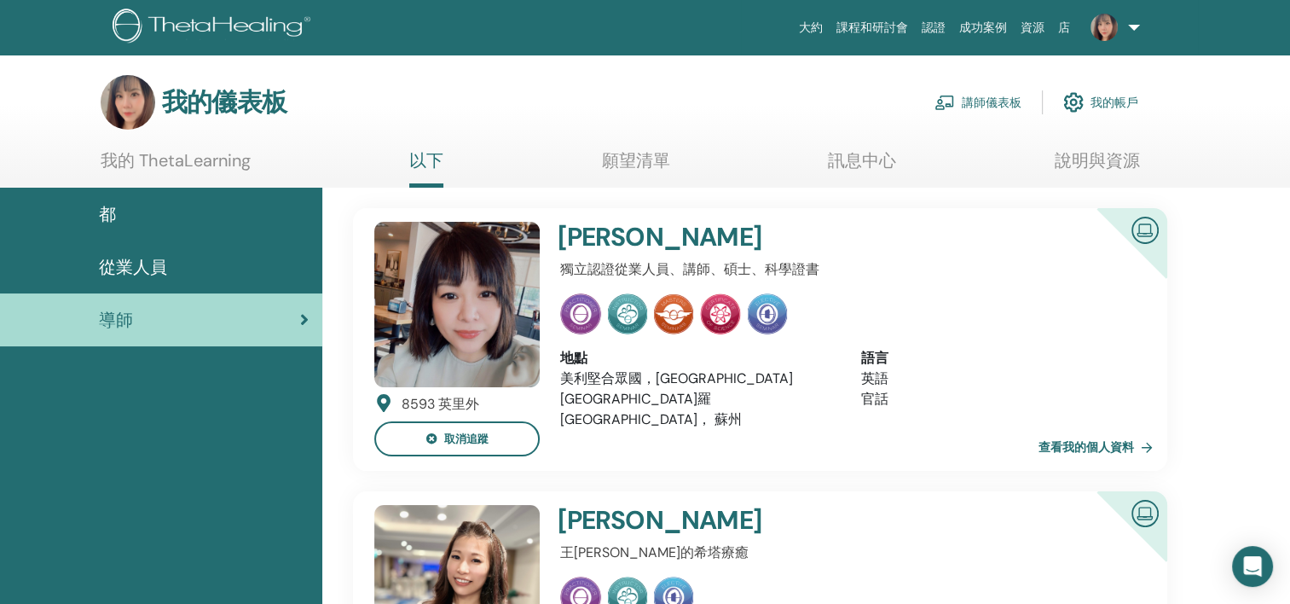
click at [866, 151] on link "訊息中心" at bounding box center [862, 166] width 68 height 33
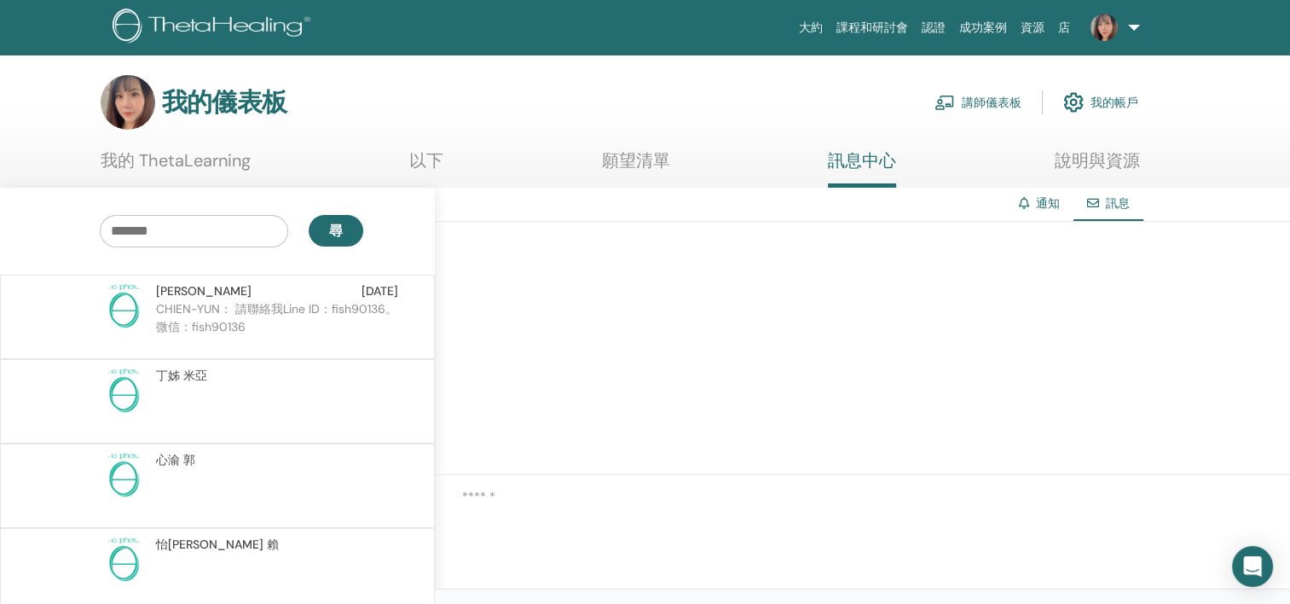
click at [876, 24] on link "課程和研討會" at bounding box center [872, 28] width 85 height 32
click at [1101, 163] on link "說明與資源" at bounding box center [1097, 166] width 85 height 33
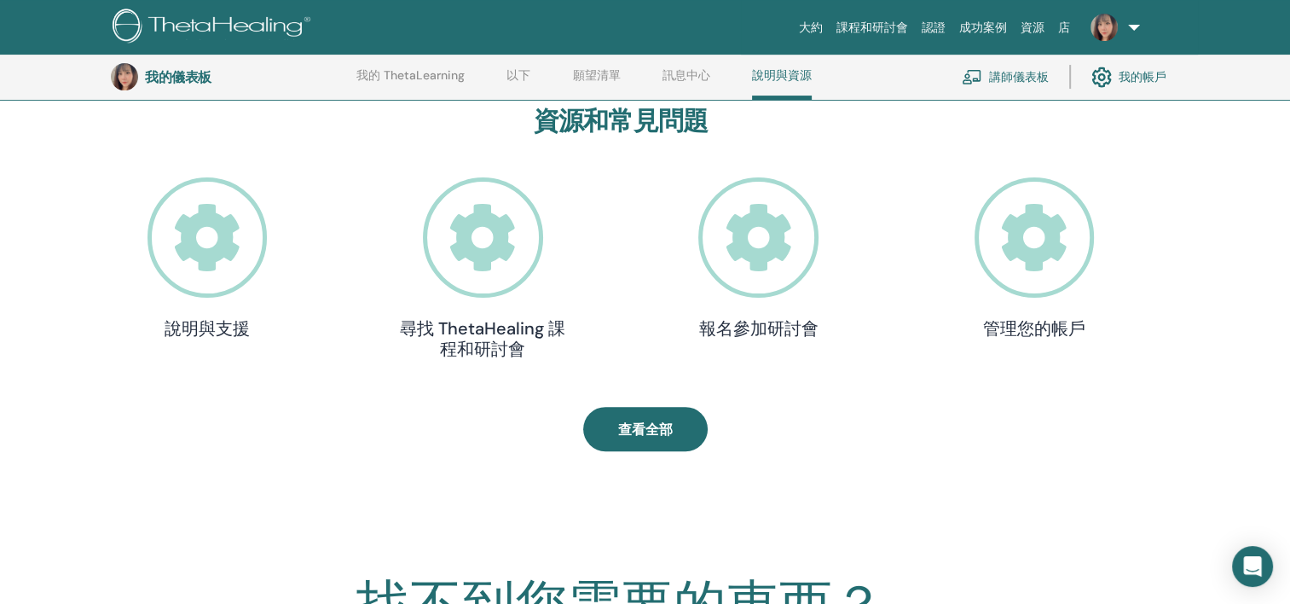
scroll to position [556, 0]
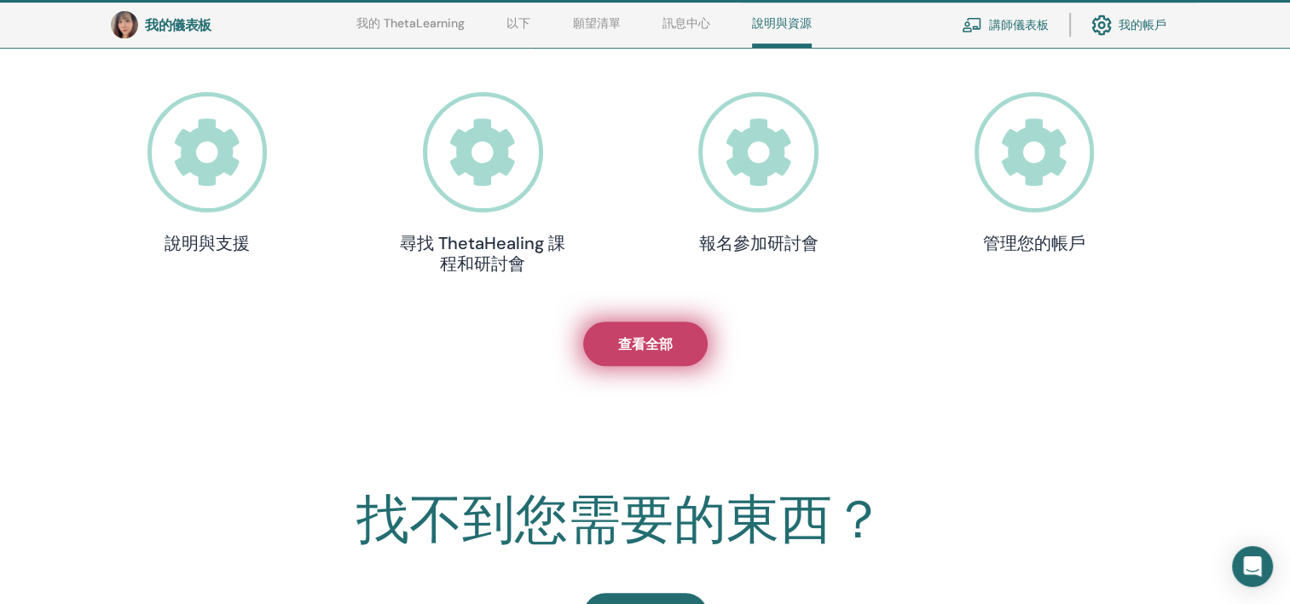
click at [651, 341] on span "查看全部" at bounding box center [645, 344] width 55 height 18
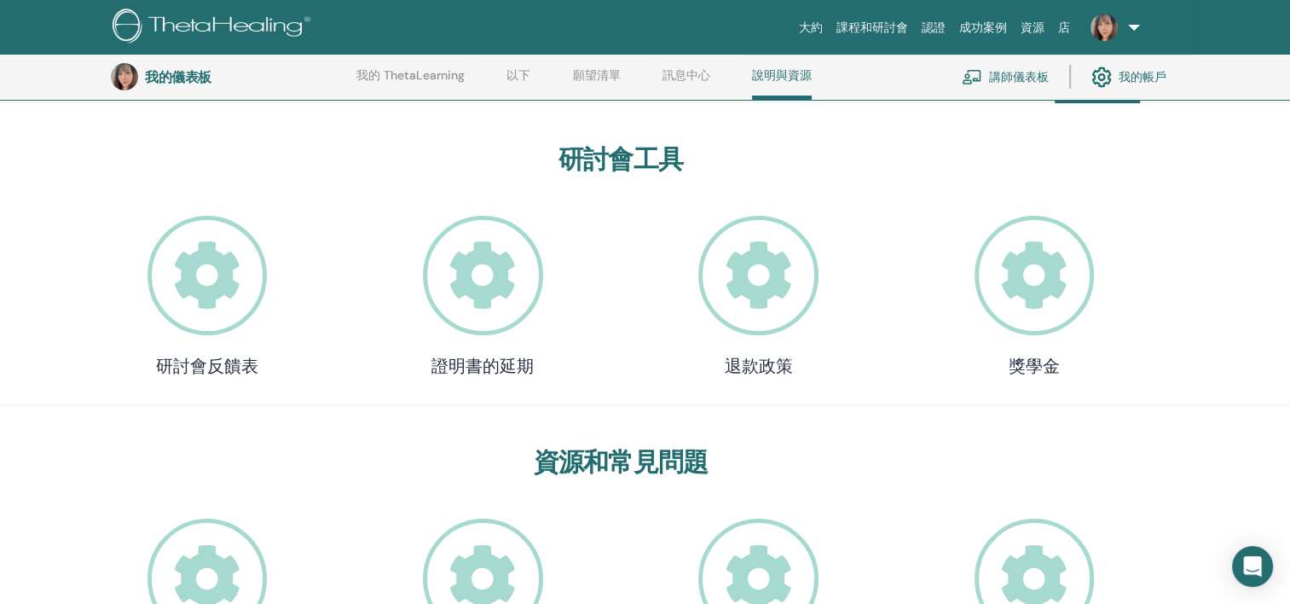
scroll to position [385, 0]
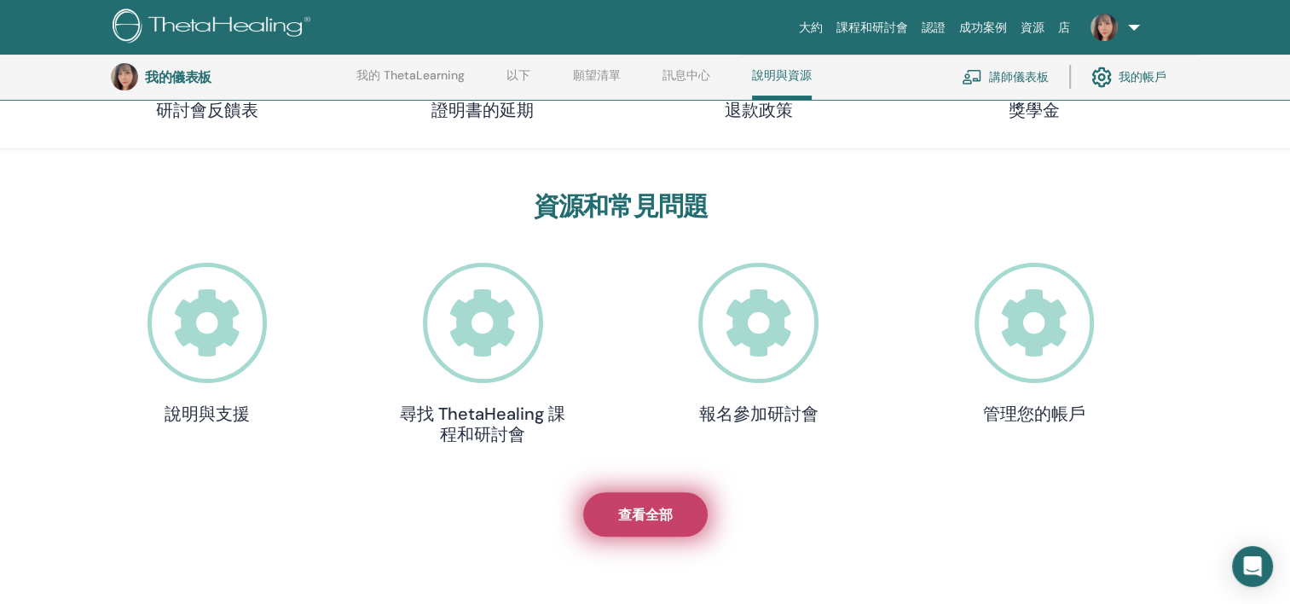
click at [628, 506] on span "查看全部" at bounding box center [645, 515] width 55 height 18
